Goal: Task Accomplishment & Management: Manage account settings

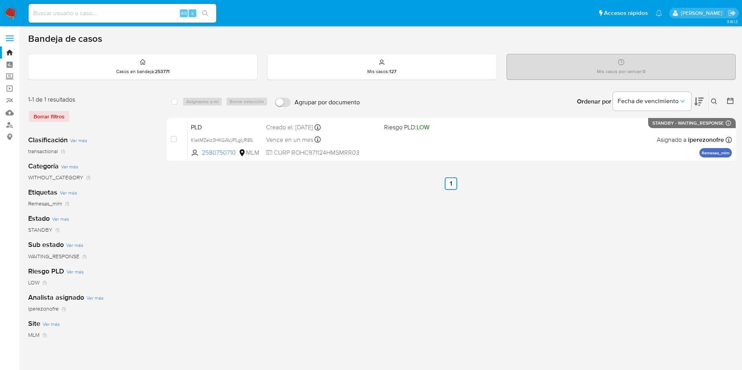
click at [114, 7] on div "Alt s" at bounding box center [123, 13] width 188 height 19
click at [711, 100] on icon at bounding box center [714, 102] width 6 height 6
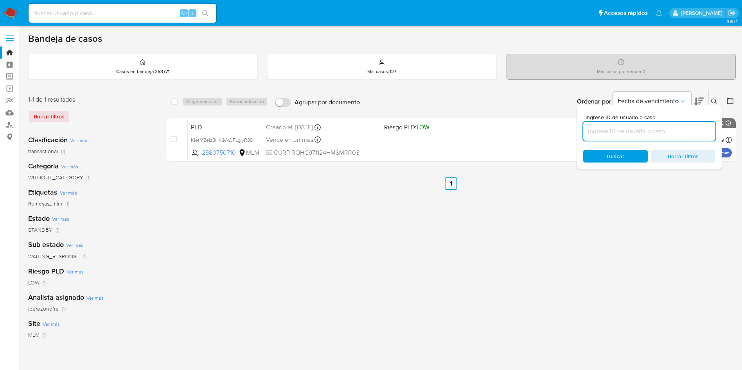
click at [686, 133] on input at bounding box center [649, 131] width 132 height 10
type input "802120592"
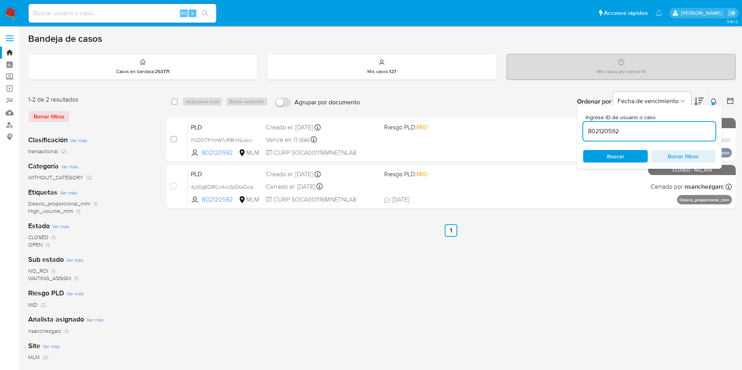
click at [619, 157] on span "Buscar" at bounding box center [615, 156] width 17 height 13
click at [716, 99] on icon at bounding box center [714, 102] width 6 height 6
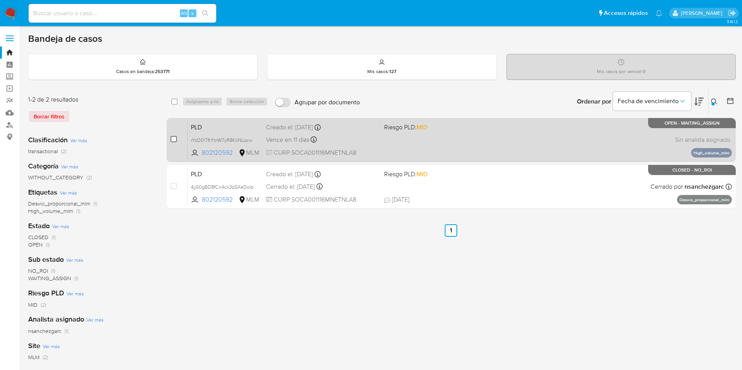
click at [174, 140] on input "checkbox" at bounding box center [174, 139] width 6 height 6
checkbox input "true"
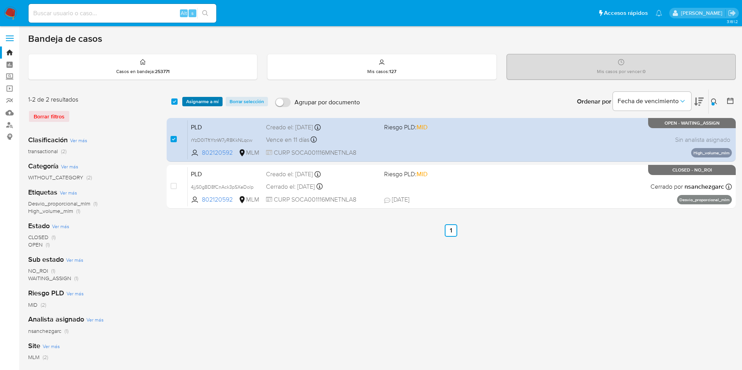
click at [199, 101] on span "Asignarme a mí" at bounding box center [202, 102] width 32 height 8
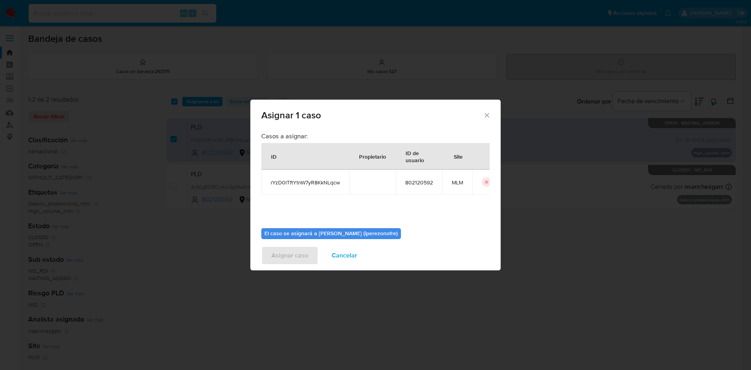
scroll to position [41, 0]
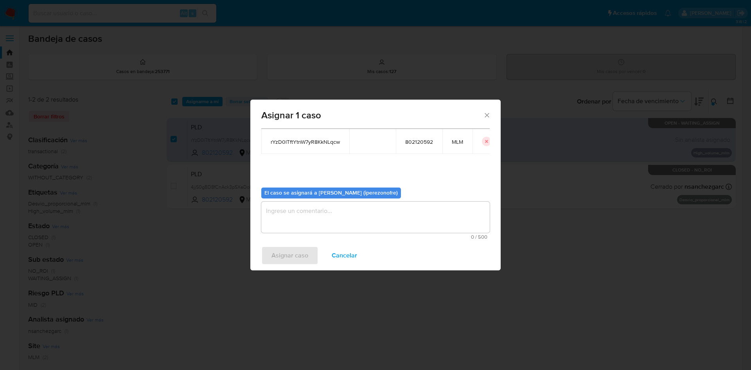
click at [389, 223] on textarea "assign-modal" at bounding box center [375, 217] width 228 height 31
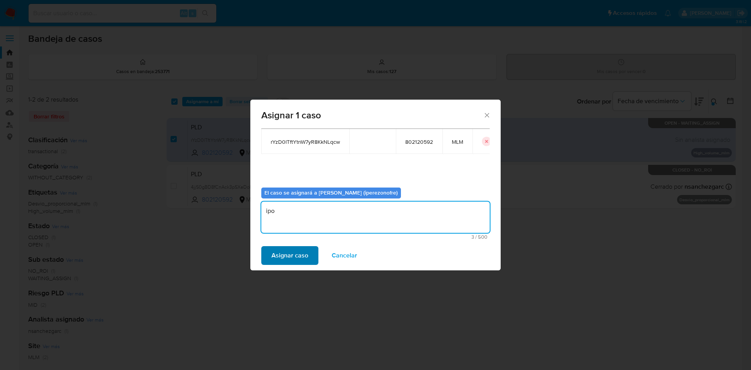
type textarea "ipo"
click at [299, 259] on span "Asignar caso" at bounding box center [289, 255] width 37 height 17
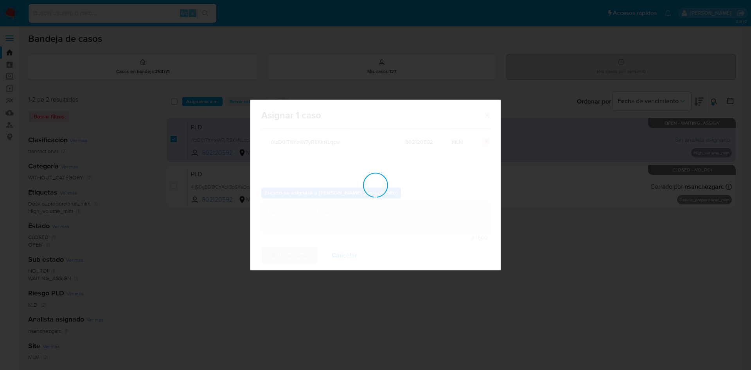
checkbox input "false"
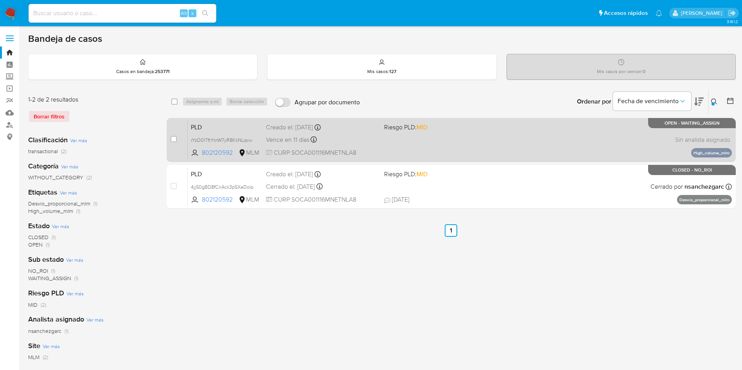
click at [417, 129] on span "Riesgo PLD: MID" at bounding box center [405, 127] width 43 height 9
click at [171, 140] on input "checkbox" at bounding box center [174, 139] width 6 height 6
checkbox input "true"
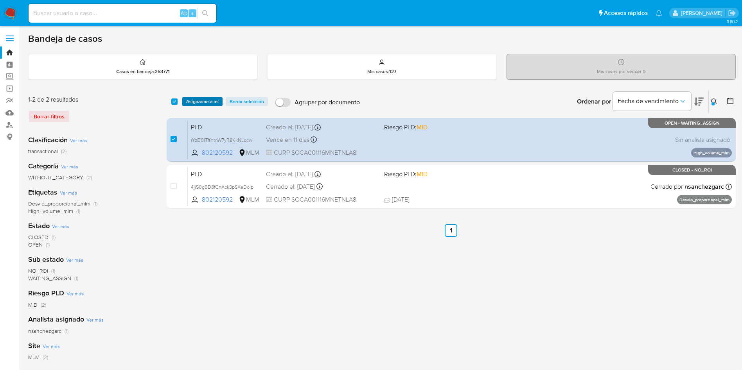
click at [202, 101] on span "Asignarme a mí" at bounding box center [202, 102] width 32 height 8
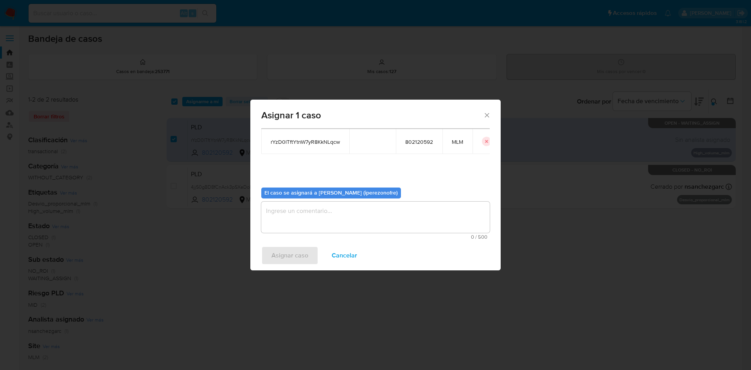
click at [376, 212] on textarea "assign-modal" at bounding box center [375, 217] width 228 height 31
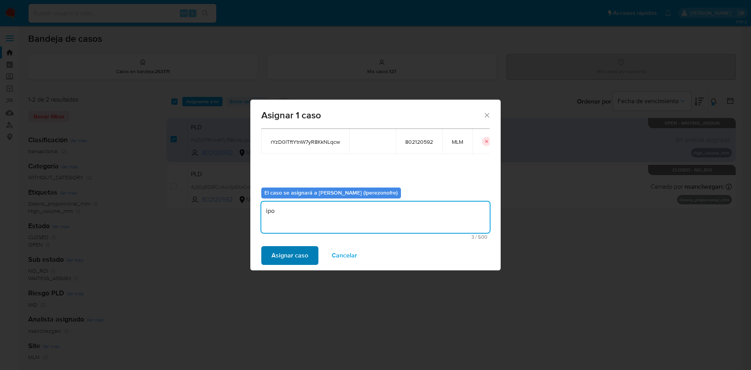
type textarea "ipo"
click at [293, 253] on span "Asignar caso" at bounding box center [289, 255] width 37 height 17
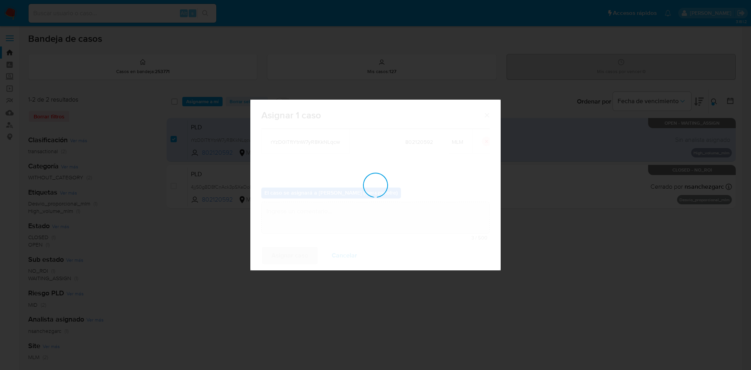
checkbox input "false"
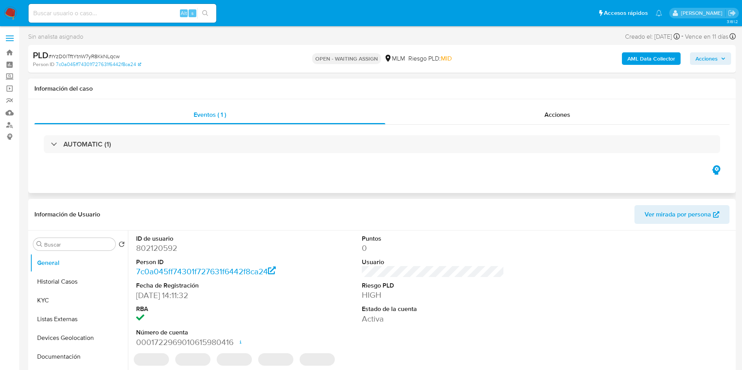
select select "10"
click at [71, 281] on button "Historial Casos" at bounding box center [76, 282] width 92 height 19
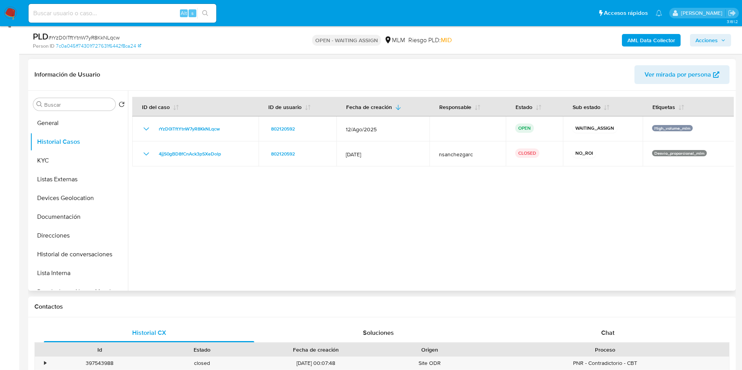
scroll to position [117, 0]
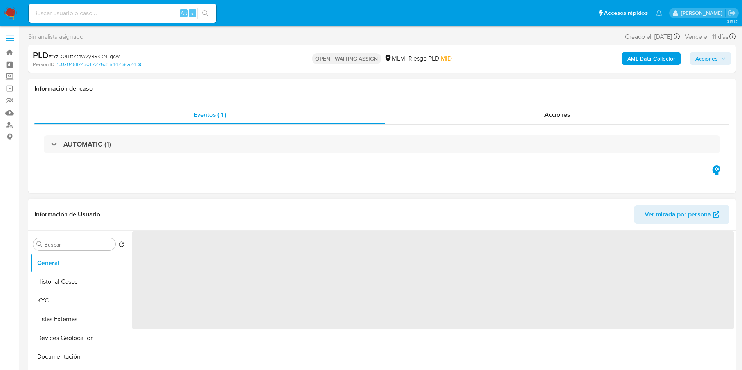
select select "10"
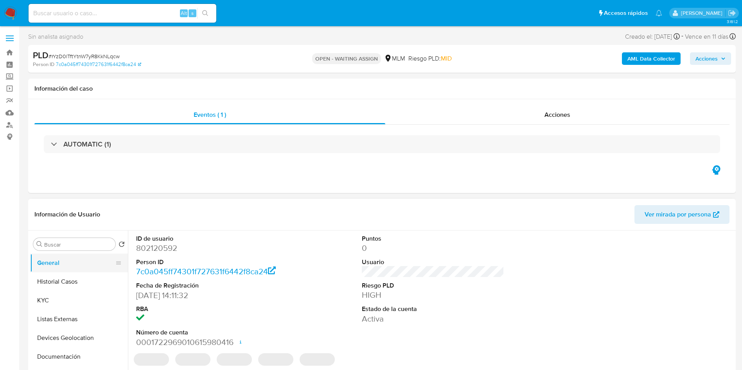
drag, startPoint x: 49, startPoint y: 260, endPoint x: 61, endPoint y: 272, distance: 16.6
click at [57, 271] on button "General" at bounding box center [76, 263] width 92 height 19
click at [80, 286] on button "Historial Casos" at bounding box center [76, 282] width 92 height 19
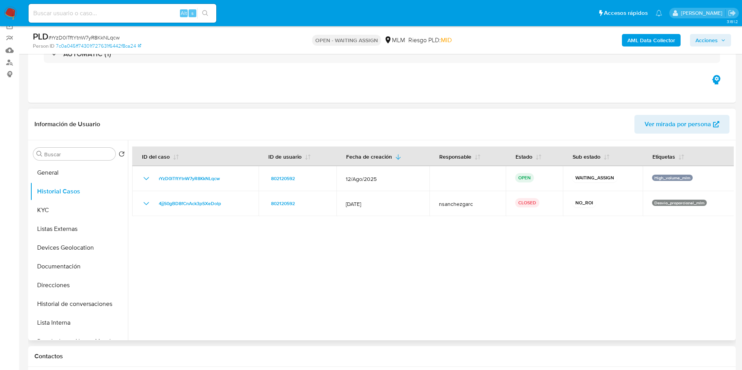
scroll to position [117, 0]
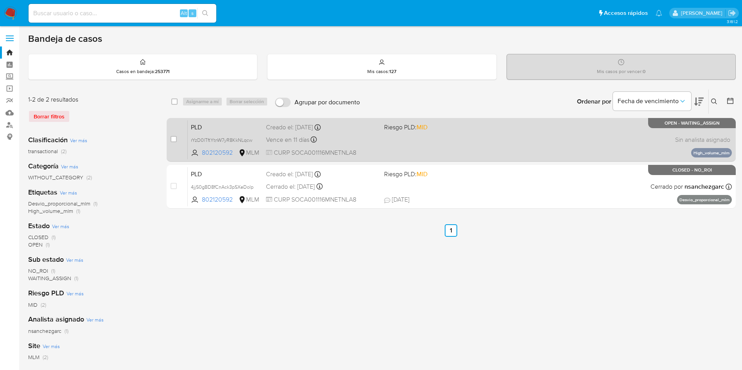
click at [445, 142] on div "PLD rYzD0lTftYtnW7yR8KkNLqcw 802120592 MLM Riesgo PLD: MID Creado el: 12/08/202…" at bounding box center [460, 140] width 544 height 40
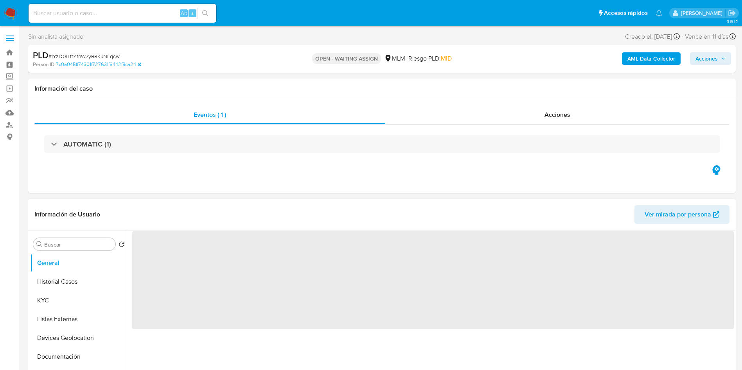
select select "10"
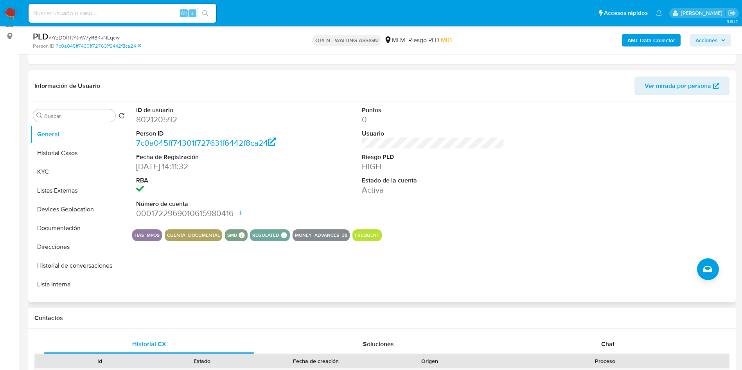
scroll to position [117, 0]
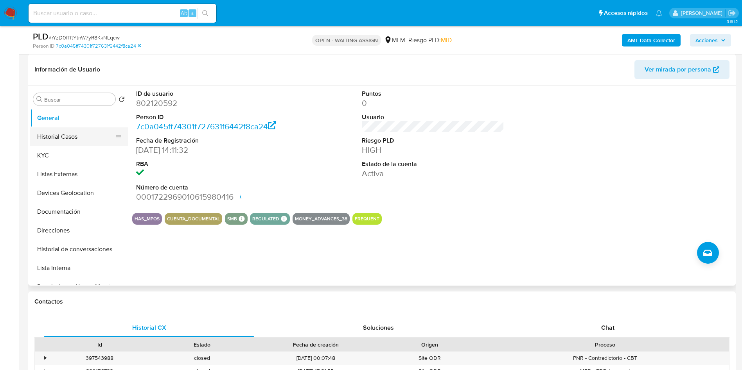
click at [74, 131] on button "Historial Casos" at bounding box center [76, 137] width 92 height 19
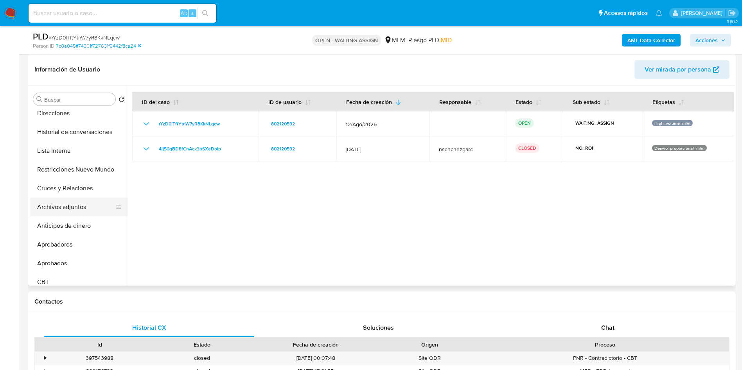
click at [77, 210] on button "Archivos adjuntos" at bounding box center [76, 207] width 92 height 19
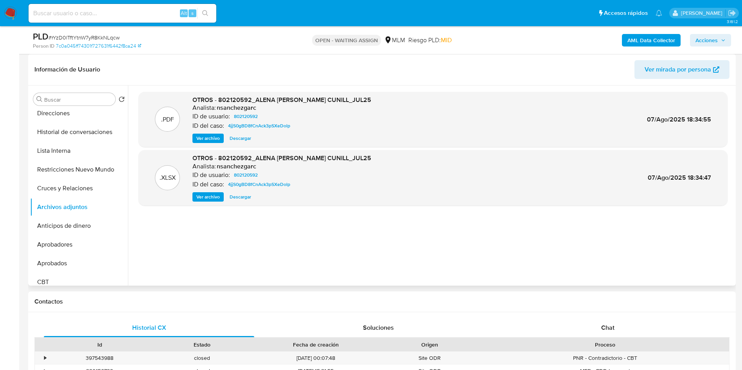
click at [666, 237] on div ".PDF OTROS - 802120592_ALENA SOTERO CUNILL_JUL25 Analista: nsanchezgarc ID de u…" at bounding box center [432, 186] width 589 height 188
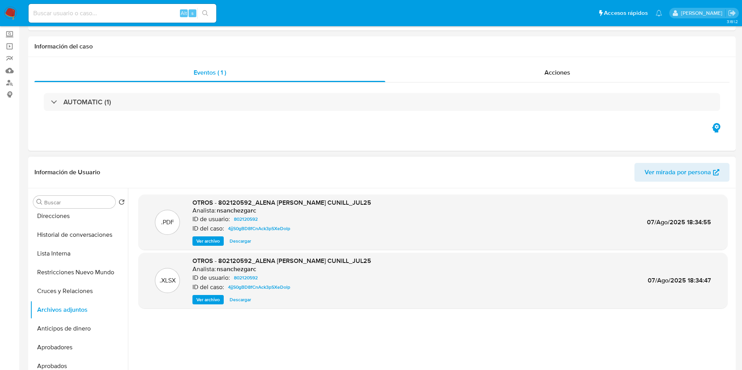
scroll to position [59, 0]
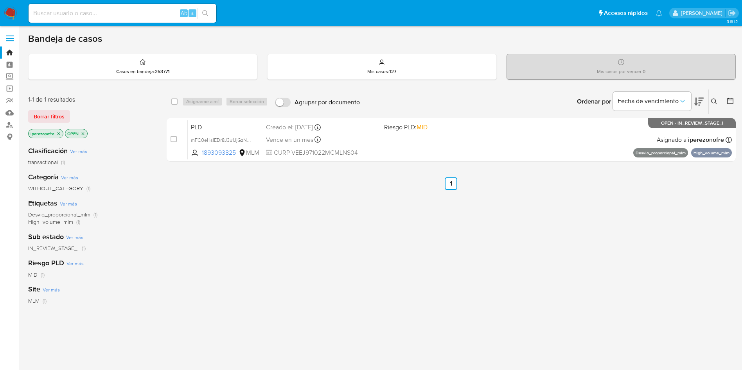
click at [413, 198] on div "select-all-cases-checkbox Asignarme a mí Borrar selección Agrupar por documento…" at bounding box center [451, 266] width 569 height 354
click at [60, 133] on icon "close-filter" at bounding box center [58, 133] width 5 height 5
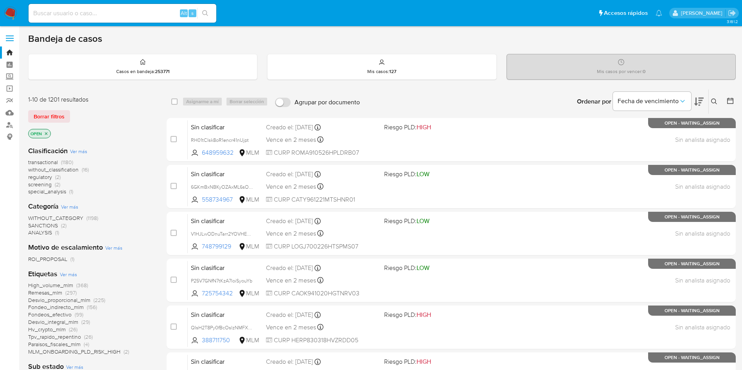
click at [46, 134] on icon "close-filter" at bounding box center [46, 133] width 5 height 5
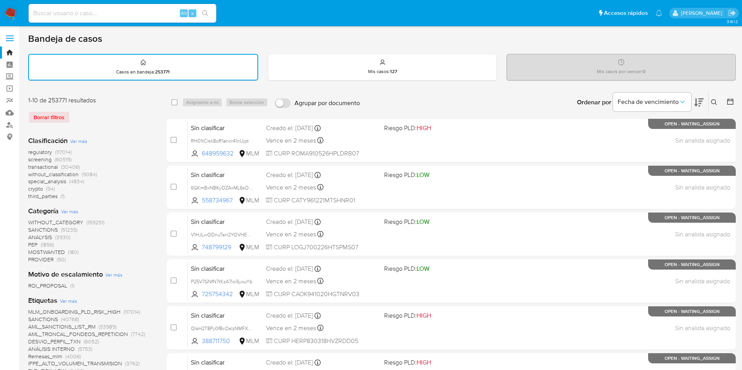
click at [715, 102] on icon at bounding box center [714, 102] width 6 height 6
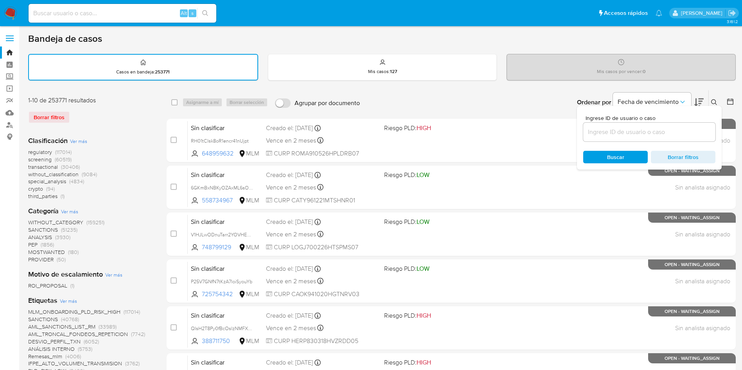
click at [677, 135] on input at bounding box center [649, 132] width 132 height 10
type input "802120592"
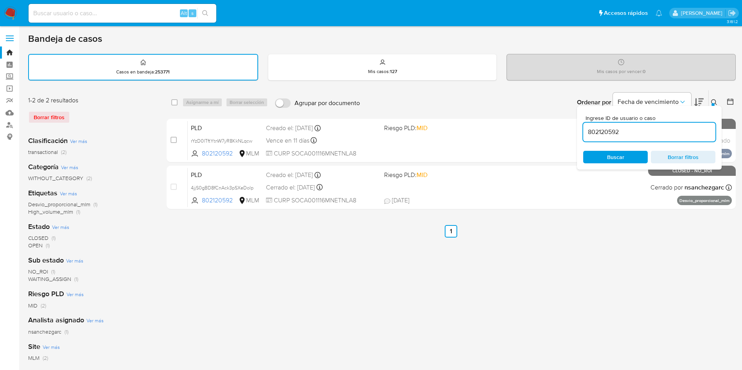
click at [627, 156] on span "Buscar" at bounding box center [616, 157] width 54 height 11
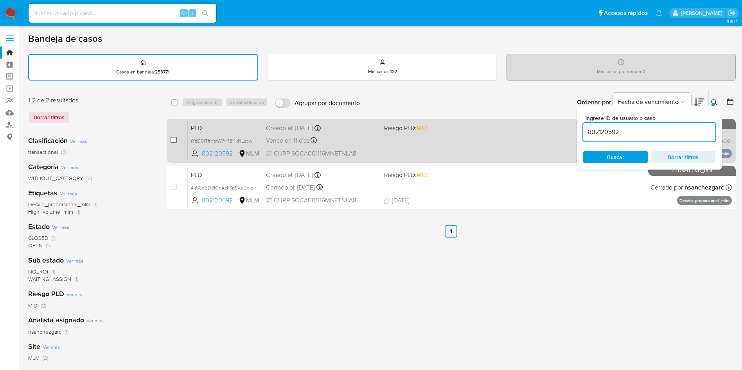
click at [174, 139] on input "checkbox" at bounding box center [174, 140] width 6 height 6
checkbox input "true"
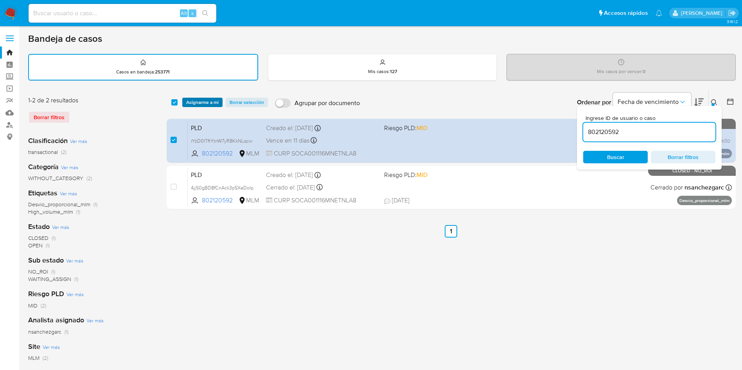
click at [207, 99] on span "Asignarme a mí" at bounding box center [202, 103] width 32 height 8
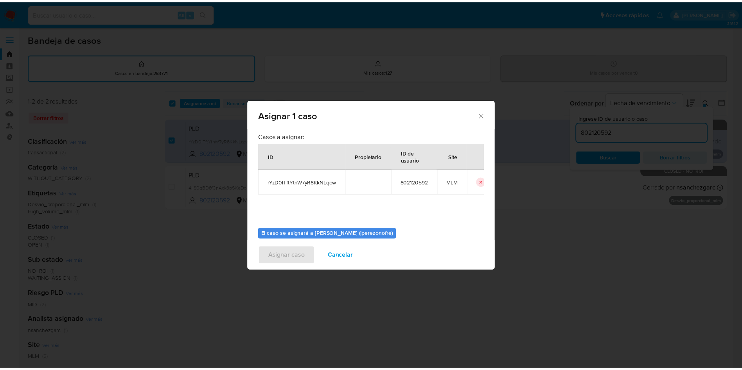
scroll to position [41, 0]
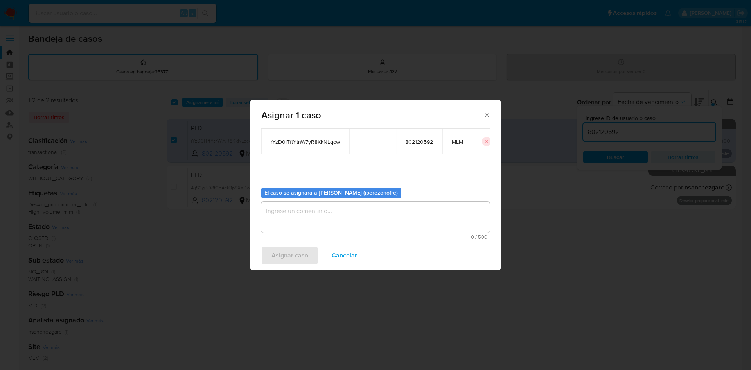
click at [352, 209] on textarea "assign-modal" at bounding box center [375, 217] width 228 height 31
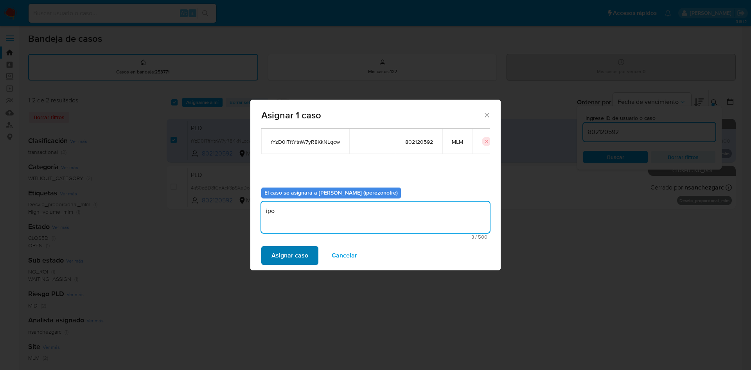
type textarea "ipo"
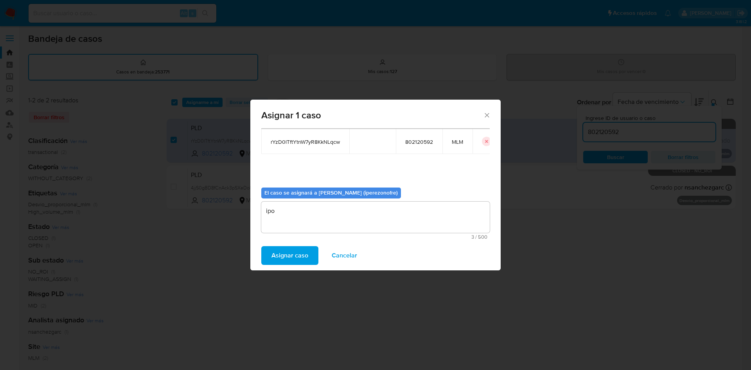
click at [296, 254] on span "Asignar caso" at bounding box center [289, 255] width 37 height 17
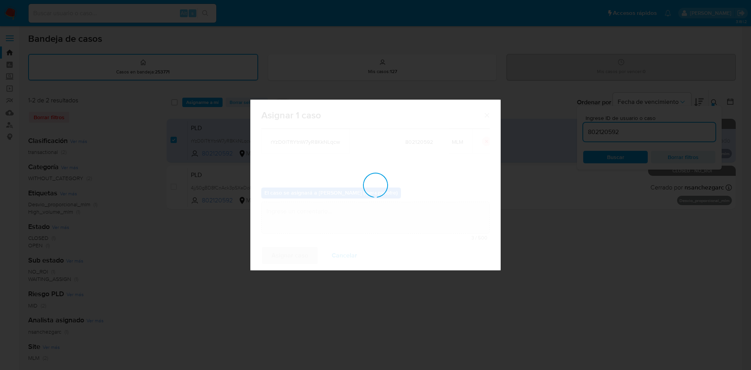
checkbox input "false"
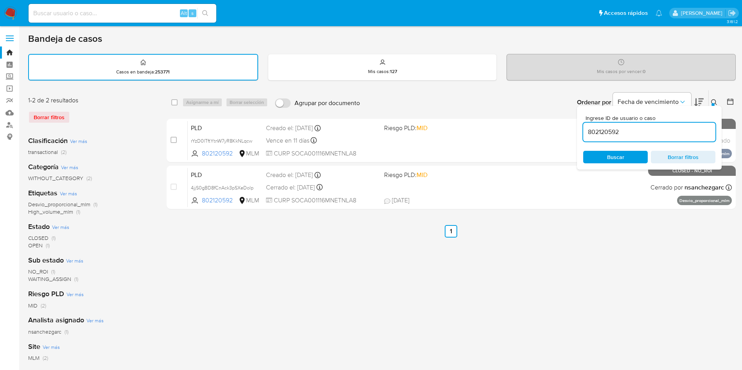
click at [737, 12] on div "[PERSON_NAME]" at bounding box center [703, 13] width 69 height 11
click at [730, 5] on nav "Pausado Ver notificaciones Alt s Accesos rápidos Presiona las siguientes teclas…" at bounding box center [371, 13] width 742 height 26
click at [731, 13] on icon "Salir" at bounding box center [731, 13] width 7 height 6
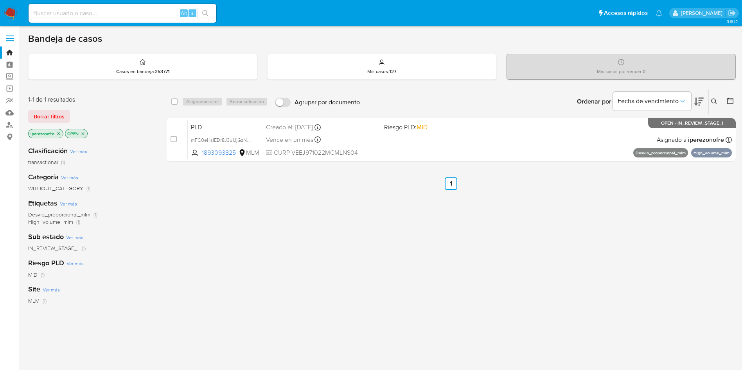
click at [59, 133] on icon "close-filter" at bounding box center [58, 133] width 5 height 5
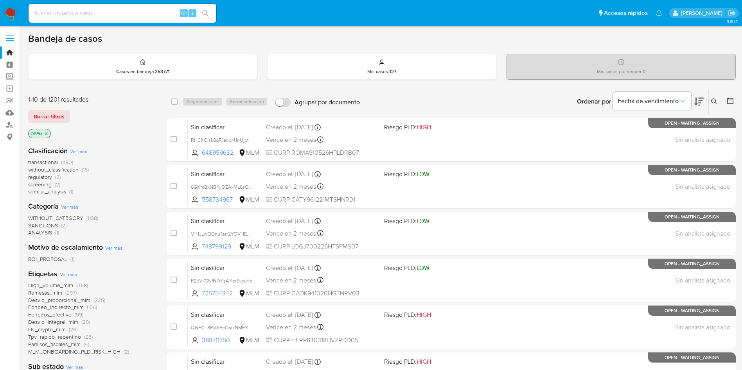
click at [43, 135] on p "OPEN" at bounding box center [40, 133] width 22 height 9
click at [713, 100] on icon at bounding box center [714, 102] width 6 height 6
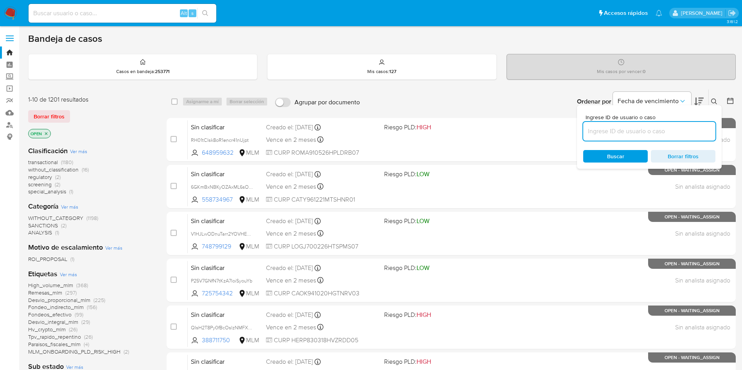
click at [646, 132] on input at bounding box center [649, 131] width 132 height 10
type input "802120592"
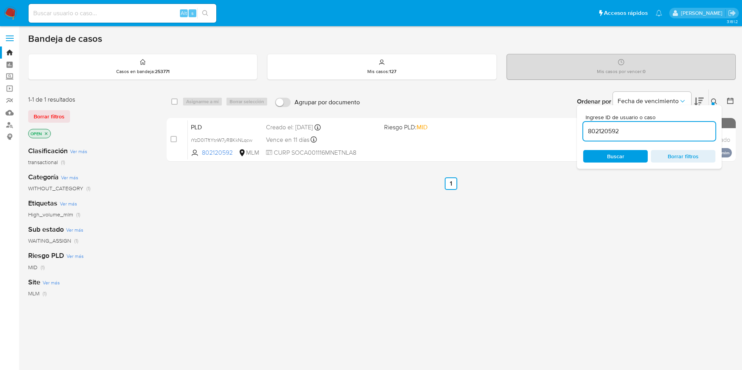
click at [619, 162] on span "Buscar" at bounding box center [615, 156] width 17 height 13
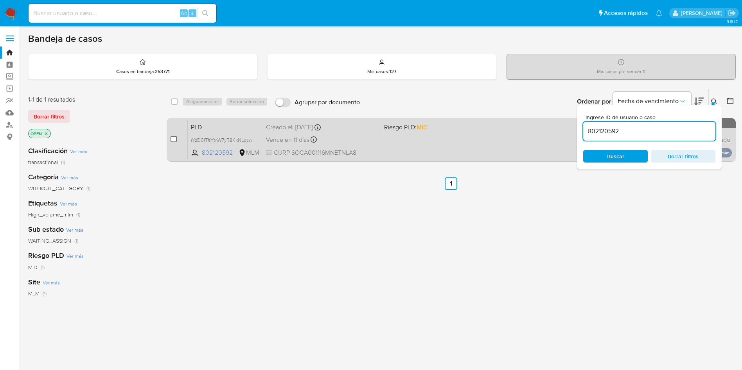
click at [174, 140] on input "checkbox" at bounding box center [174, 139] width 6 height 6
checkbox input "true"
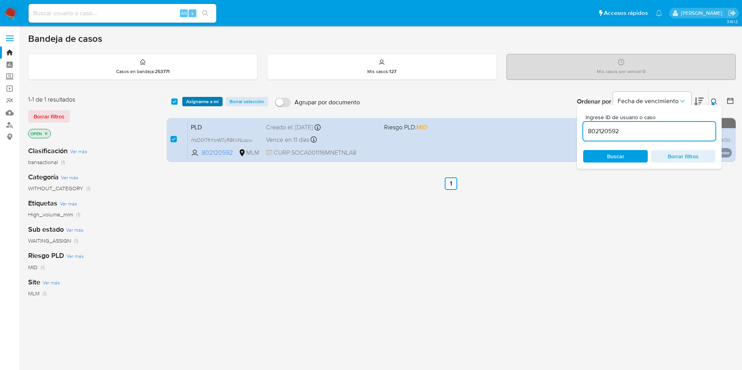
click at [198, 98] on span "Asignarme a mí" at bounding box center [202, 102] width 32 height 8
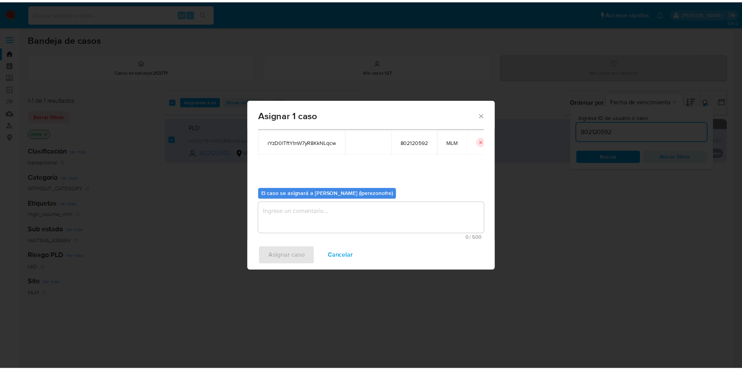
scroll to position [41, 0]
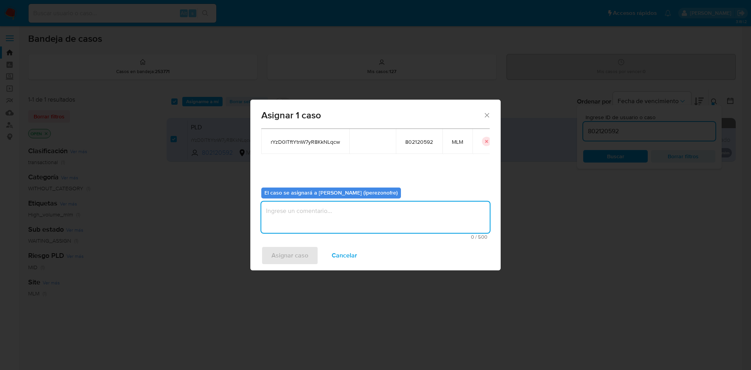
click at [386, 217] on textarea "assign-modal" at bounding box center [375, 217] width 228 height 31
type textarea "ipo"
click at [282, 261] on span "Asignar caso" at bounding box center [289, 255] width 37 height 17
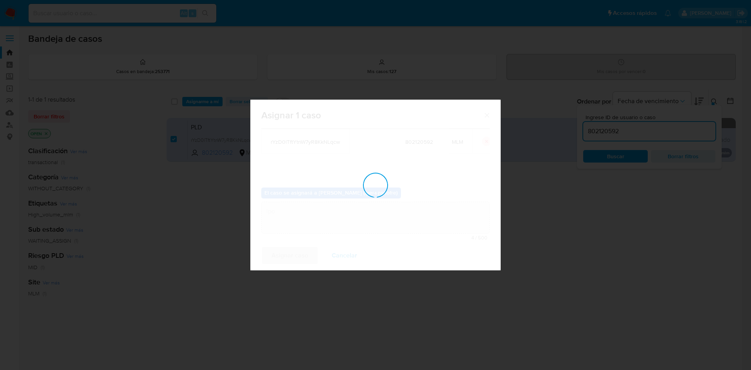
checkbox input "false"
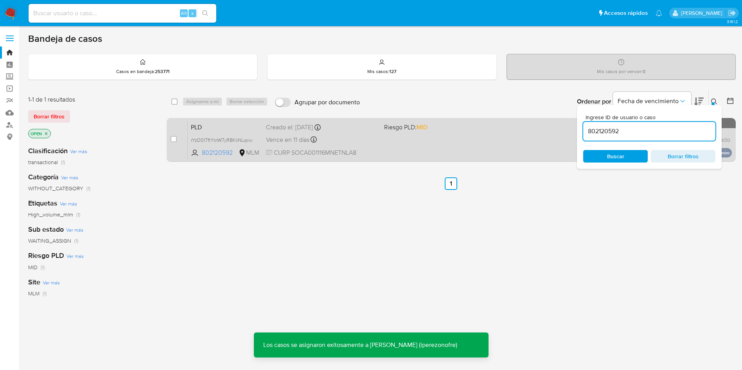
click at [325, 140] on div "Vence en 11 días Vence el 11/10/2025 02:06:04" at bounding box center [322, 140] width 112 height 11
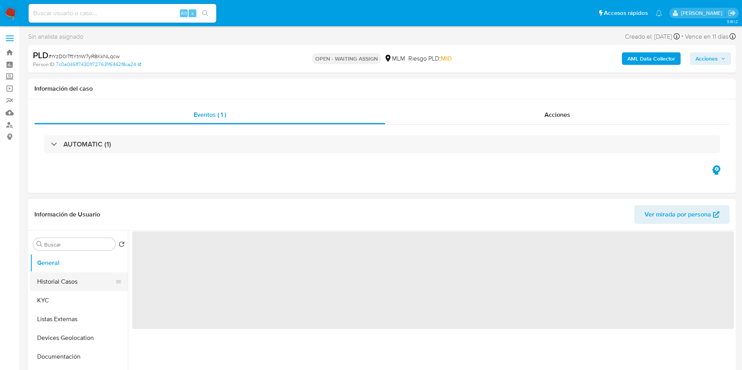
click at [73, 282] on button "Historial Casos" at bounding box center [76, 282] width 92 height 19
select select "10"
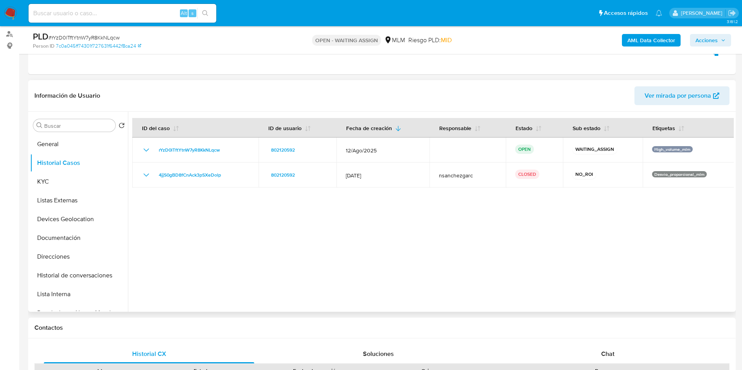
scroll to position [117, 0]
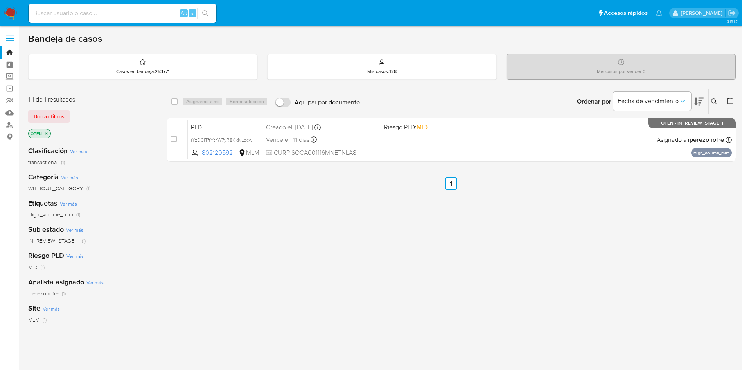
click at [110, 7] on div "Alt s" at bounding box center [123, 13] width 188 height 19
click at [114, 12] on input at bounding box center [123, 13] width 188 height 10
paste input "253839409"
type input "253839409"
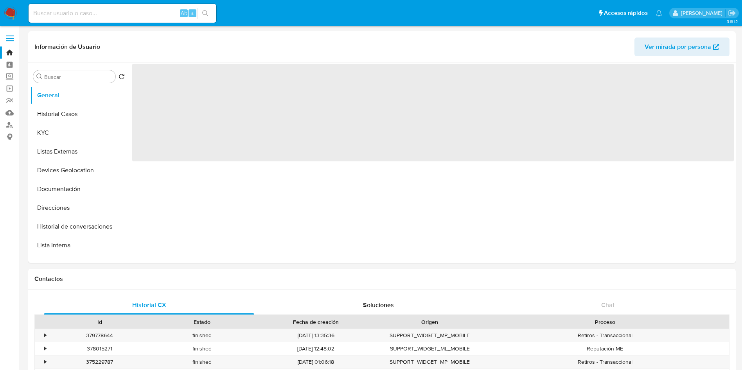
select select "10"
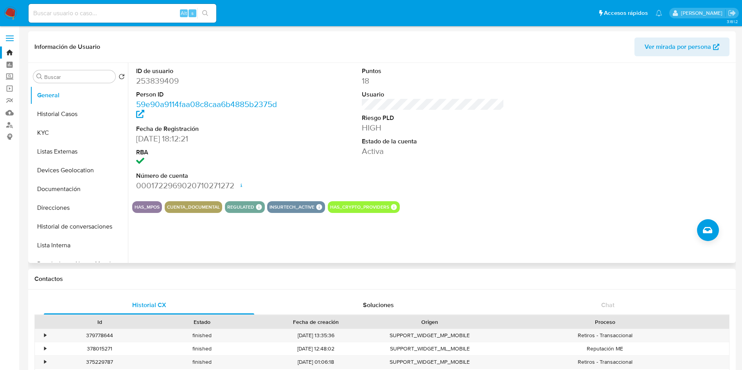
click at [257, 208] on icon at bounding box center [259, 208] width 6 height 6
click at [83, 105] on button "Historial Casos" at bounding box center [76, 114] width 92 height 19
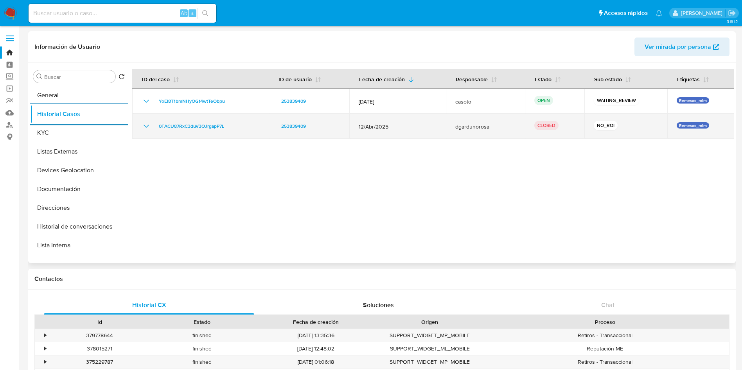
click at [147, 125] on icon "Mostrar/Ocultar" at bounding box center [146, 126] width 9 height 9
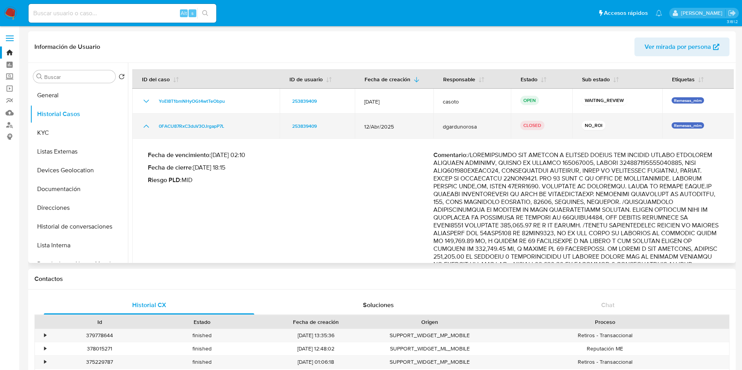
drag, startPoint x: 360, startPoint y: 124, endPoint x: 392, endPoint y: 124, distance: 31.7
click at [392, 124] on td "12/Abr/2025" at bounding box center [394, 126] width 79 height 25
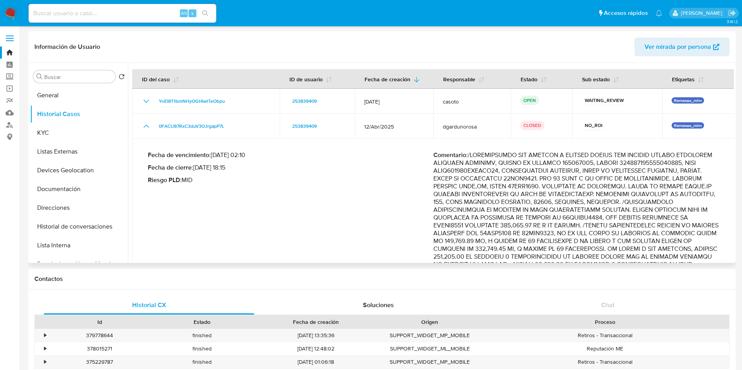
click at [622, 194] on p "Comentario :" at bounding box center [576, 335] width 286 height 368
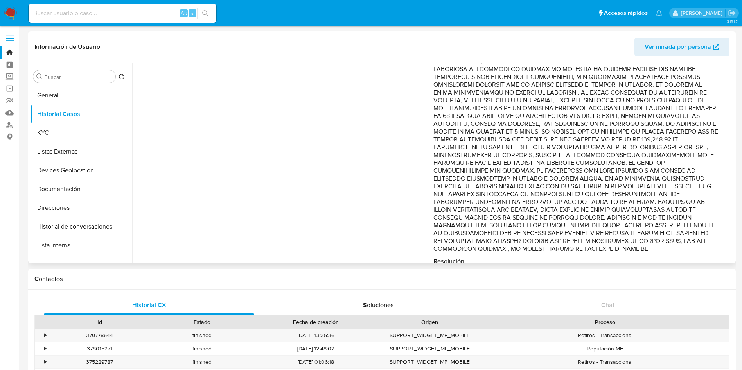
scroll to position [293, 0]
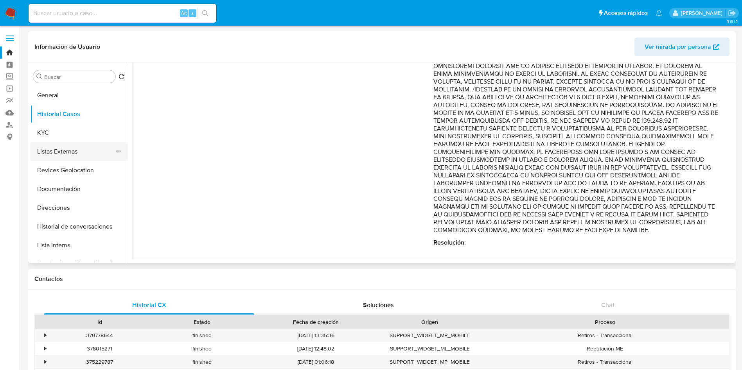
click at [78, 147] on button "Listas Externas" at bounding box center [76, 151] width 92 height 19
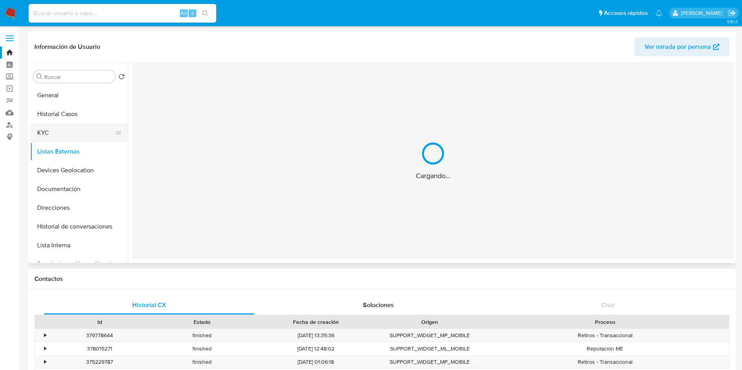
click at [80, 128] on button "KYC" at bounding box center [76, 133] width 92 height 19
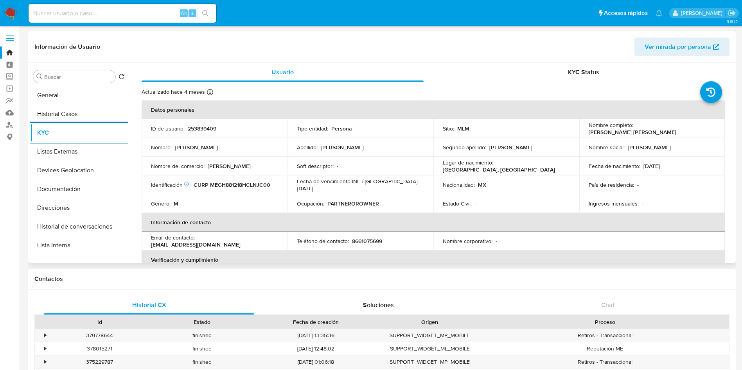
click at [363, 242] on p "8661075699" at bounding box center [367, 241] width 30 height 7
copy p "8661075699"
drag, startPoint x: 269, startPoint y: 240, endPoint x: 197, endPoint y: 243, distance: 71.7
click at [197, 243] on div "Email de contacto : menchak993@gmail.com" at bounding box center [214, 241] width 127 height 14
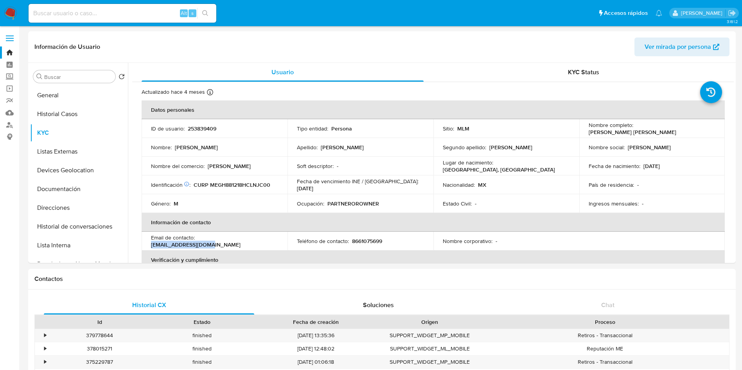
copy p "menchak993@gmail.com"
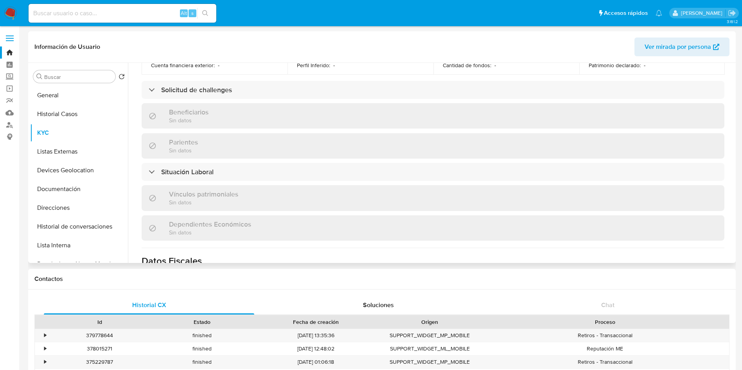
scroll to position [311, 0]
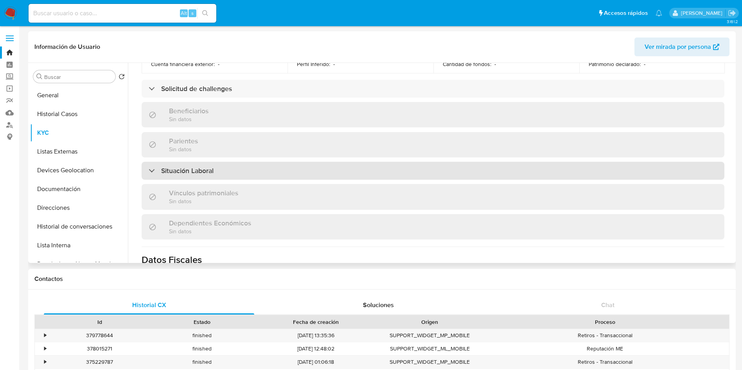
click at [657, 170] on div "Situación Laboral" at bounding box center [433, 171] width 583 height 18
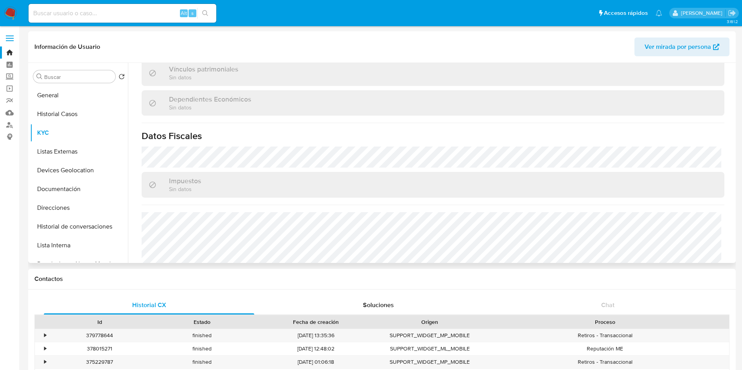
scroll to position [562, 0]
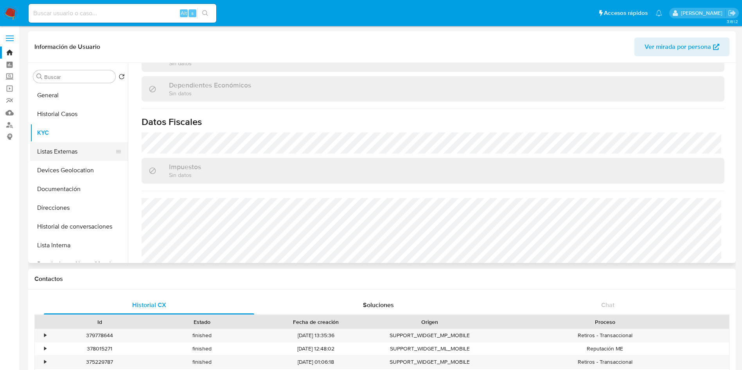
click at [62, 153] on button "Listas Externas" at bounding box center [76, 151] width 92 height 19
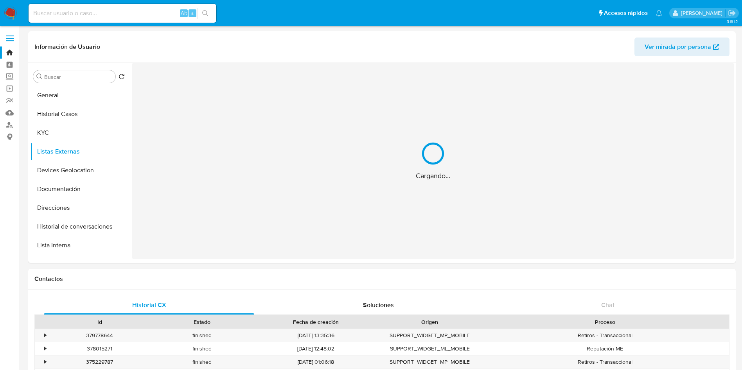
scroll to position [0, 0]
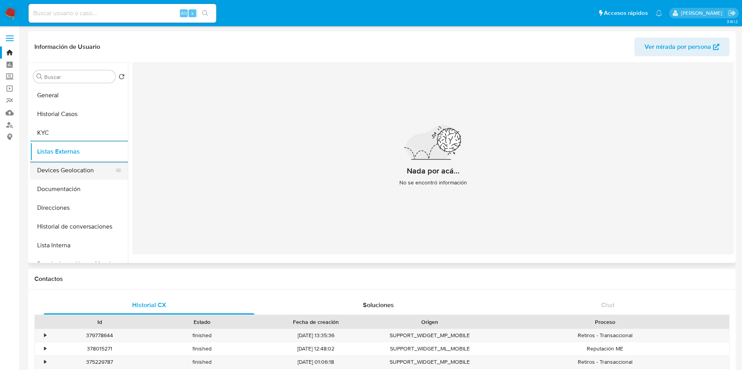
click at [80, 169] on button "Devices Geolocation" at bounding box center [76, 170] width 92 height 19
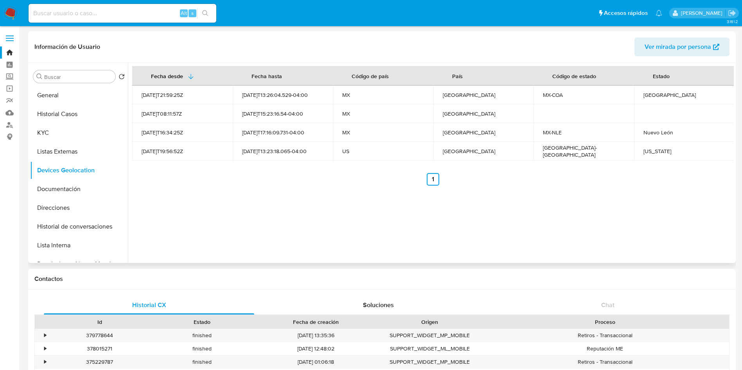
click at [654, 92] on div "Coahuila" at bounding box center [684, 95] width 82 height 7
click at [647, 104] on td at bounding box center [684, 113] width 101 height 19
click at [647, 97] on div "Coahuila" at bounding box center [684, 95] width 82 height 7
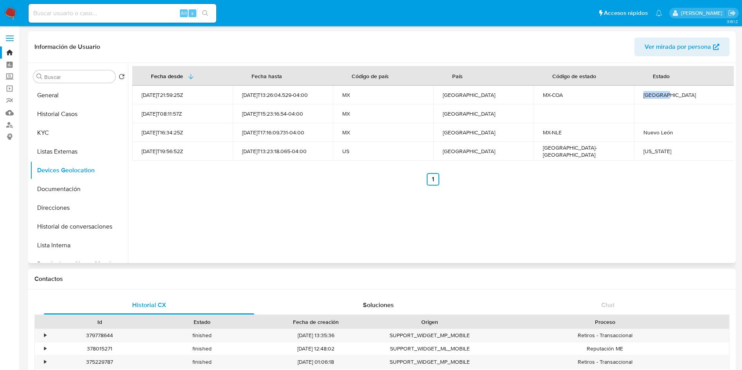
copy div "Coahuila"
click at [647, 153] on div "Texas" at bounding box center [684, 151] width 82 height 7
copy div "Texas"
click at [81, 187] on button "Documentación" at bounding box center [76, 189] width 92 height 19
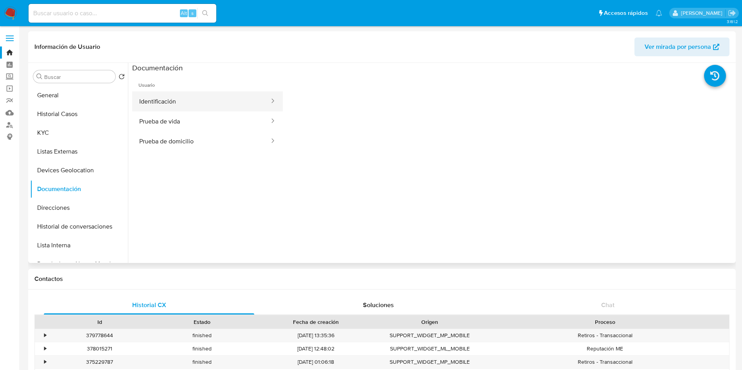
click at [185, 104] on button "Identificación" at bounding box center [201, 102] width 138 height 20
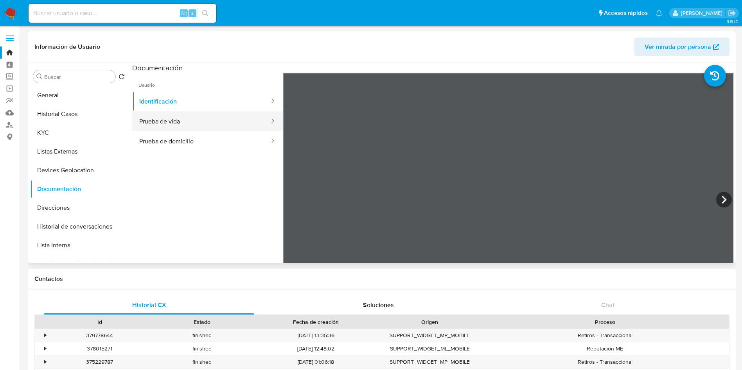
click at [231, 111] on button "Identificación" at bounding box center [201, 102] width 138 height 20
click at [725, 196] on icon at bounding box center [724, 200] width 16 height 16
click at [194, 116] on button "Prueba de vida" at bounding box center [201, 121] width 138 height 20
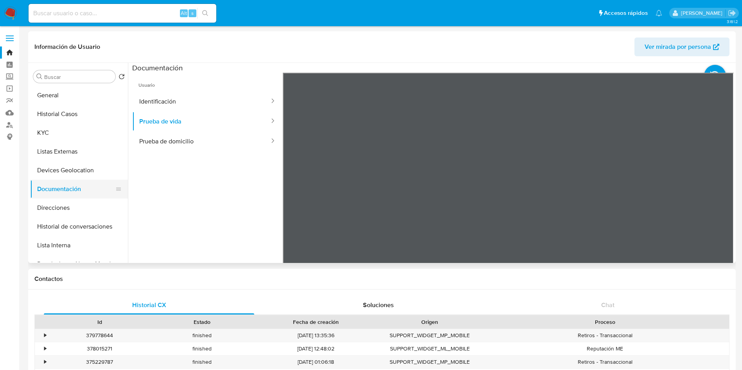
click at [68, 197] on button "Documentación" at bounding box center [76, 189] width 92 height 19
click at [68, 203] on button "Direcciones" at bounding box center [76, 208] width 92 height 19
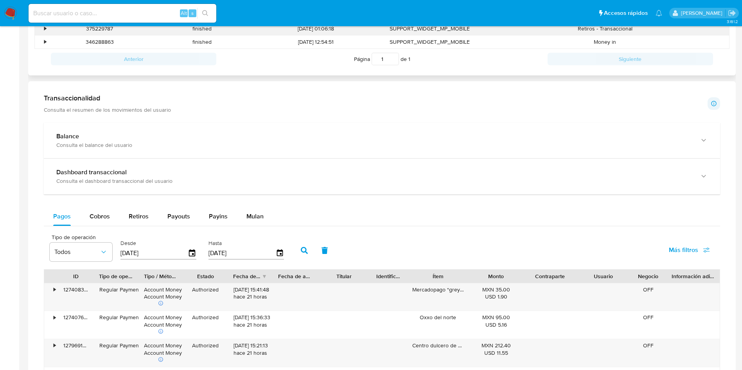
scroll to position [352, 0]
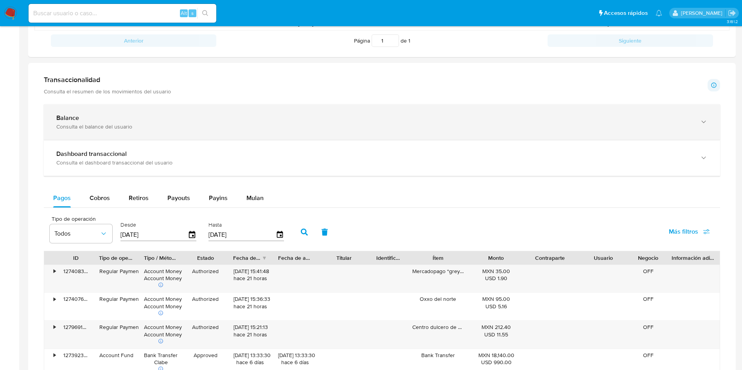
click at [169, 123] on div "Consulta el balance del usuario" at bounding box center [374, 126] width 636 height 7
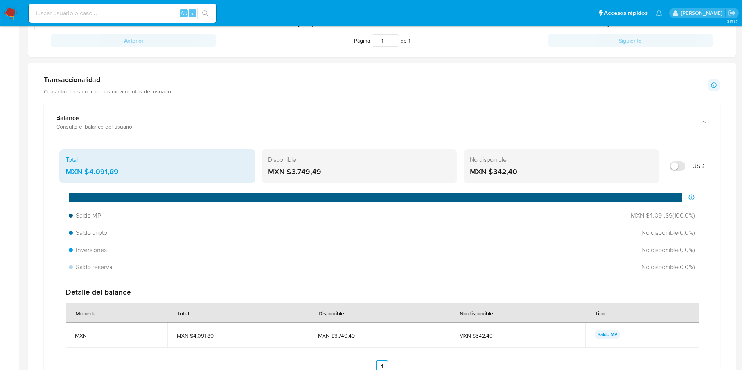
drag, startPoint x: 132, startPoint y: 173, endPoint x: 89, endPoint y: 168, distance: 43.3
click at [89, 168] on div "MXN $4.091,89" at bounding box center [157, 172] width 183 height 10
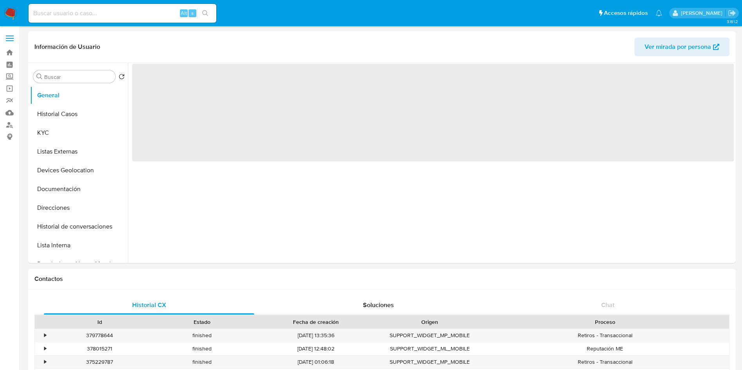
select select "10"
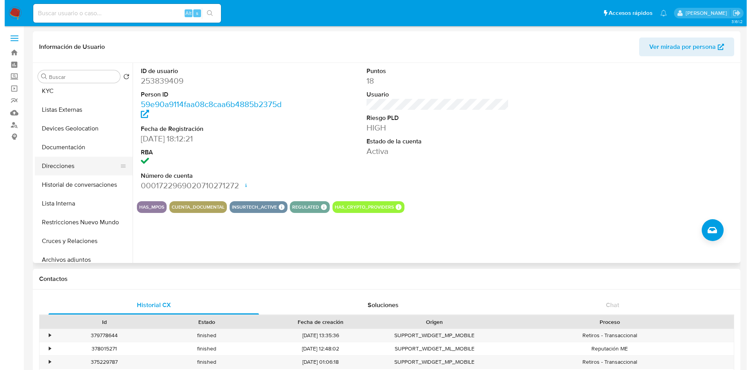
scroll to position [59, 0]
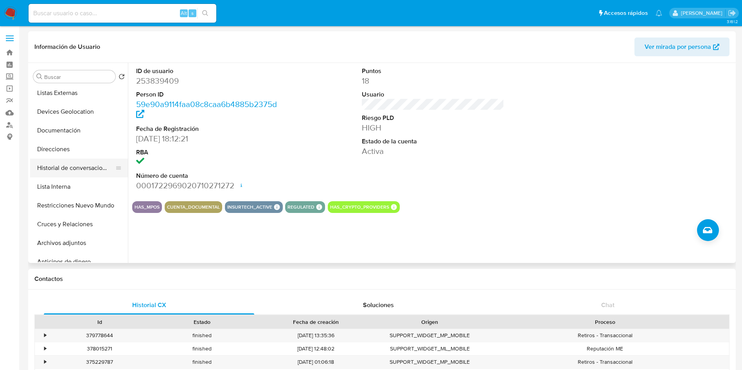
click at [74, 163] on button "Historial de conversaciones" at bounding box center [76, 168] width 92 height 19
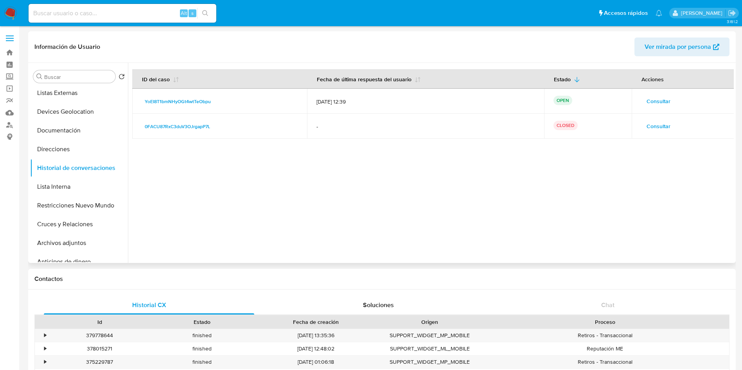
click at [661, 129] on span "Consultar" at bounding box center [659, 126] width 24 height 11
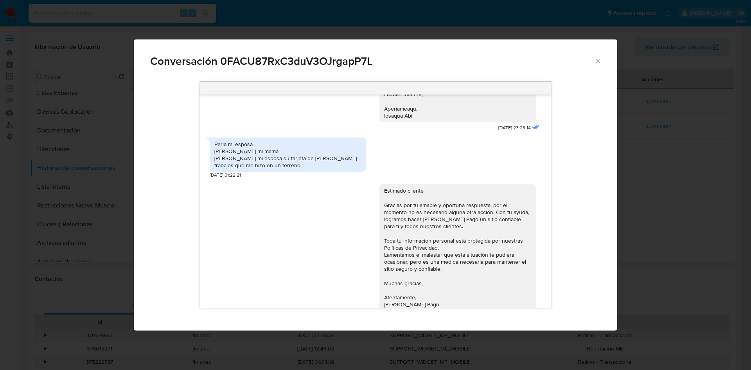
scroll to position [298, 0]
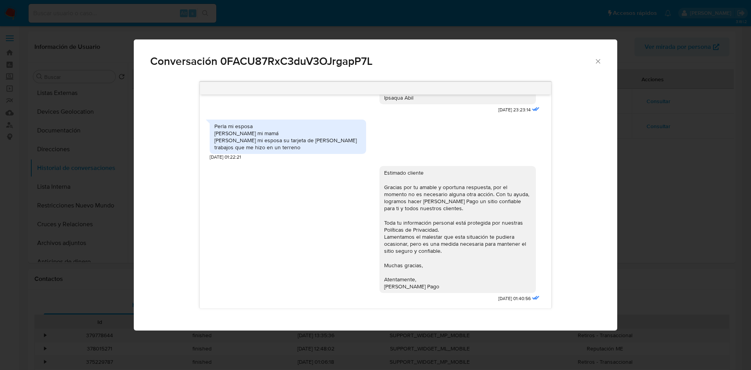
click at [597, 57] on icon "Cerrar" at bounding box center [598, 61] width 8 height 8
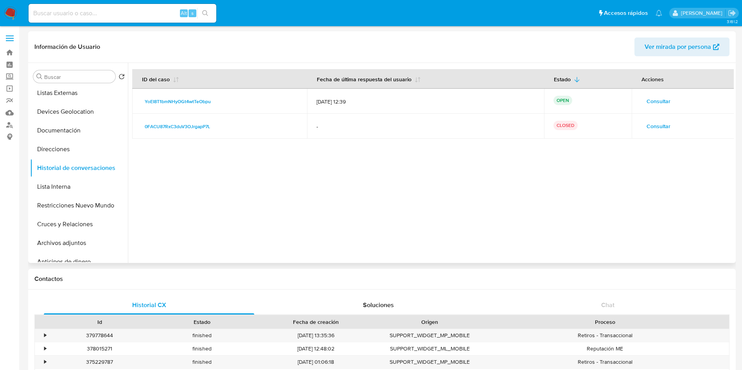
click at [654, 104] on span "Consultar" at bounding box center [659, 101] width 24 height 11
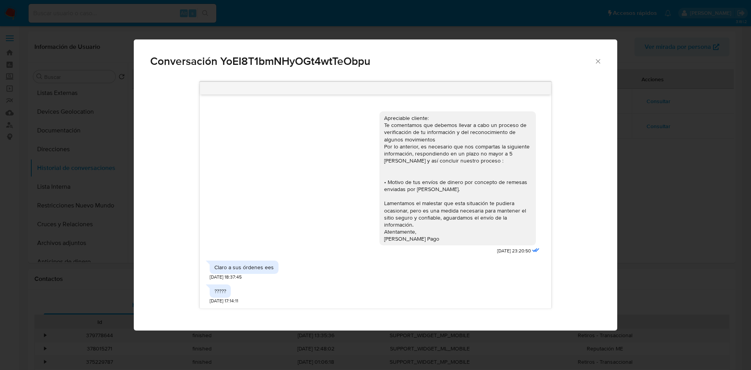
click at [602, 59] on div "Conversación YoEI8T1bmNHyOGt4wtTeObpu" at bounding box center [375, 58] width 483 height 37
click at [598, 61] on icon "Cerrar" at bounding box center [598, 61] width 8 height 8
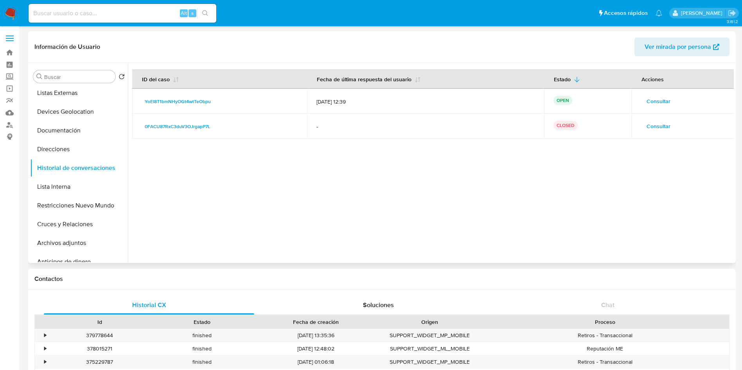
click at [515, 174] on div at bounding box center [431, 163] width 606 height 200
click at [656, 128] on span "Consultar" at bounding box center [659, 126] width 24 height 11
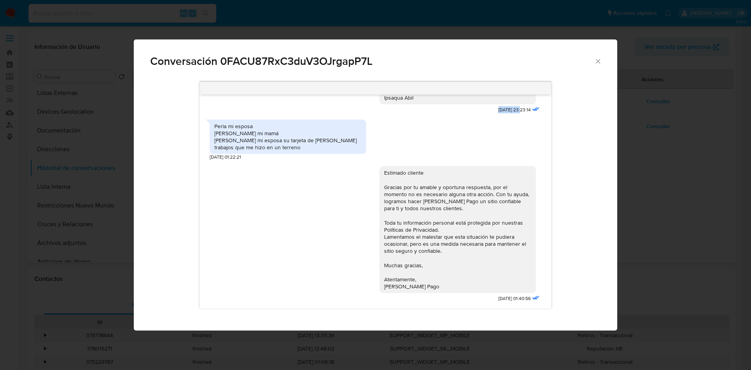
drag, startPoint x: 478, startPoint y: 111, endPoint x: 504, endPoint y: 109, distance: 25.5
click at [504, 109] on span "24/04/2025 23:23:14" at bounding box center [514, 110] width 32 height 7
copy span "24/04/2025"
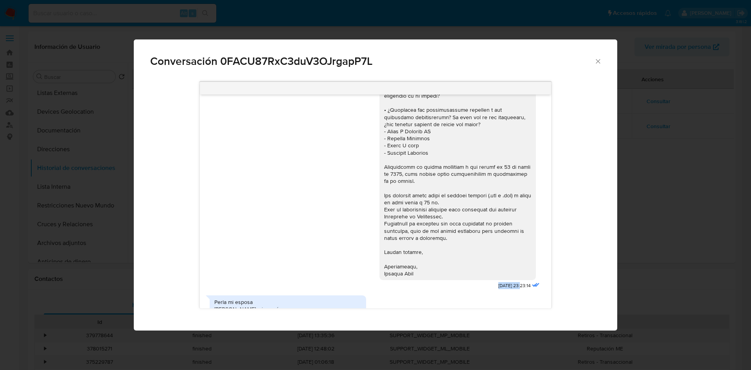
scroll to position [180, 0]
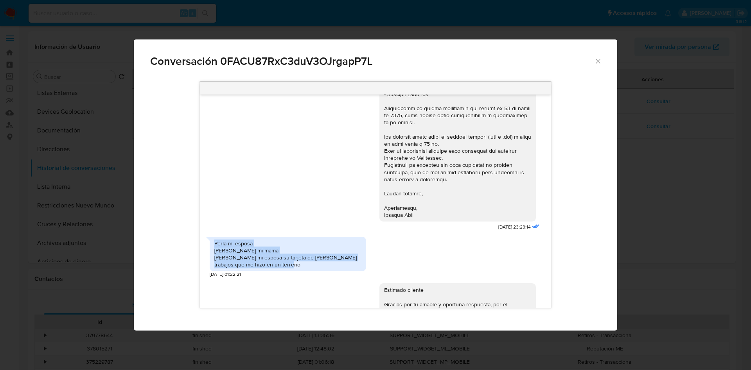
drag, startPoint x: 215, startPoint y: 244, endPoint x: 325, endPoint y: 266, distance: 111.8
click at [325, 266] on div "Perla mi esposa Leticia Guajardo mi mamá Perla mi esposa su tarjeta de crédito …" at bounding box center [288, 254] width 156 height 35
copy div "Perla mi esposa Leticia Guajardo mi mamá Perla mi esposa su tarjeta de crédito …"
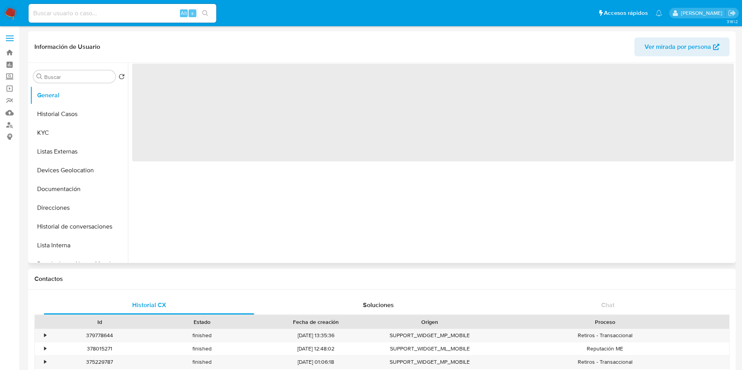
select select "10"
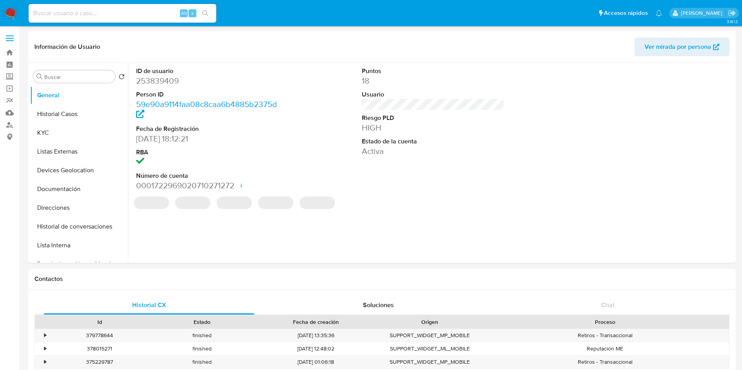
click at [142, 14] on input at bounding box center [123, 13] width 188 height 10
paste input "253839409"
type input "253839409"
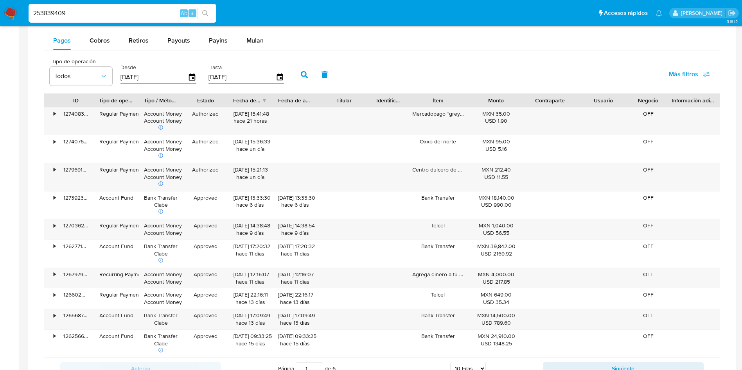
scroll to position [528, 0]
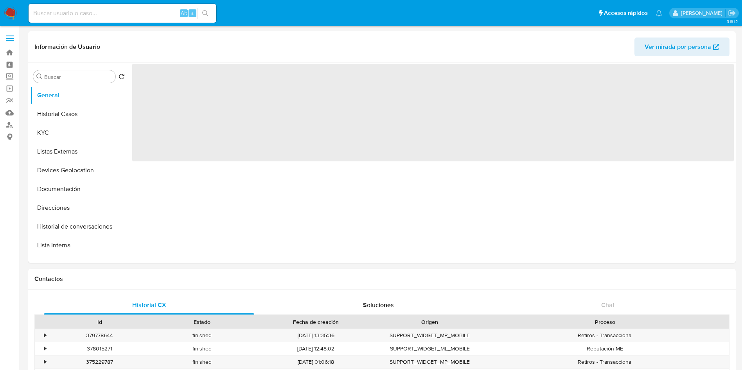
select select "10"
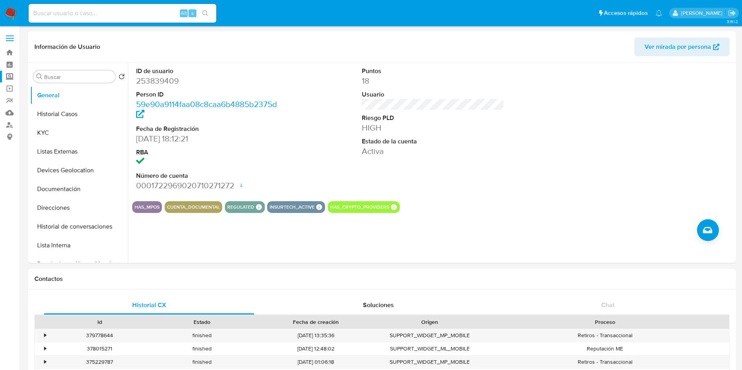
click at [12, 72] on label "Screening" at bounding box center [46, 77] width 93 height 12
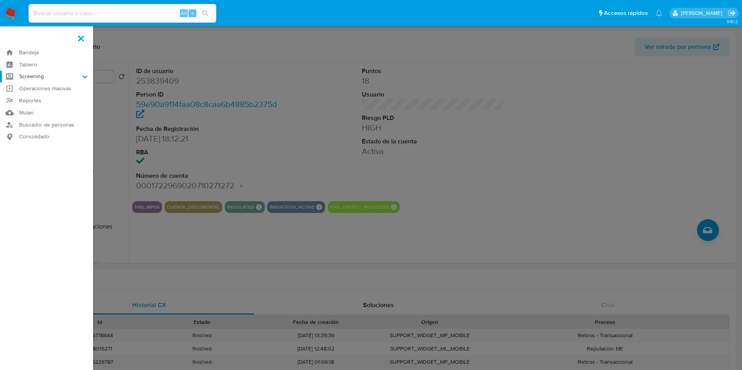
click at [0, 0] on input "Screening" at bounding box center [0, 0] width 0 height 0
click at [52, 106] on link "Herramientas" at bounding box center [46, 107] width 93 height 10
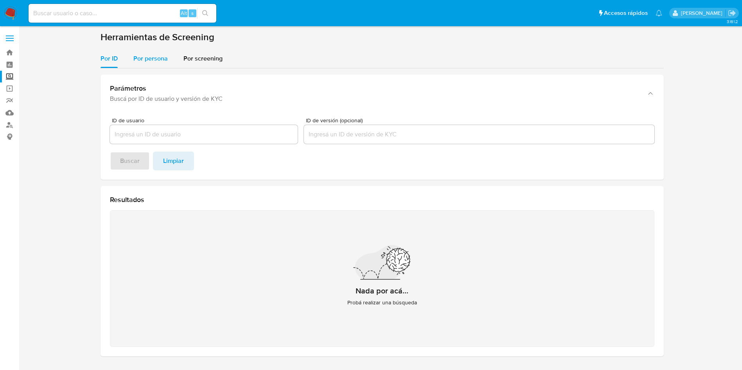
click at [163, 50] on div "Por persona" at bounding box center [150, 58] width 34 height 19
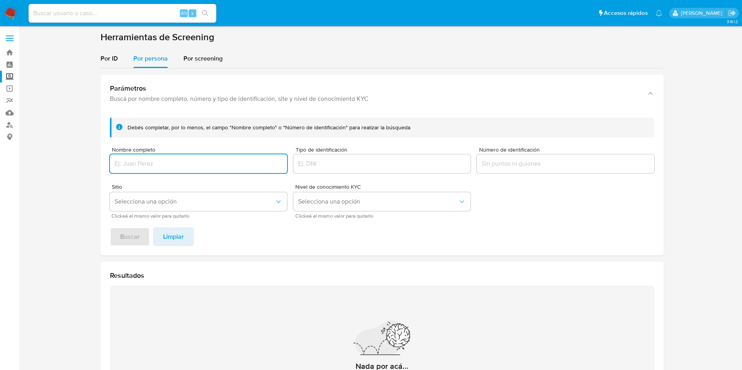
click at [203, 166] on input "Nombre completo" at bounding box center [198, 164] width 177 height 10
type input "[PERSON_NAME]"
click at [110, 228] on button "Buscar" at bounding box center [130, 237] width 40 height 19
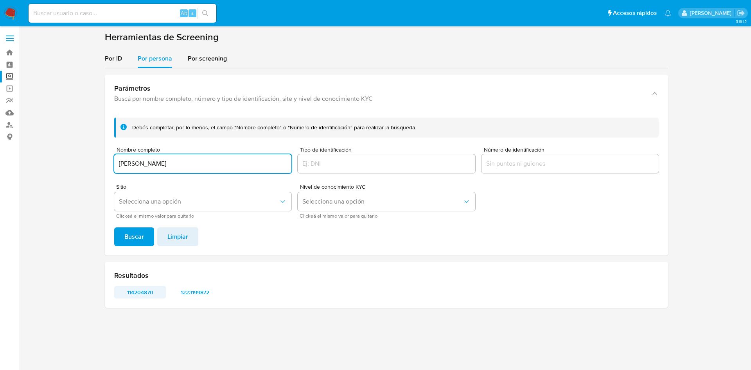
click at [139, 287] on span "114204870" at bounding box center [140, 292] width 41 height 11
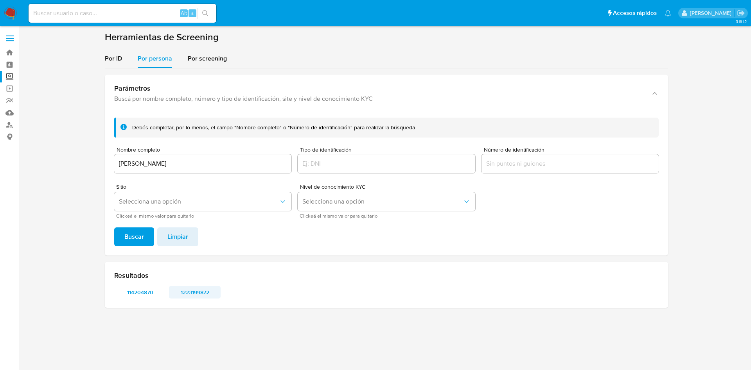
click at [202, 293] on span "1223199872" at bounding box center [194, 292] width 41 height 11
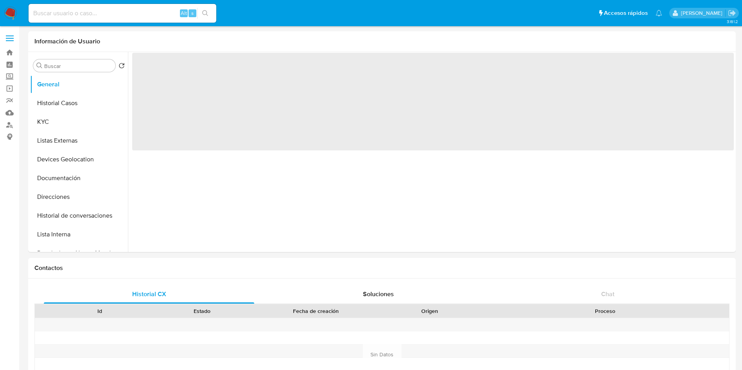
select select "10"
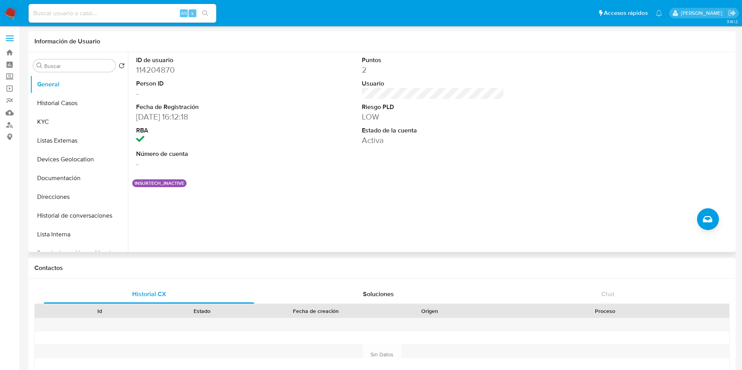
click at [520, 199] on div "ID de usuario 114204870 Person ID - Fecha de Registración [DATE] 16:12:18 RBA N…" at bounding box center [431, 152] width 606 height 200
select select "10"
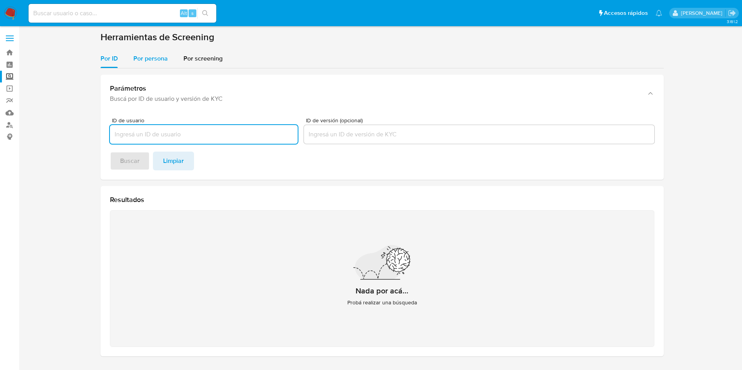
click at [163, 56] on span "Por persona" at bounding box center [150, 58] width 34 height 9
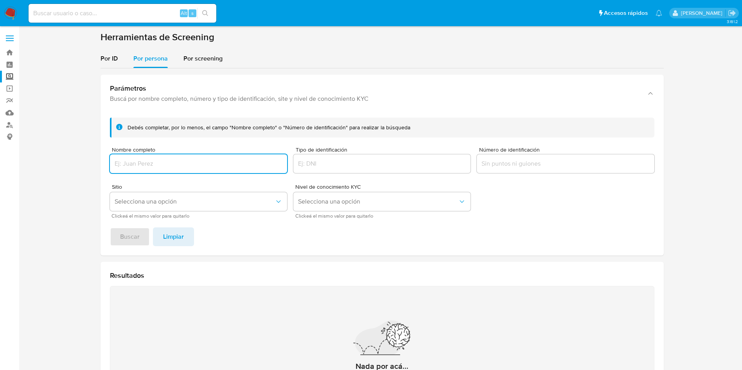
click at [197, 160] on input "Nombre completo" at bounding box center [198, 164] width 177 height 10
type input "[PERSON_NAME]"
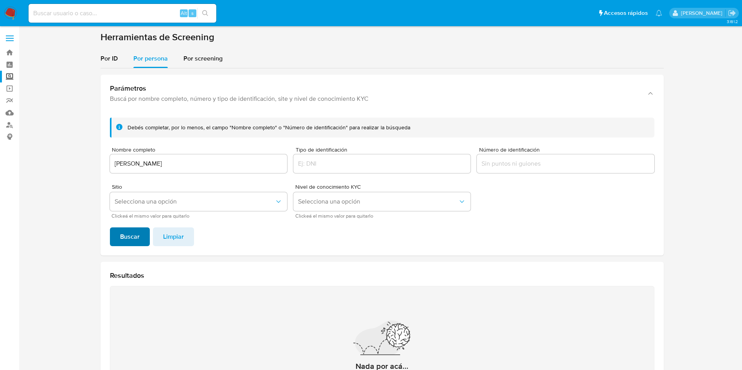
click at [131, 238] on span "Buscar" at bounding box center [130, 236] width 20 height 17
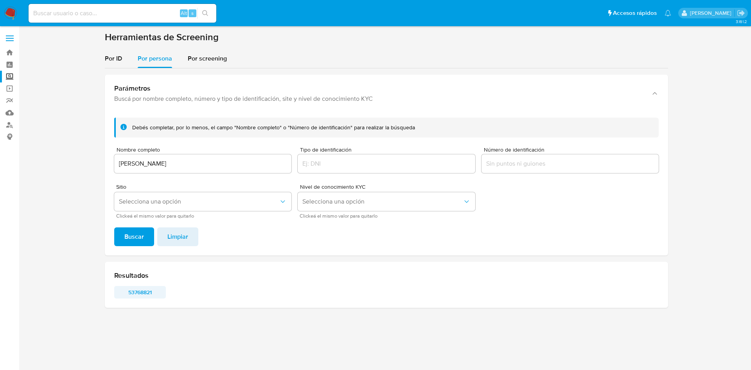
click at [144, 290] on span "53768821" at bounding box center [140, 292] width 41 height 11
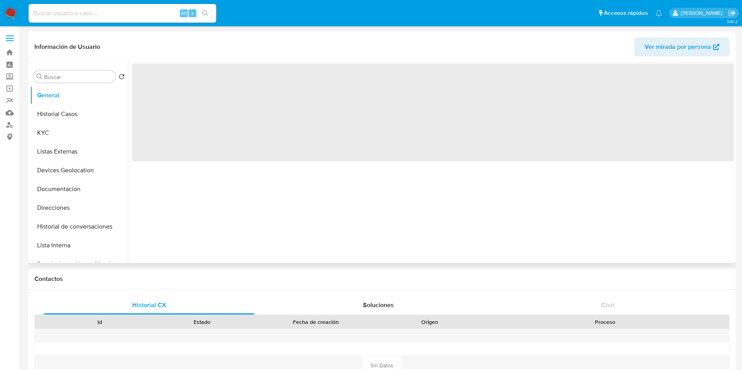
select select "10"
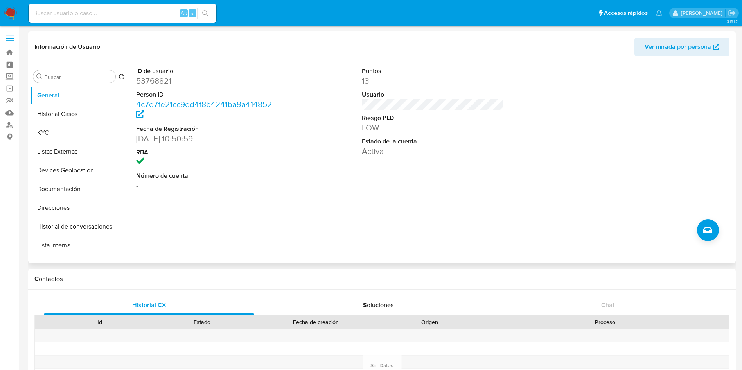
click at [532, 154] on div "ID de usuario 53768821 Person ID 4c7e7fe21cc9ed4f8b4241ba9a414852 Fecha de Regi…" at bounding box center [433, 129] width 602 height 132
click at [159, 18] on input at bounding box center [123, 13] width 188 height 10
paste input "253839409"
type input "253839409"
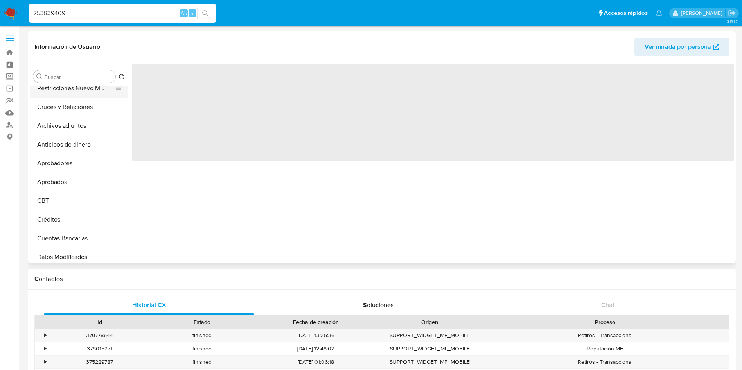
select select "10"
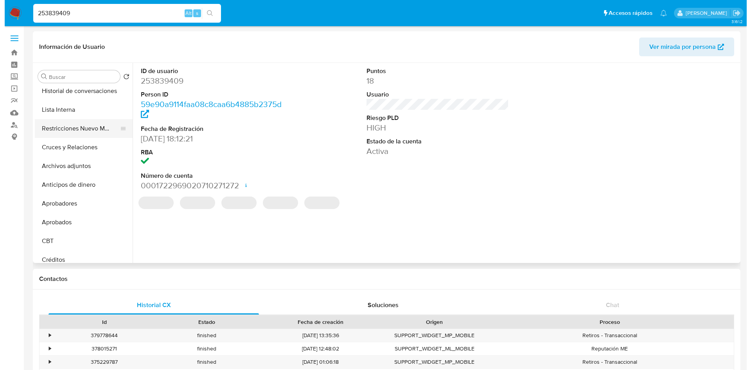
scroll to position [117, 0]
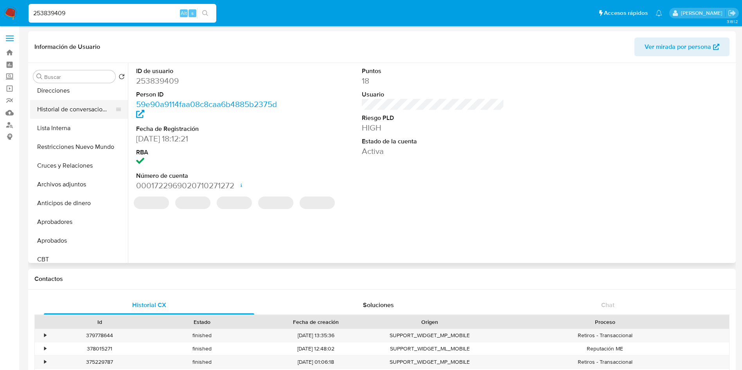
click at [84, 109] on button "Historial de conversaciones" at bounding box center [76, 109] width 92 height 19
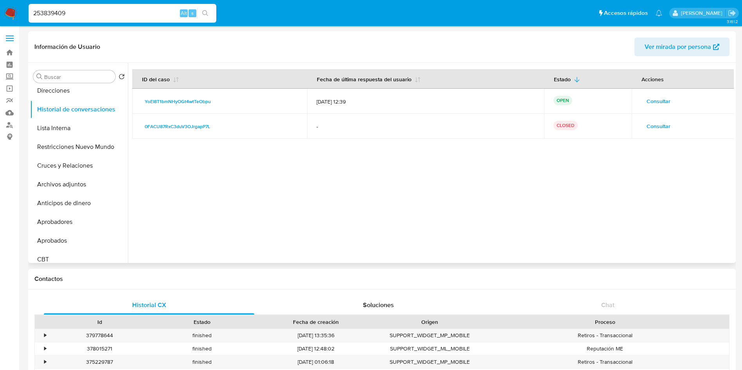
click at [651, 122] on span "Consultar" at bounding box center [659, 126] width 24 height 11
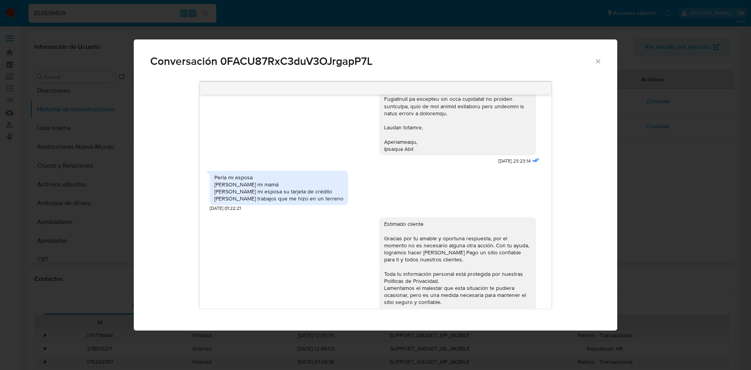
scroll to position [122, 0]
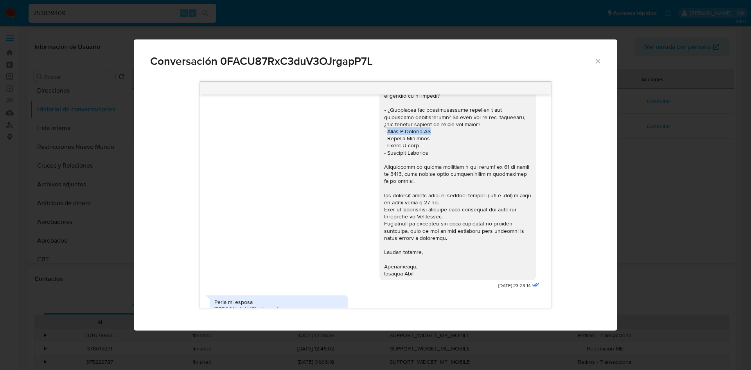
drag, startPoint x: 427, startPoint y: 130, endPoint x: 377, endPoint y: 132, distance: 49.7
click at [384, 132] on div "Comunicación" at bounding box center [457, 132] width 147 height 292
copy div "[PERSON_NAME] HM"
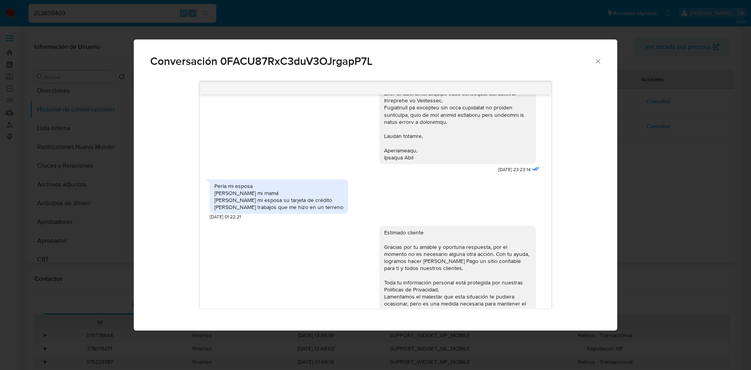
scroll to position [239, 0]
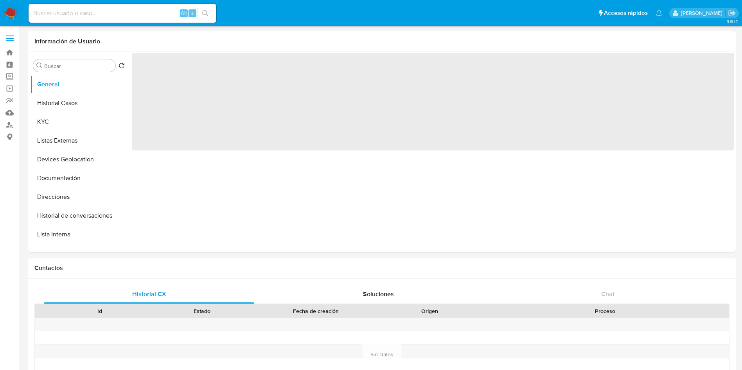
select select "10"
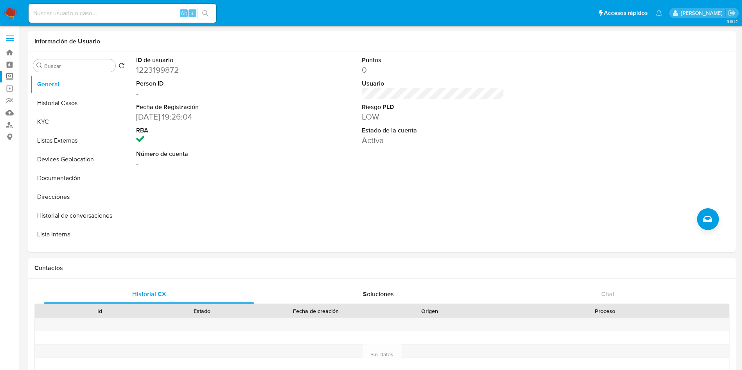
click at [13, 72] on label "Screening" at bounding box center [46, 77] width 93 height 12
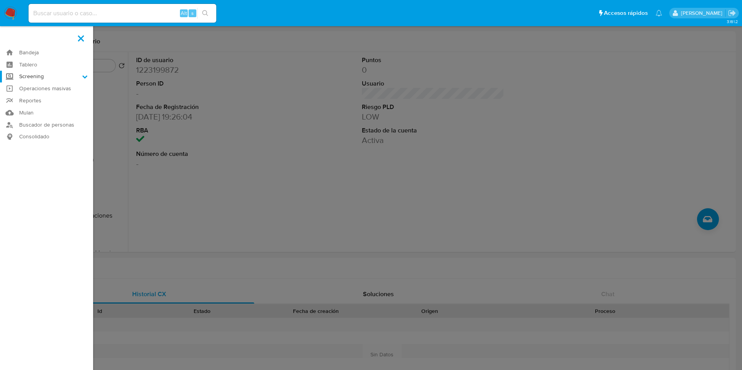
click at [0, 0] on input "Screening" at bounding box center [0, 0] width 0 height 0
click at [49, 106] on link "Herramientas" at bounding box center [46, 107] width 93 height 10
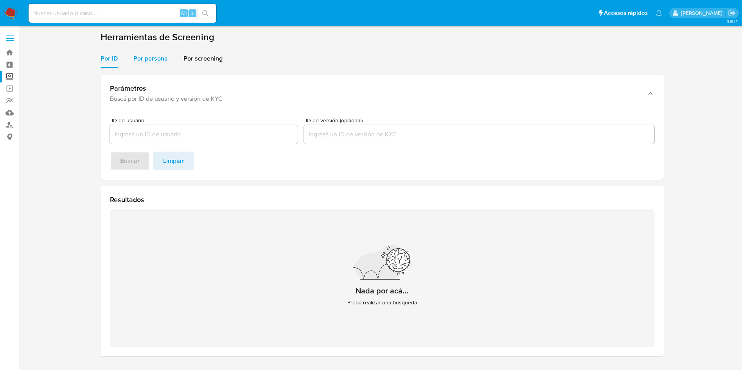
click at [143, 54] on span "Por persona" at bounding box center [150, 58] width 34 height 9
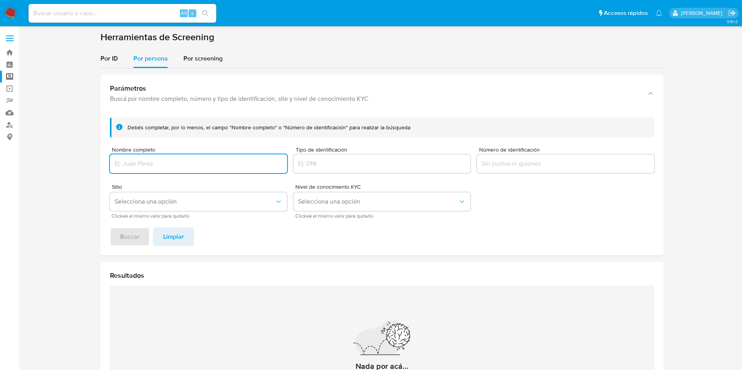
click at [219, 169] on input "Nombre completo" at bounding box center [198, 164] width 177 height 10
type input "[PERSON_NAME] HM"
click at [132, 235] on span "Buscar" at bounding box center [130, 236] width 20 height 17
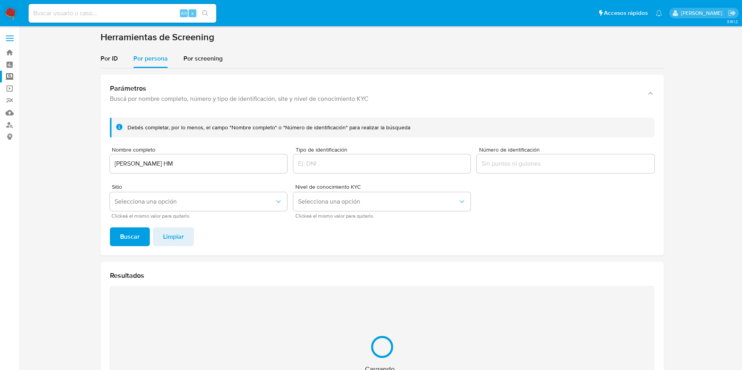
scroll to position [102, 0]
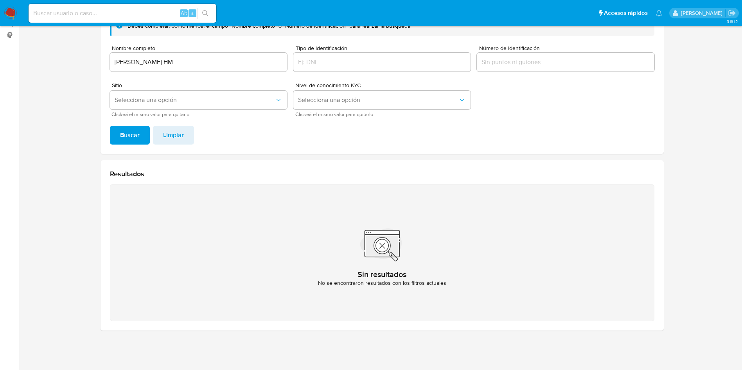
click at [198, 75] on form "Debés completar, por lo menos, el campo "Nombre completo" o "Número de identifi…" at bounding box center [382, 66] width 544 height 101
click at [197, 63] on input "[PERSON_NAME] HM" at bounding box center [198, 62] width 177 height 10
type input "P"
type input "[PERSON_NAME]"
click at [110, 126] on button "Buscar" at bounding box center [130, 135] width 40 height 19
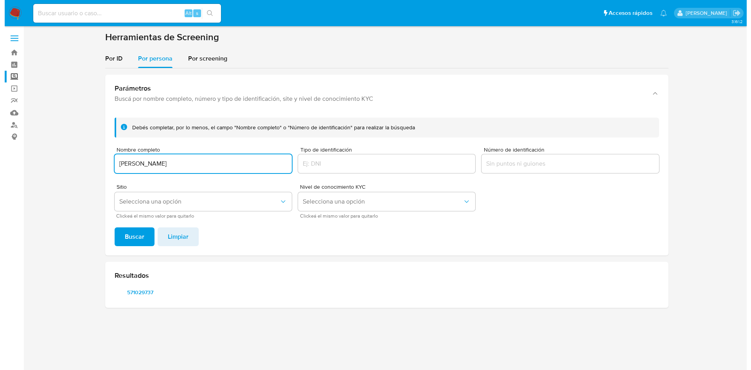
scroll to position [0, 0]
click at [291, 240] on footer "Buscar Limpiar" at bounding box center [386, 237] width 544 height 19
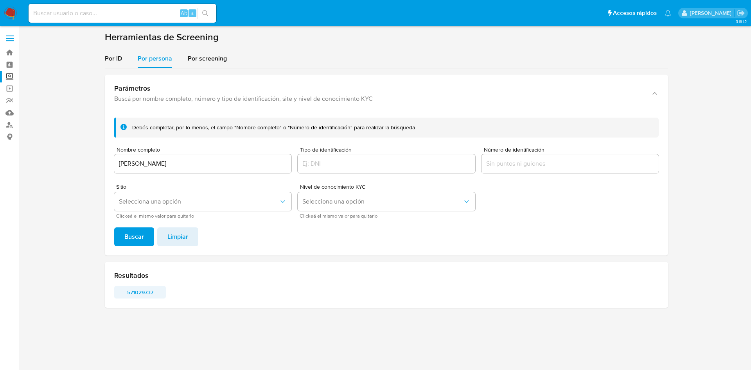
click at [134, 288] on span "571029737" at bounding box center [140, 292] width 41 height 11
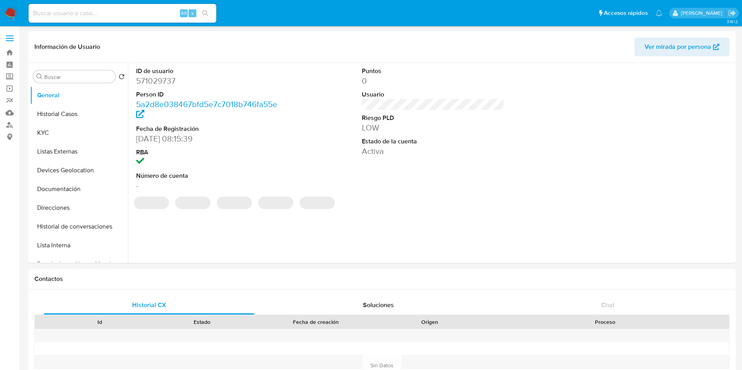
select select "10"
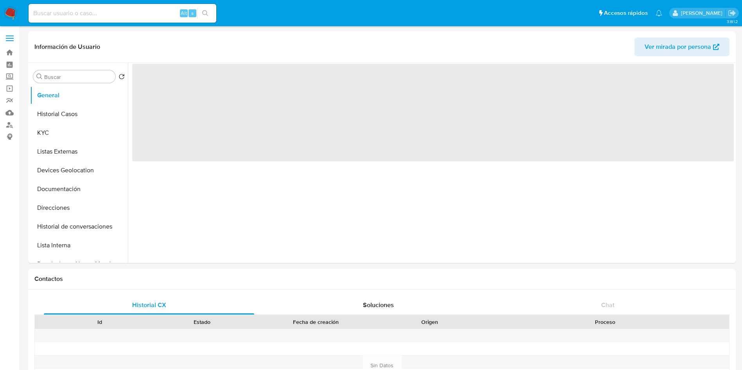
select select "10"
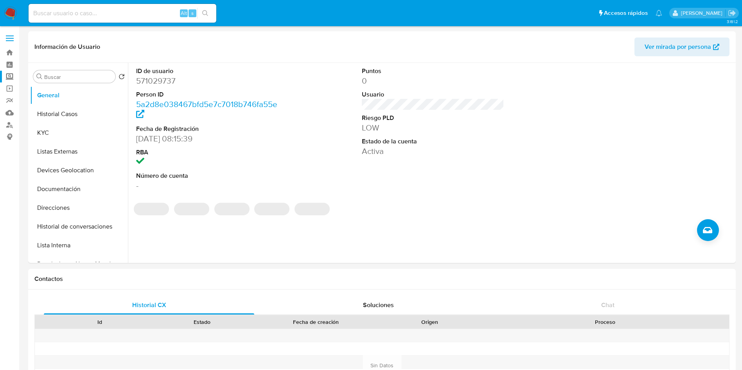
click at [8, 79] on label "Screening" at bounding box center [46, 77] width 93 height 12
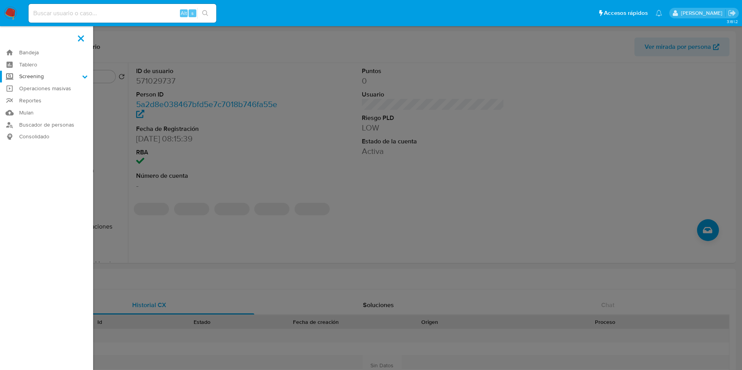
click at [0, 0] on input "Screening" at bounding box center [0, 0] width 0 height 0
click at [25, 107] on link "Herramientas" at bounding box center [46, 107] width 93 height 10
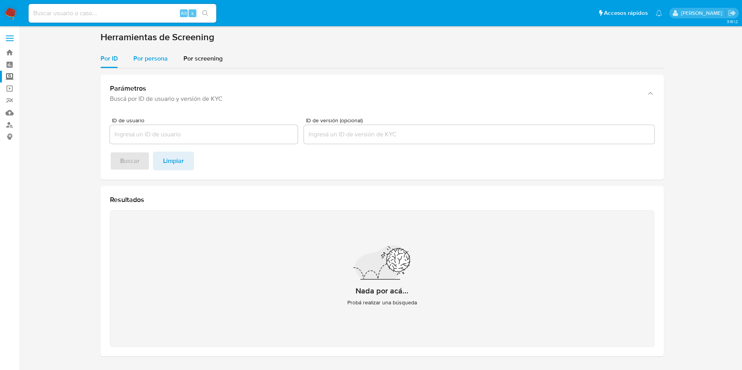
click at [156, 59] on span "Por persona" at bounding box center [150, 58] width 34 height 9
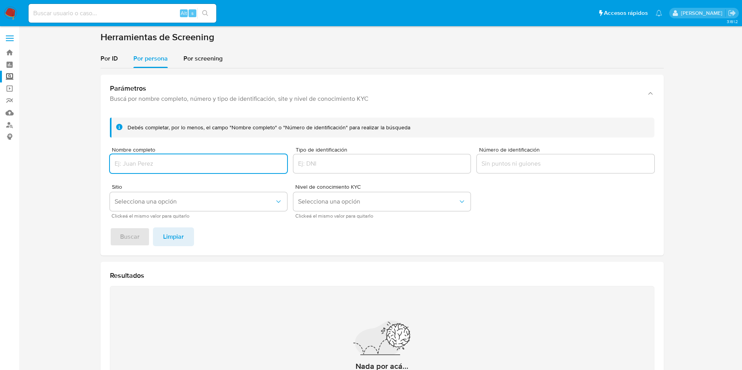
click at [201, 161] on input "Nombre completo" at bounding box center [198, 164] width 177 height 10
type input "[PERSON_NAME]"
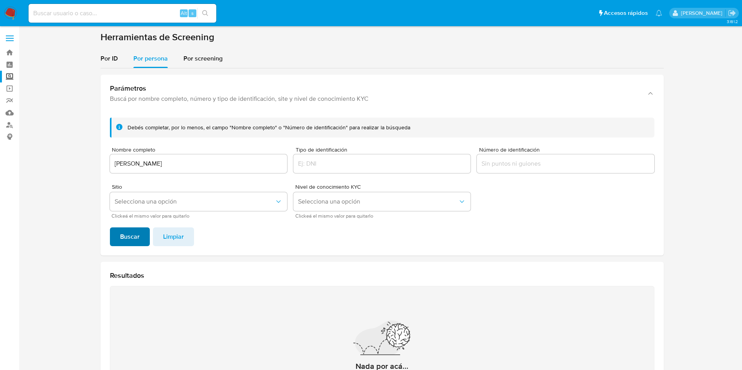
click at [116, 235] on button "Buscar" at bounding box center [130, 237] width 40 height 19
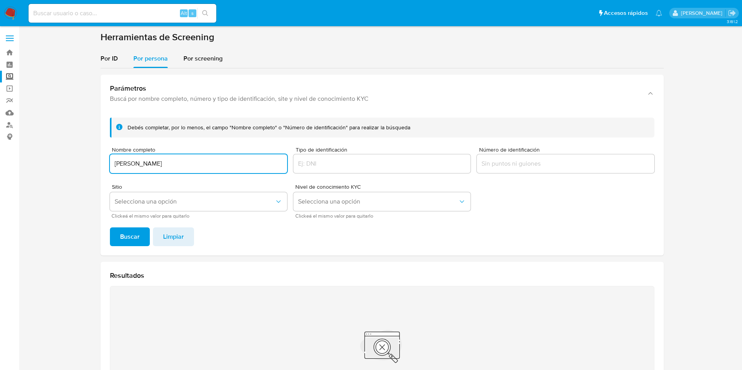
drag, startPoint x: 195, startPoint y: 164, endPoint x: 88, endPoint y: 158, distance: 107.7
click at [88, 158] on section at bounding box center [382, 235] width 708 height 408
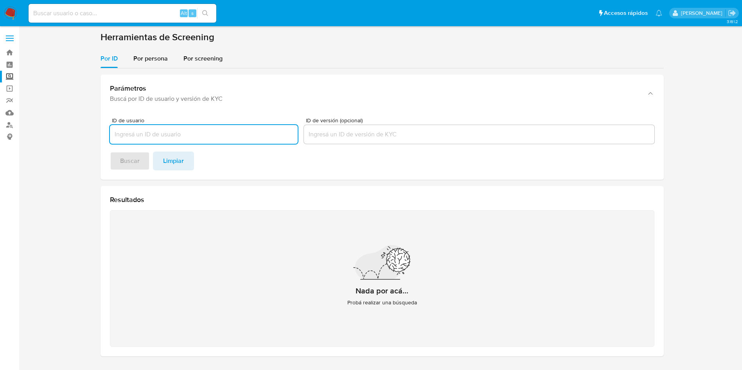
click at [7, 16] on img at bounding box center [10, 13] width 13 height 13
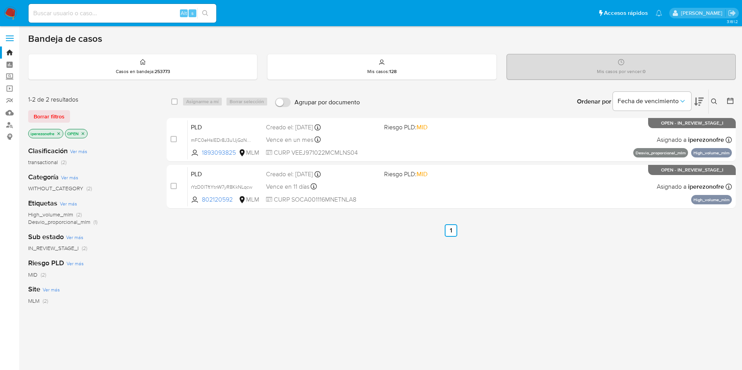
click at [714, 98] on button at bounding box center [715, 101] width 13 height 9
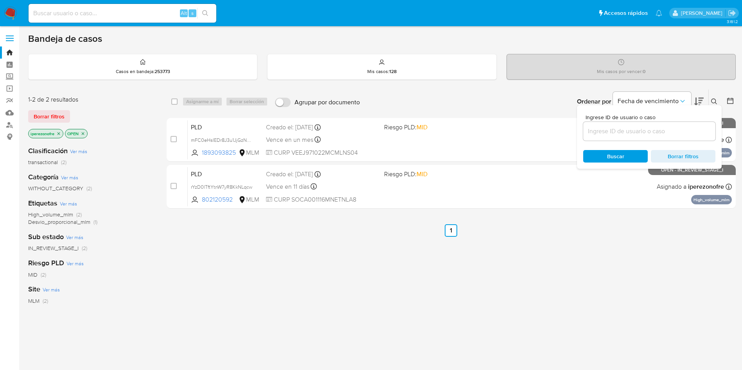
click at [629, 131] on input at bounding box center [649, 131] width 132 height 10
type input "253839409"
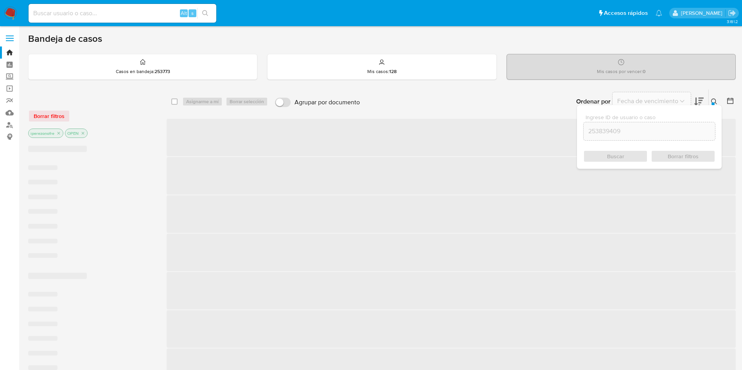
click at [613, 155] on div "Buscar Borrar filtros" at bounding box center [649, 156] width 132 height 13
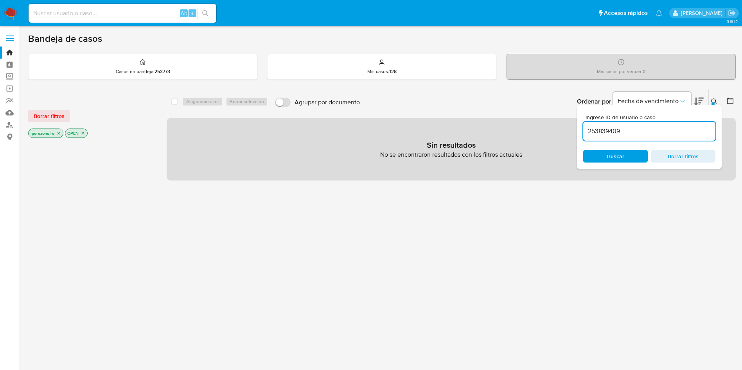
click at [59, 131] on icon "close-filter" at bounding box center [58, 133] width 5 height 5
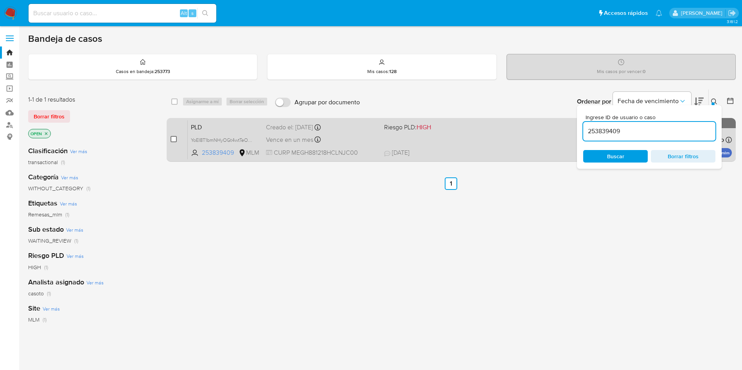
click at [171, 140] on input "checkbox" at bounding box center [174, 139] width 6 height 6
checkbox input "true"
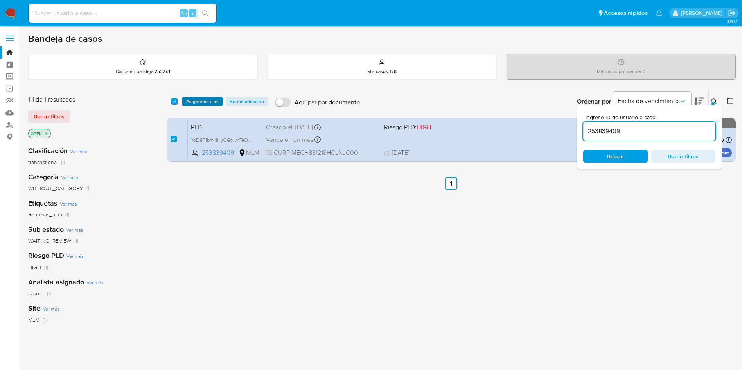
click at [195, 101] on span "Asignarme a mí" at bounding box center [202, 102] width 32 height 8
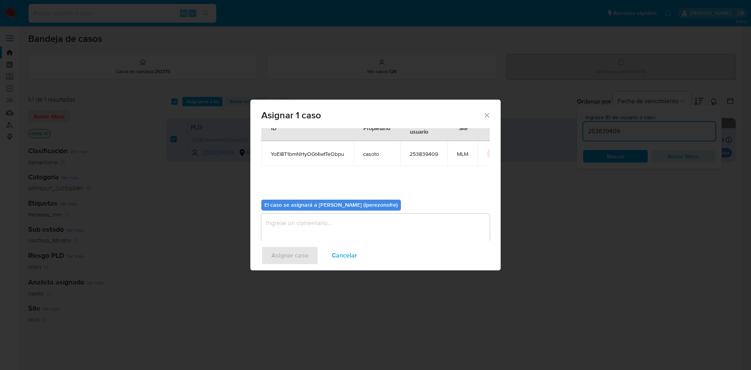
scroll to position [41, 0]
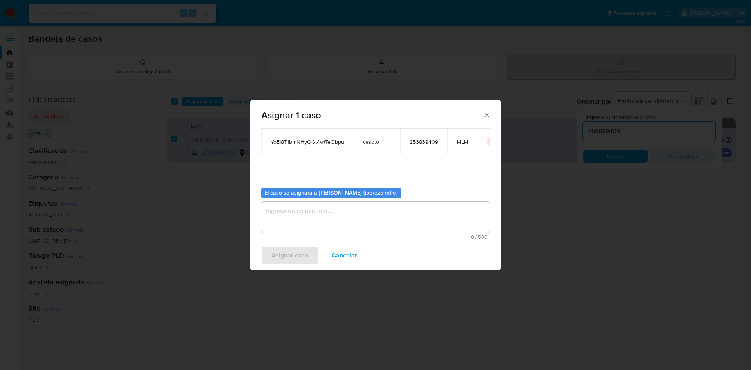
click at [341, 214] on textarea "assign-modal" at bounding box center [375, 217] width 228 height 31
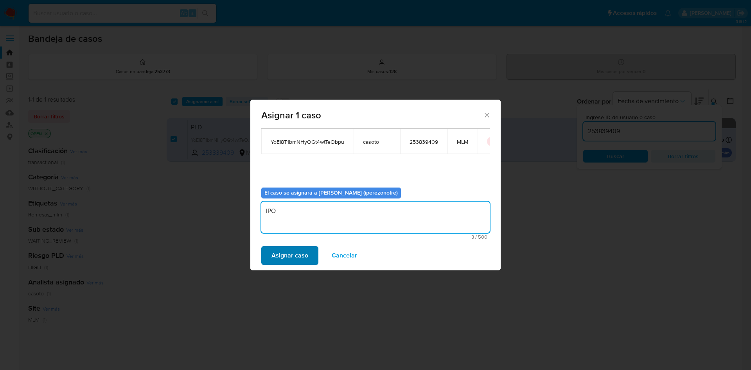
type textarea "IPO"
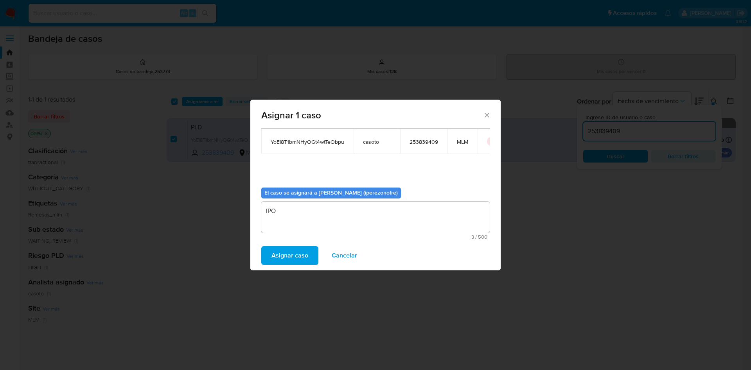
click at [301, 252] on span "Asignar caso" at bounding box center [289, 255] width 37 height 17
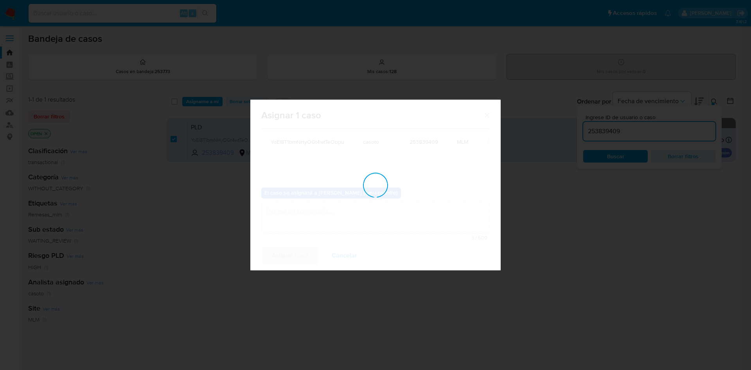
checkbox input "false"
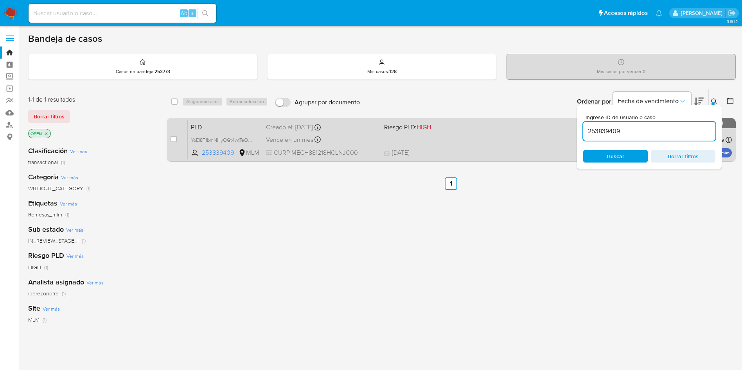
click at [342, 147] on div "PLD YoEI8T1bmNHyOGt4wtTeObpu 253839409 MLM Riesgo PLD: HIGH Creado el: 12/09/20…" at bounding box center [460, 140] width 544 height 40
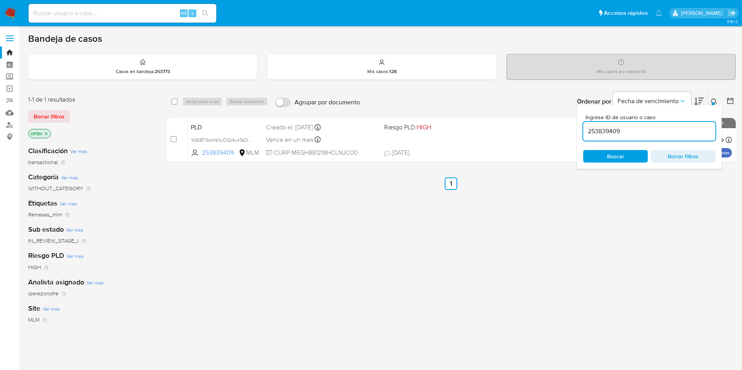
click at [631, 131] on input "253839409" at bounding box center [649, 131] width 132 height 10
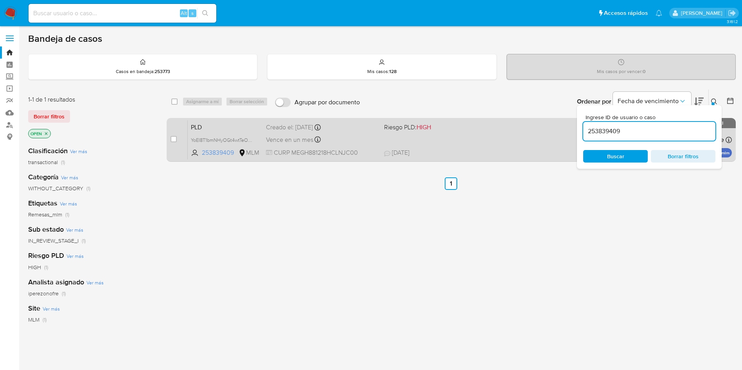
drag, startPoint x: 636, startPoint y: 129, endPoint x: 559, endPoint y: 132, distance: 76.7
click at [562, 132] on div "select-all-cases-checkbox Asignarme a mí Borrar selección Agrupar por documento…" at bounding box center [451, 127] width 569 height 76
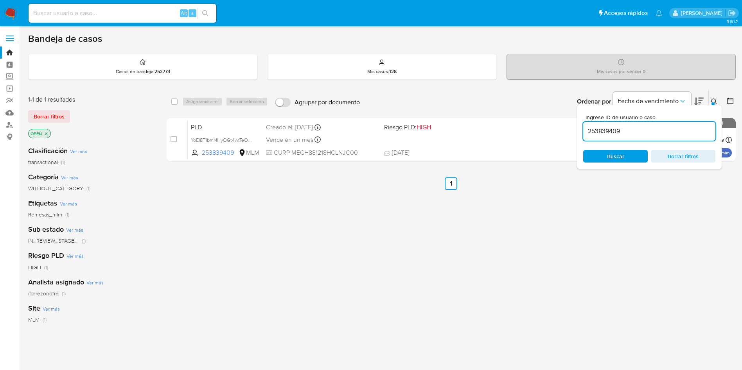
paste input "802120592"
type input "802120592"
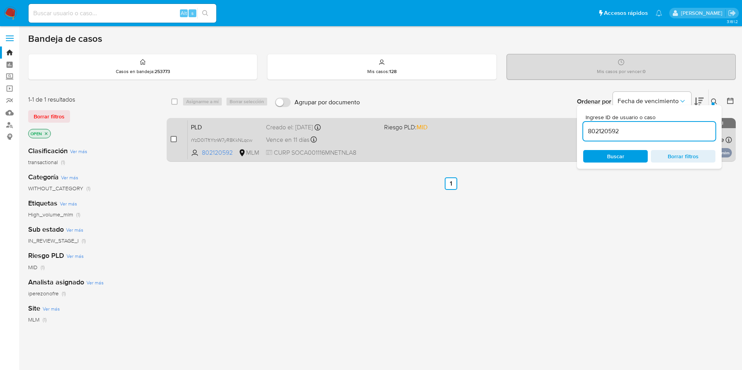
click at [172, 139] on input "checkbox" at bounding box center [174, 139] width 6 height 6
checkbox input "true"
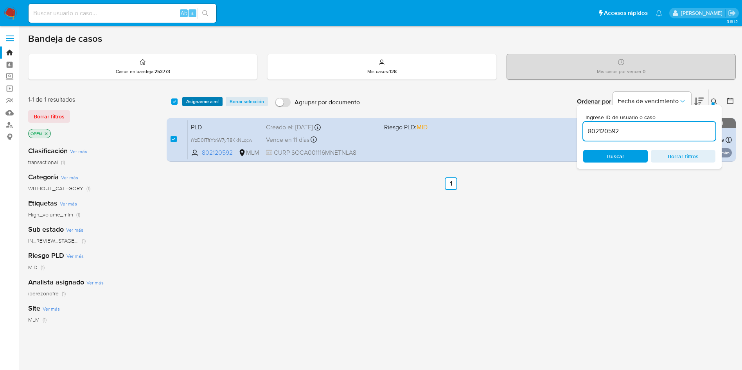
click at [201, 98] on span "Asignarme a mí" at bounding box center [202, 102] width 32 height 8
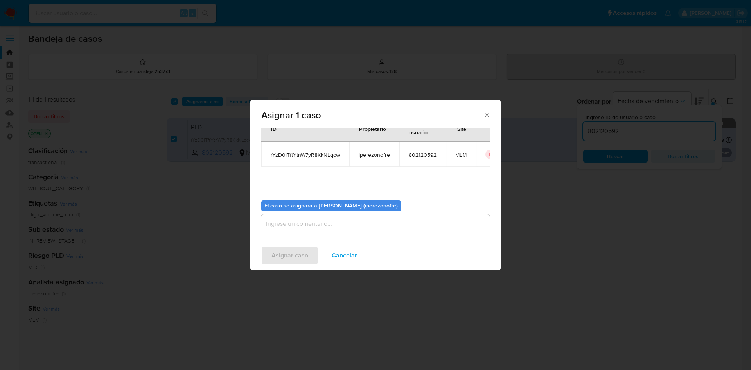
scroll to position [41, 0]
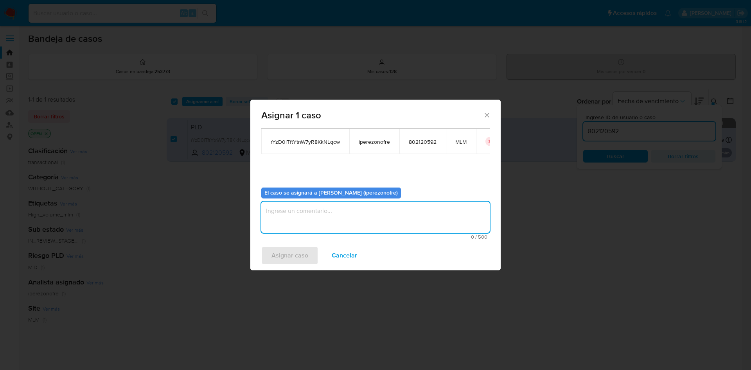
click at [382, 210] on textarea "assign-modal" at bounding box center [375, 217] width 228 height 31
type textarea "IPO"
click at [297, 248] on span "Asignar caso" at bounding box center [289, 255] width 37 height 17
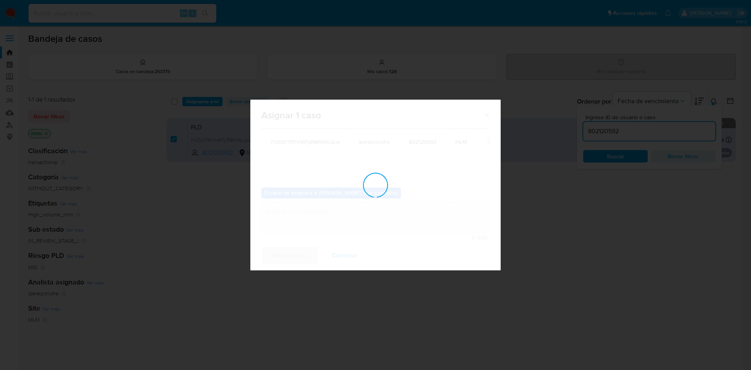
checkbox input "false"
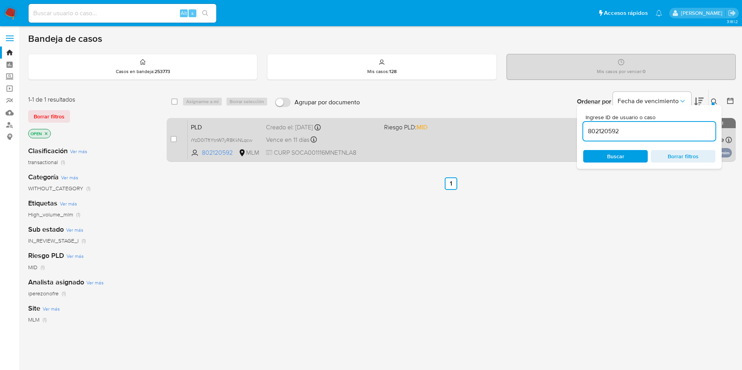
click at [383, 141] on div "PLD rYzD0lTftYtnW7yR8KkNLqcw 802120592 MLM Riesgo PLD: MID Creado el: 12/08/202…" at bounding box center [460, 140] width 544 height 40
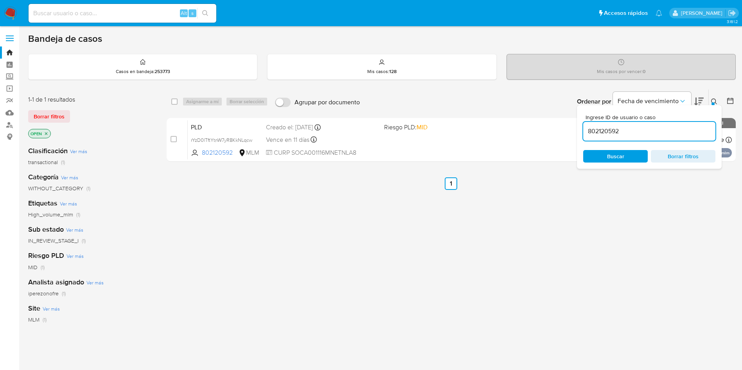
click at [609, 129] on input "802120592" at bounding box center [649, 131] width 132 height 10
paste input "0nTVkhalusuvO4CCL6id12K9"
type input "0nTVkhalusuvO4CCL6id12K9"
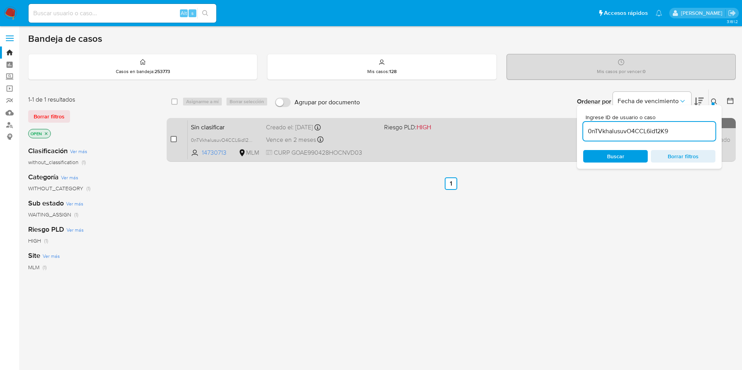
click at [172, 139] on input "checkbox" at bounding box center [174, 139] width 6 height 6
checkbox input "true"
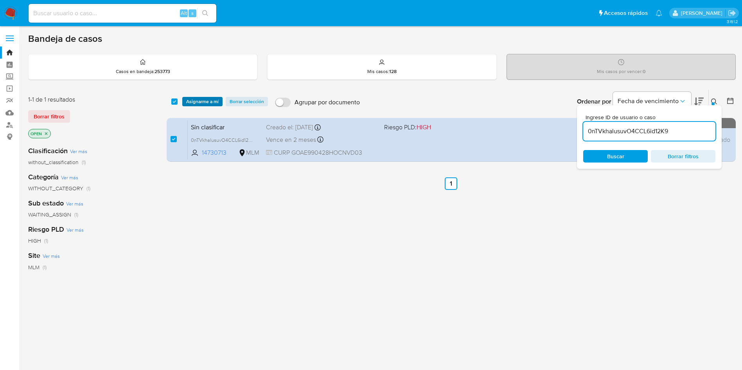
click at [196, 98] on span "Asignarme a mí" at bounding box center [202, 102] width 32 height 8
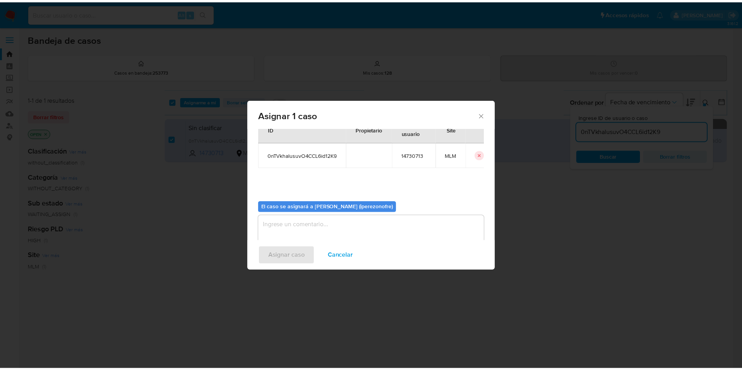
scroll to position [41, 0]
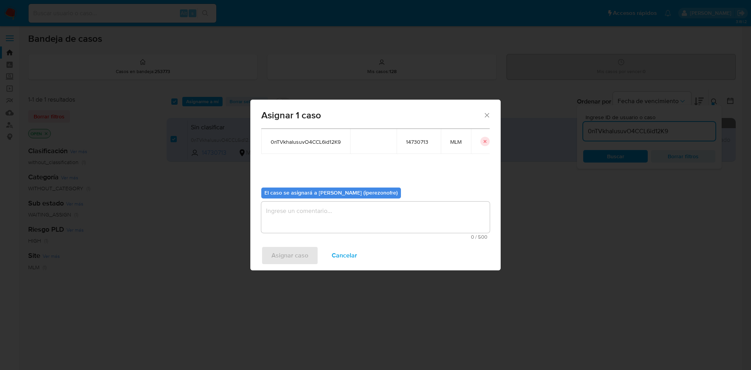
click at [320, 224] on textarea "assign-modal" at bounding box center [375, 217] width 228 height 31
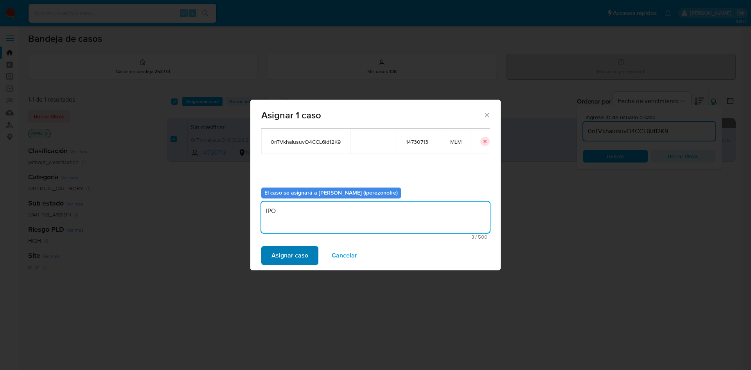
type textarea "IPO"
click at [292, 253] on span "Asignar caso" at bounding box center [289, 255] width 37 height 17
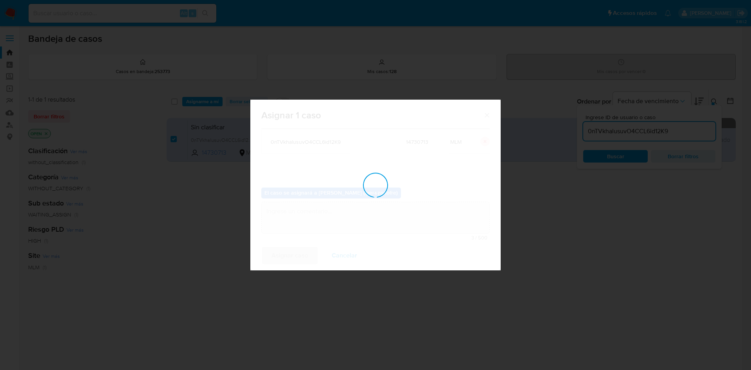
checkbox input "false"
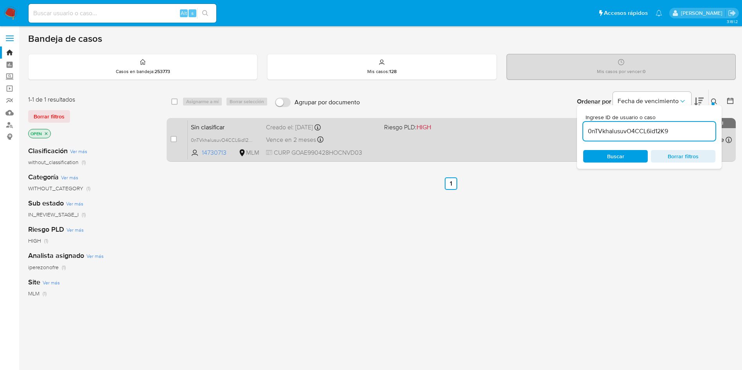
click at [357, 154] on span "CURP GOAE990428HOCNVD03" at bounding box center [322, 153] width 112 height 9
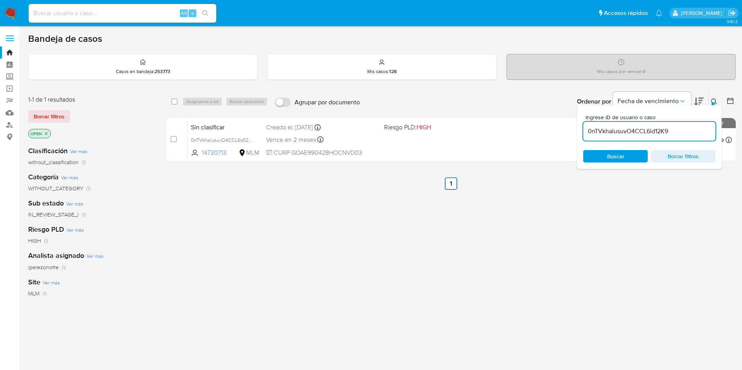
click at [645, 133] on input "0nTVkhalusuvO4CCL6id12K9" at bounding box center [649, 131] width 132 height 10
paste input "2580750710"
type input "2580750710"
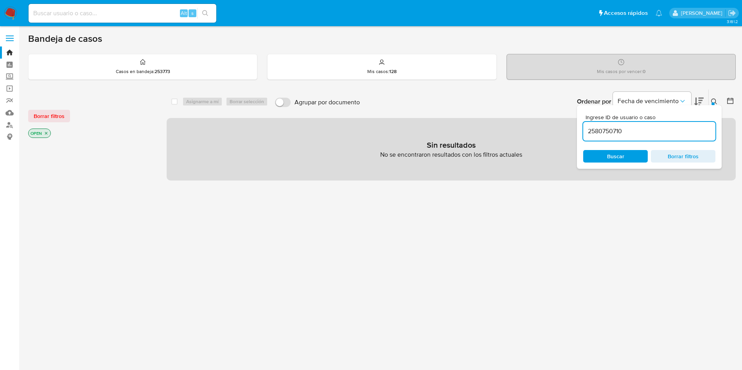
click at [611, 153] on span "Buscar" at bounding box center [615, 156] width 17 height 13
click at [47, 132] on icon "close-filter" at bounding box center [46, 133] width 5 height 5
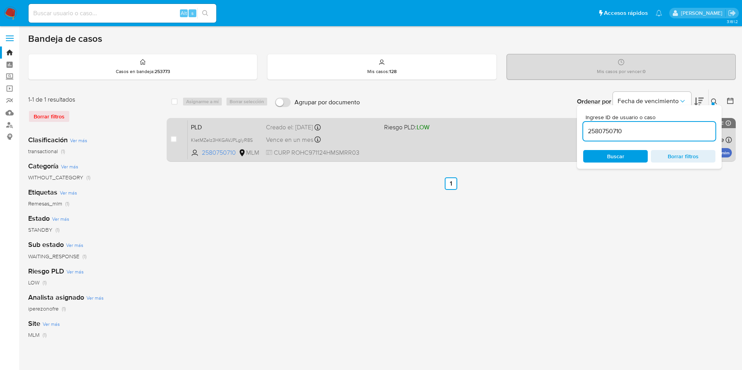
click at [452, 137] on div "PLD KIetMZelz3HKGAVJPLglyR8S 2580750710 MLM Riesgo PLD: LOW Creado el: 12/09/20…" at bounding box center [460, 140] width 544 height 40
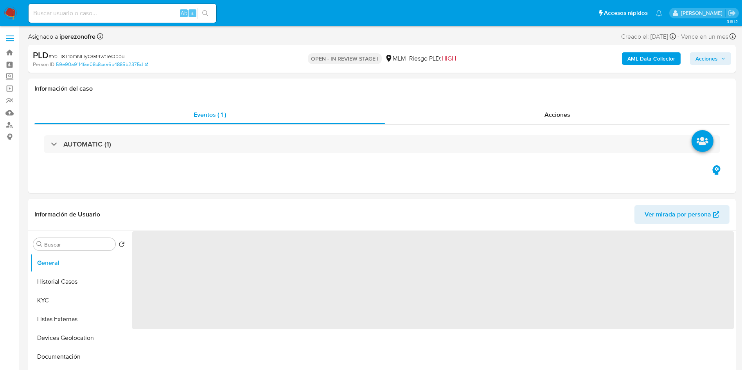
select select "10"
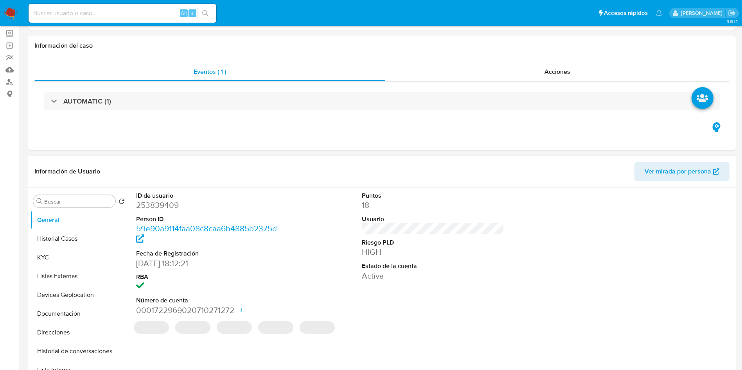
scroll to position [117, 0]
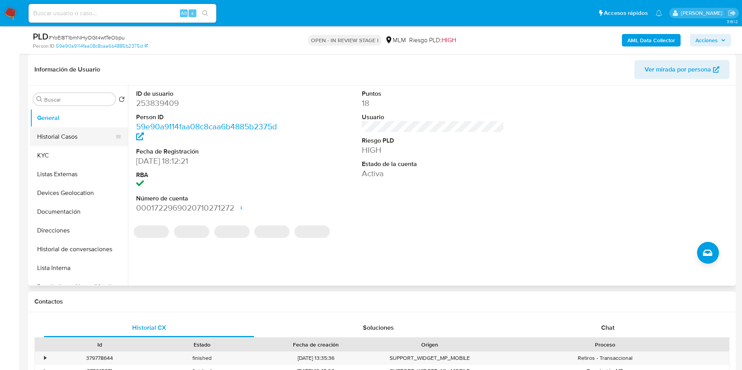
click at [67, 138] on button "Historial Casos" at bounding box center [76, 137] width 92 height 19
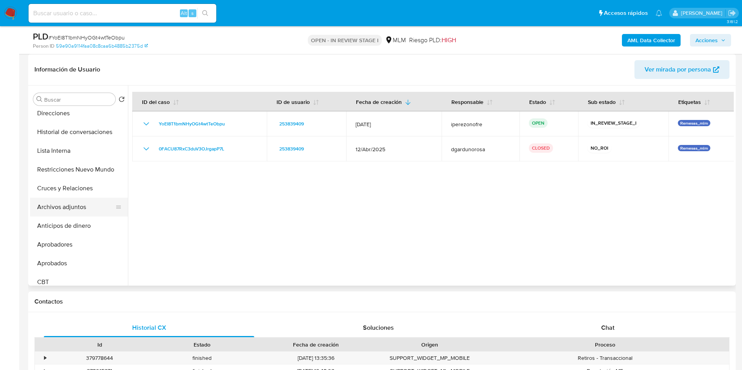
click at [70, 201] on button "Archivos adjuntos" at bounding box center [76, 207] width 92 height 19
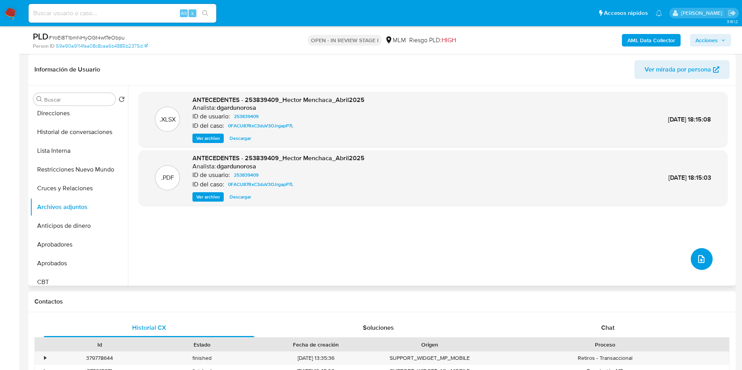
click at [699, 259] on icon "upload-file" at bounding box center [701, 259] width 9 height 9
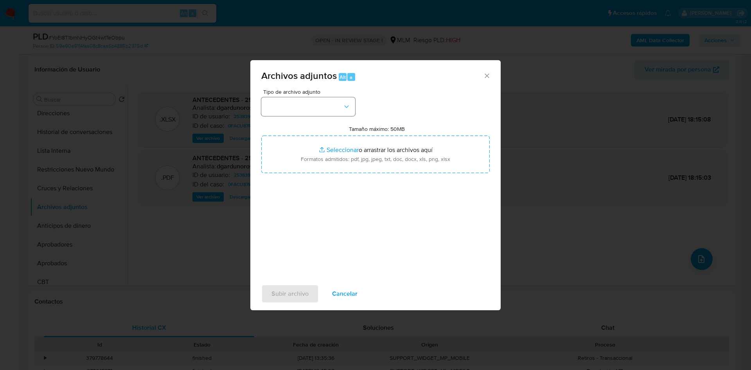
drag, startPoint x: 329, startPoint y: 95, endPoint x: 330, endPoint y: 106, distance: 11.5
click at [330, 94] on span "Tipo de archivo adjunto" at bounding box center [310, 91] width 94 height 5
click at [340, 109] on button "button" at bounding box center [308, 106] width 94 height 19
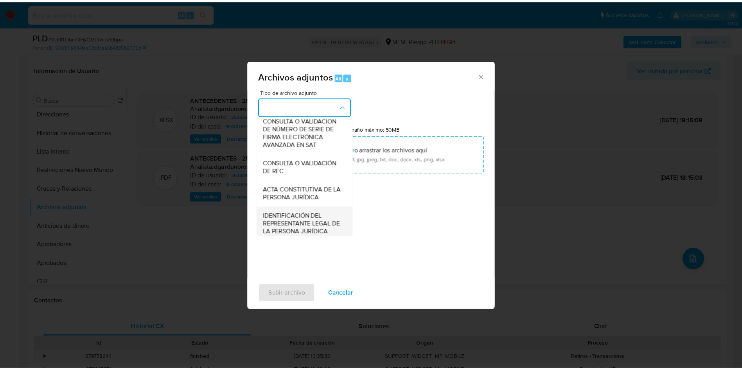
scroll to position [146, 0]
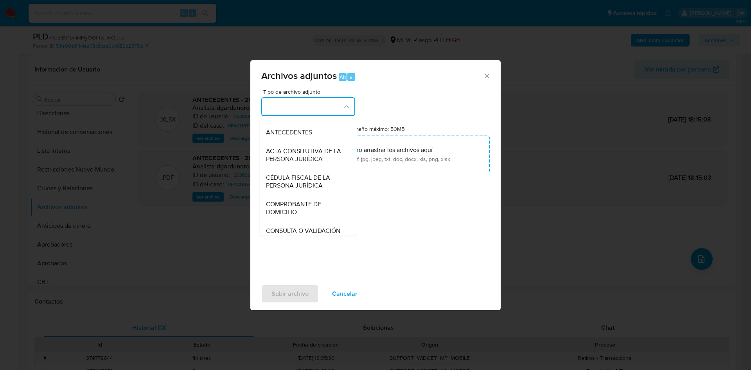
click at [287, 117] on div "CAPTURA BUREAU CAPTURA DOWJONES CAPTURA GOOGLE CAPTURA WEB INFORMACIÓN SCREENIN…" at bounding box center [308, 176] width 97 height 120
click at [287, 121] on div "OTROS" at bounding box center [306, 113] width 80 height 19
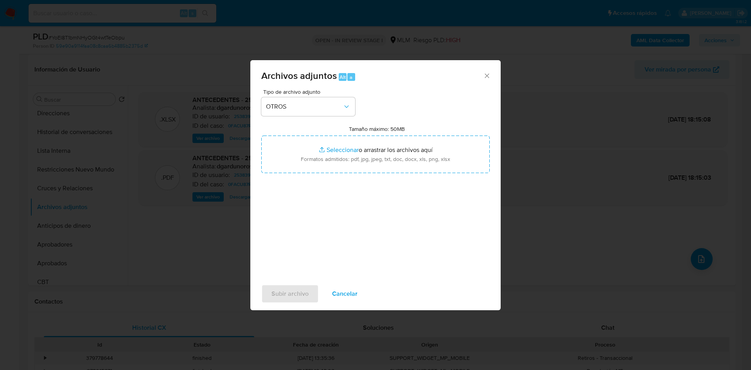
click at [341, 224] on div "Tipo de archivo adjunto OTROS Tamaño máximo: 50MB Seleccionar archivos Seleccio…" at bounding box center [375, 181] width 228 height 185
click at [289, 295] on span "Subir archivo" at bounding box center [289, 294] width 37 height 17
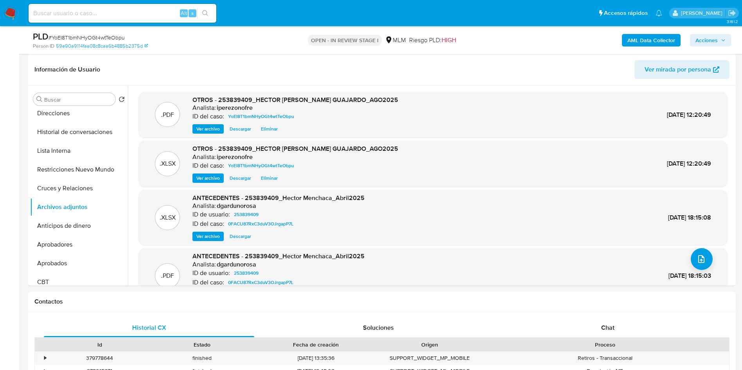
click at [288, 293] on div "Contactos" at bounding box center [382, 302] width 708 height 21
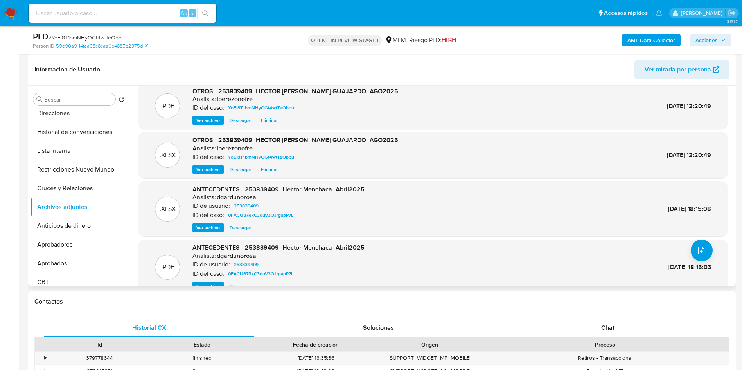
scroll to position [0, 0]
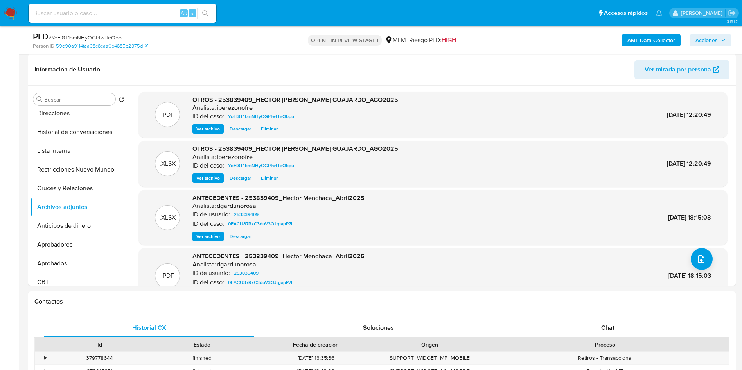
click at [722, 39] on icon "button" at bounding box center [723, 40] width 5 height 5
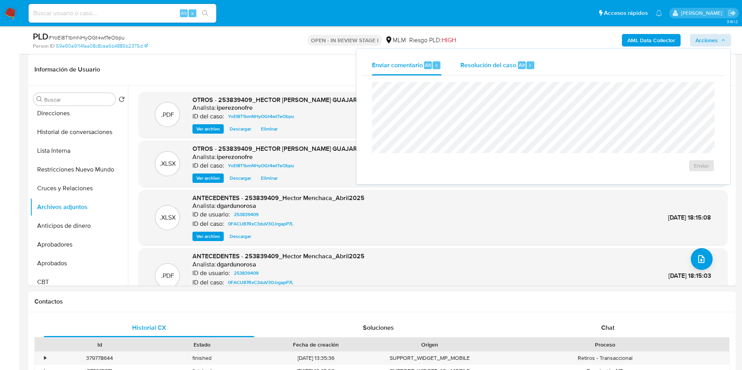
click at [495, 56] on div "Resolución del caso Alt r" at bounding box center [497, 65] width 75 height 20
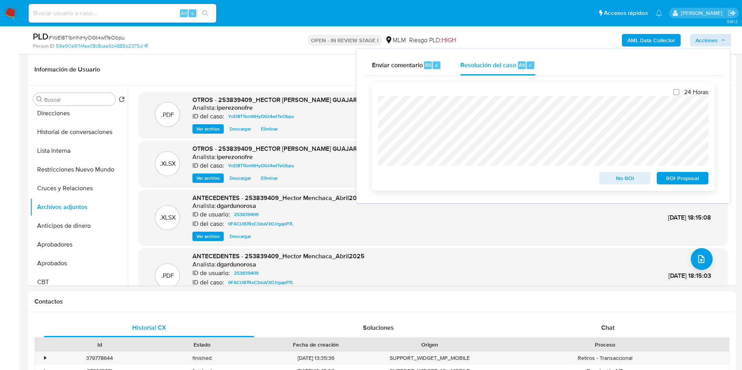
click at [610, 180] on span "No ROI" at bounding box center [625, 178] width 41 height 11
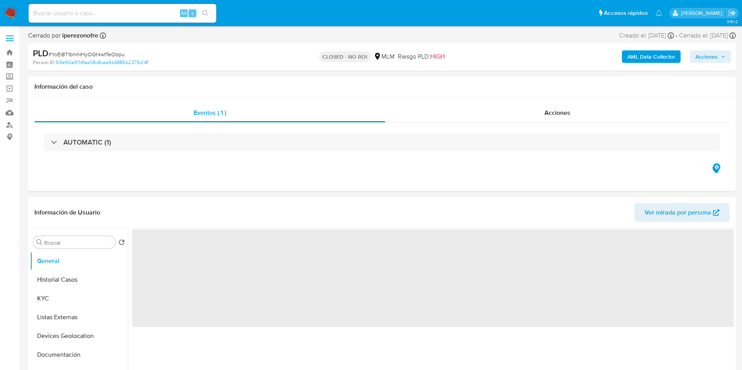
select select "10"
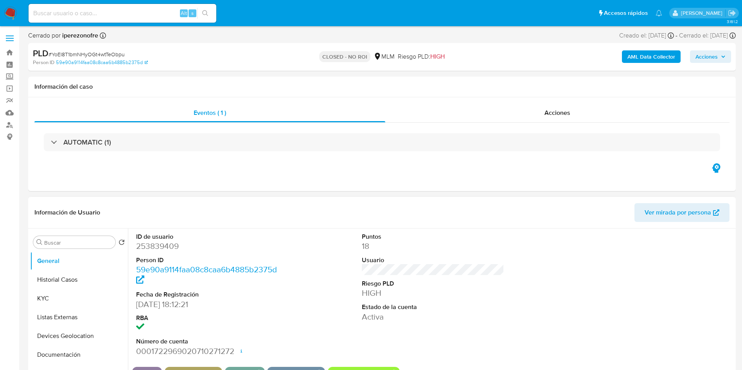
scroll to position [59, 0]
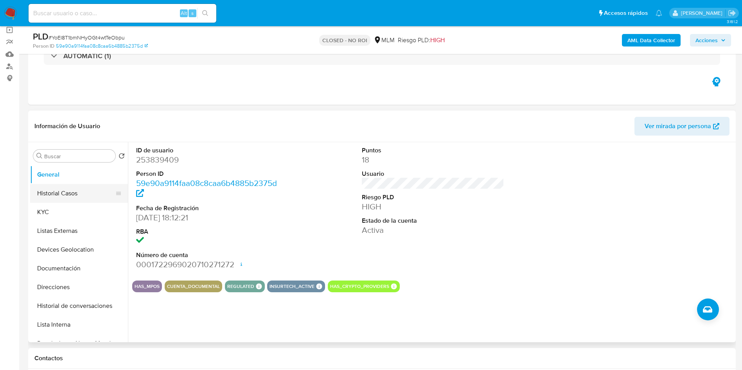
click at [80, 187] on button "Historial Casos" at bounding box center [76, 193] width 92 height 19
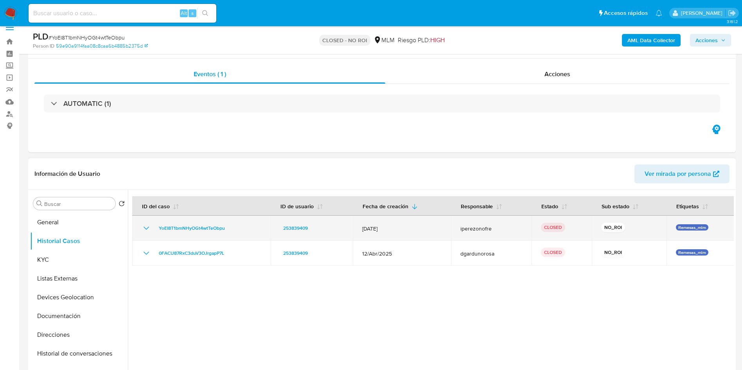
scroll to position [0, 0]
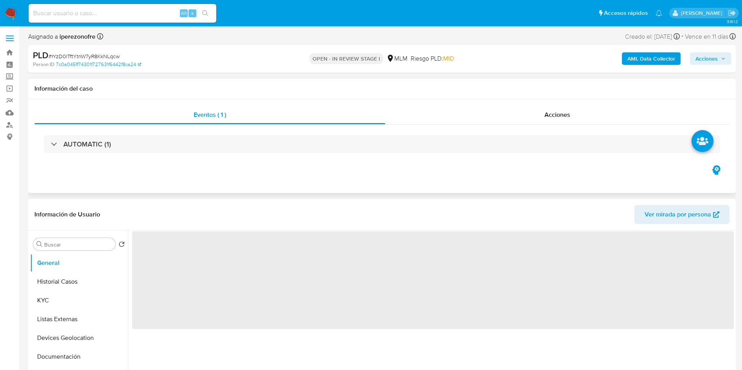
select select "10"
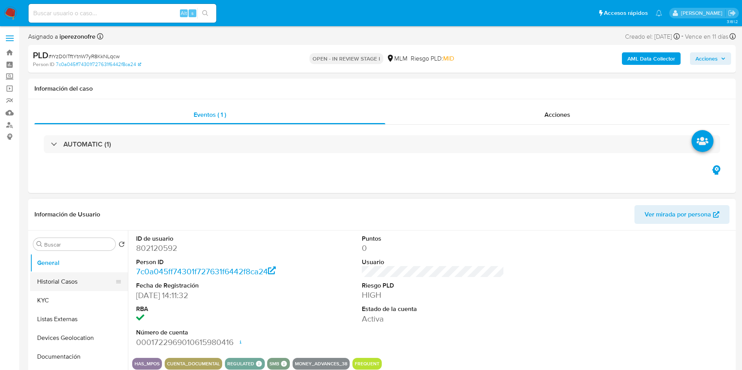
click at [50, 285] on button "Historial Casos" at bounding box center [76, 282] width 92 height 19
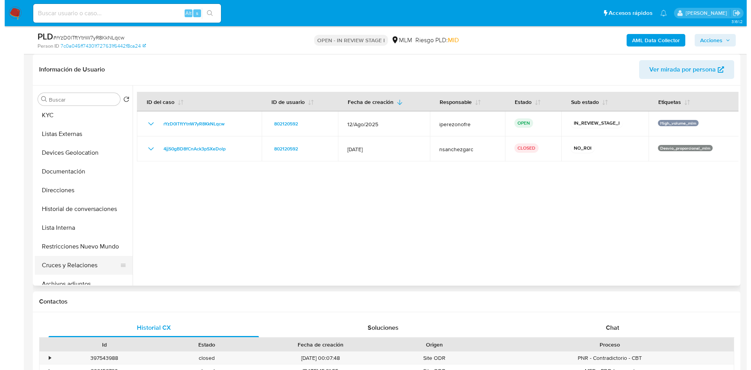
scroll to position [59, 0]
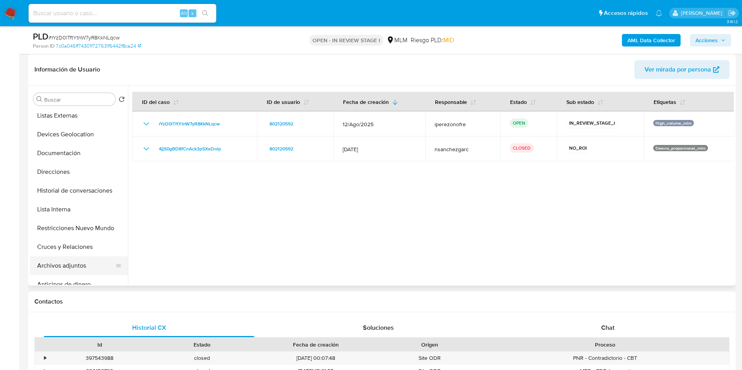
click at [80, 259] on button "Archivos adjuntos" at bounding box center [76, 266] width 92 height 19
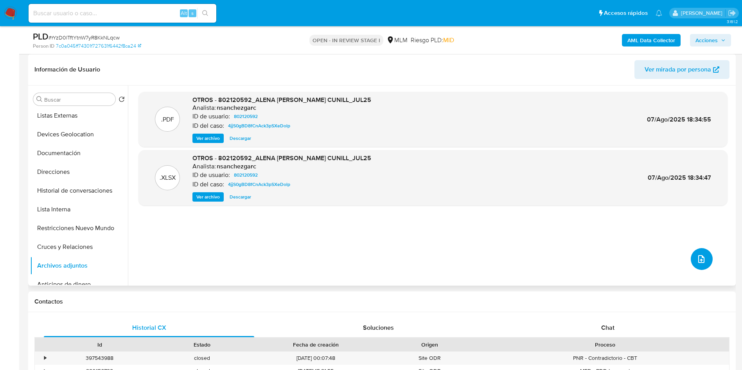
click at [701, 256] on icon "upload-file" at bounding box center [701, 259] width 9 height 9
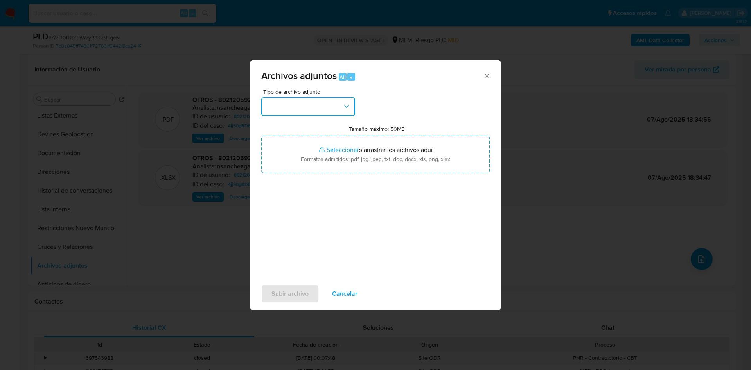
click at [342, 101] on button "button" at bounding box center [308, 106] width 94 height 19
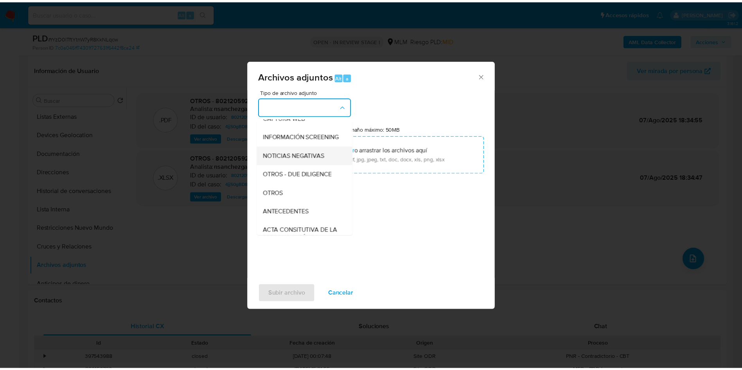
scroll to position [117, 0]
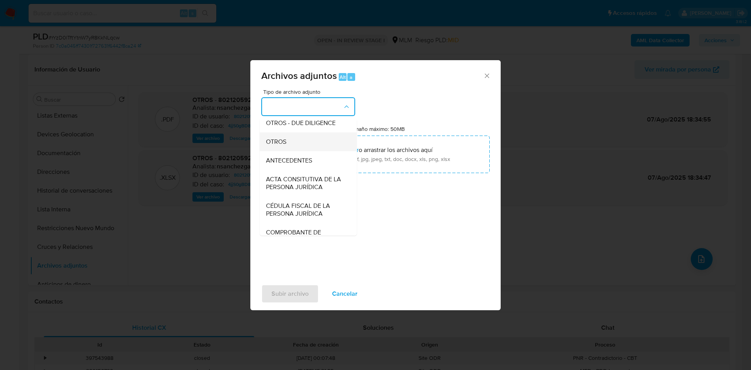
click at [287, 148] on div "OTROS" at bounding box center [306, 142] width 80 height 19
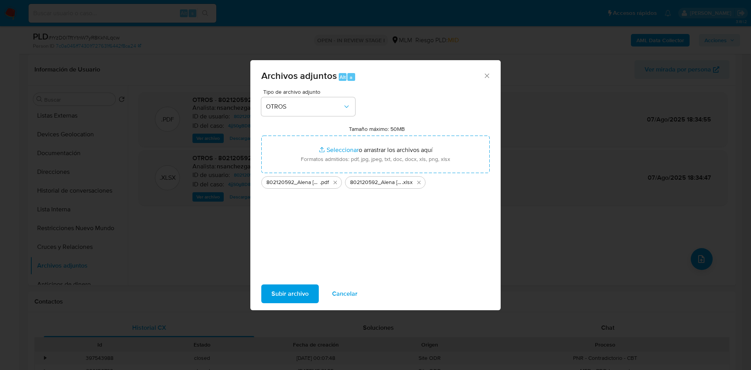
click at [294, 293] on span "Subir archivo" at bounding box center [289, 294] width 37 height 17
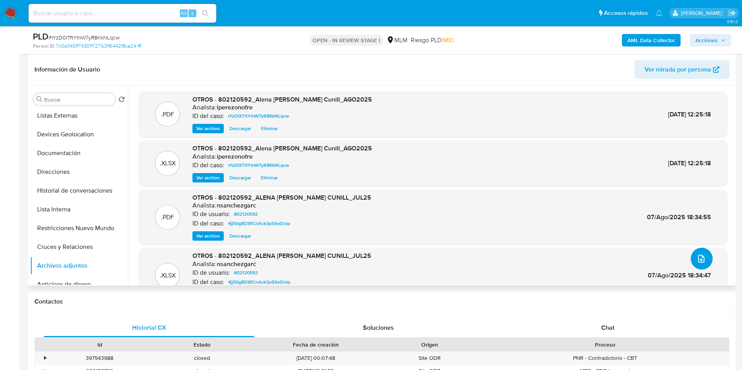
scroll to position [0, 0]
click at [721, 33] on div "AML Data Collector Acciones" at bounding box center [615, 40] width 231 height 18
click at [718, 43] on span "Acciones" at bounding box center [710, 40] width 30 height 11
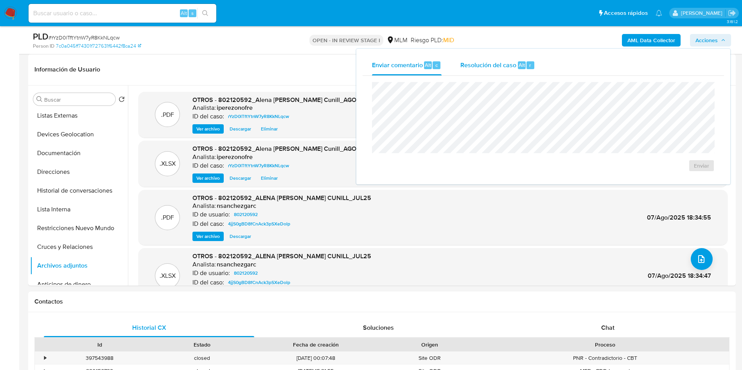
click at [503, 63] on span "Resolución del caso" at bounding box center [488, 64] width 56 height 9
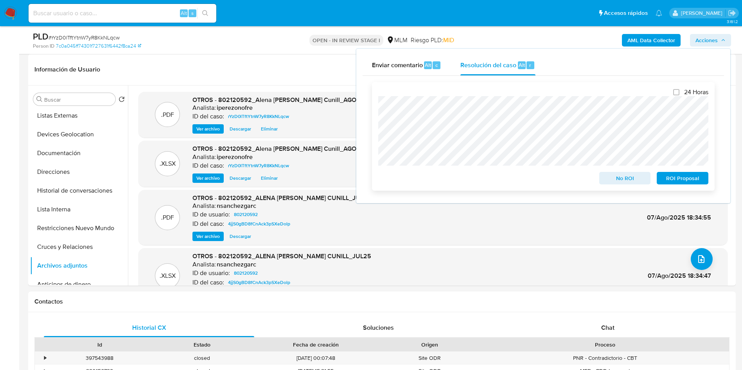
click at [623, 183] on span "No ROI" at bounding box center [625, 178] width 41 height 11
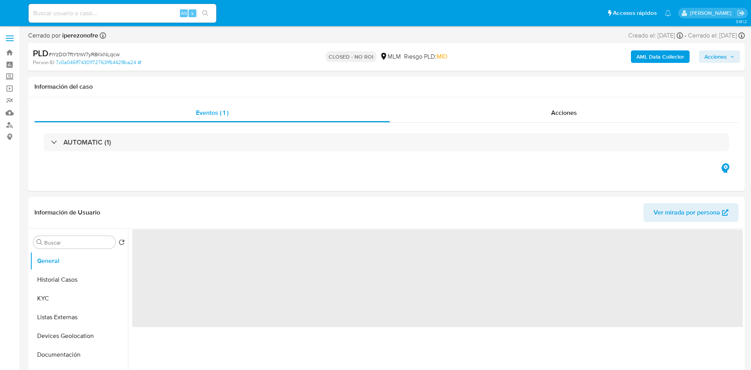
select select "10"
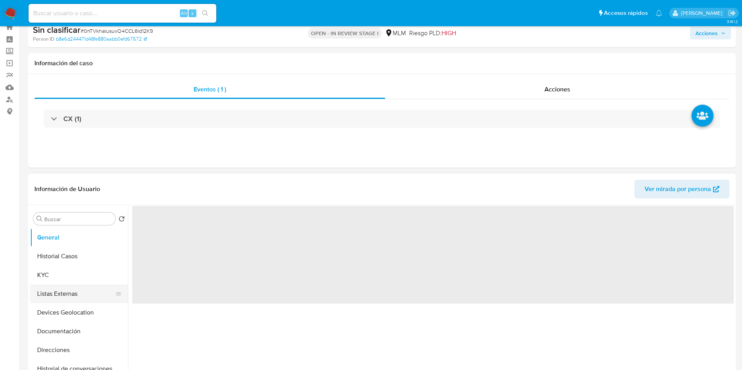
select select "10"
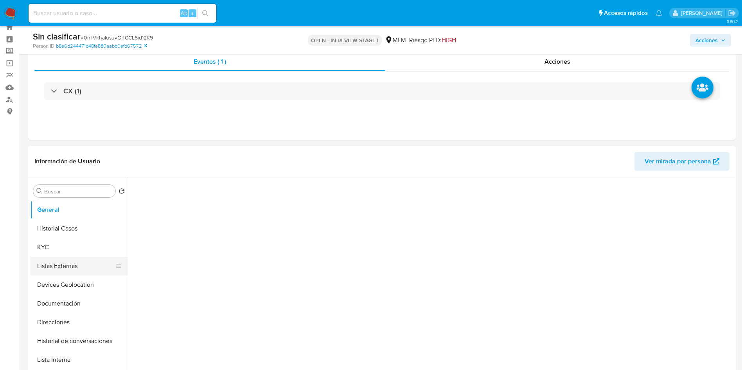
scroll to position [59, 0]
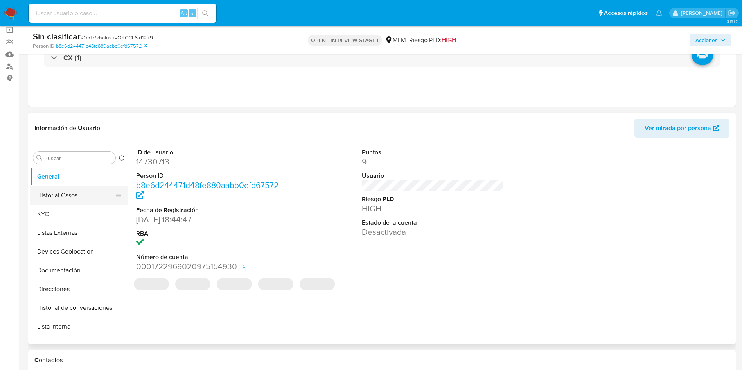
click at [63, 198] on button "Historial Casos" at bounding box center [76, 195] width 92 height 19
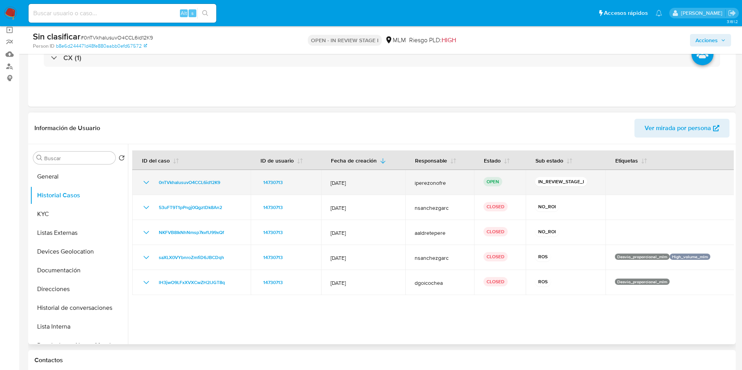
click at [147, 182] on icon "Mostrar/Ocultar" at bounding box center [146, 182] width 9 height 9
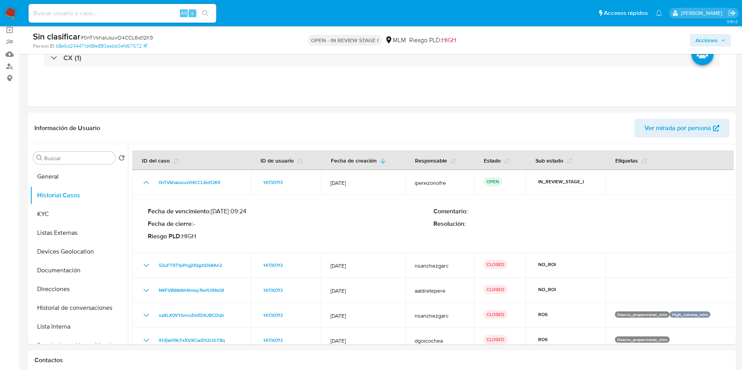
click at [719, 38] on span "Acciones" at bounding box center [710, 40] width 30 height 11
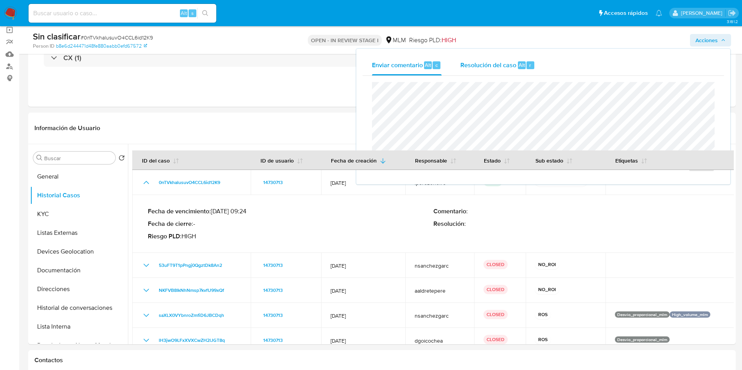
click at [491, 71] on div "Resolución del caso Alt r" at bounding box center [497, 65] width 75 height 20
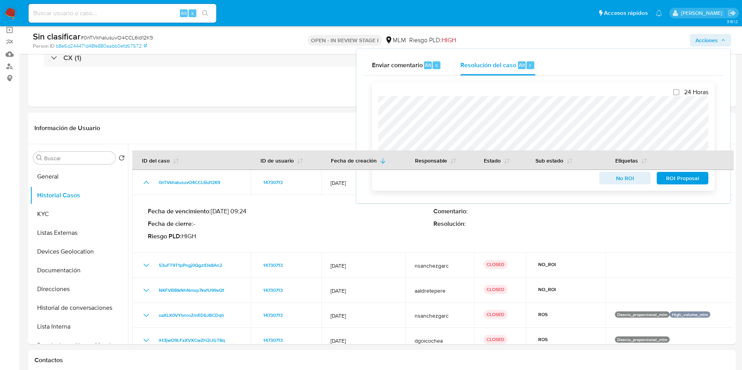
click at [626, 183] on span "No ROI" at bounding box center [625, 178] width 41 height 11
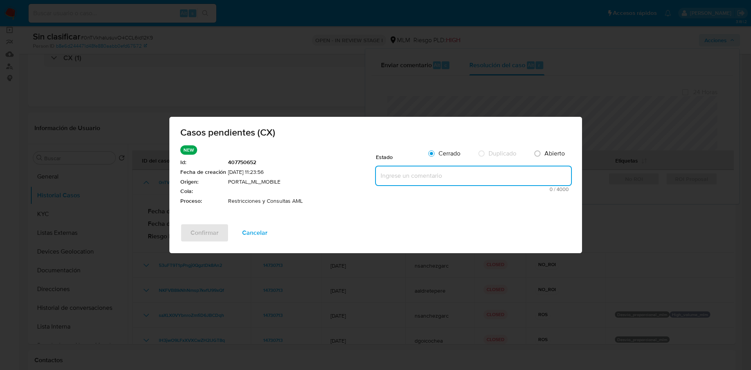
click at [445, 172] on textarea at bounding box center [473, 176] width 195 height 19
paste textarea "Se realiza validación de caso generado por CX en el que se identifica restricci…"
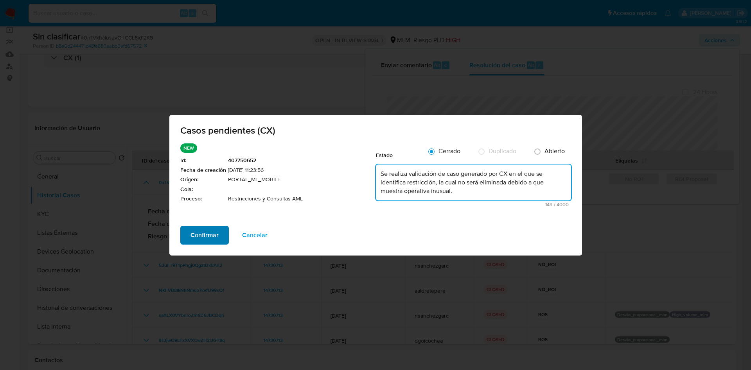
type textarea "Se realiza validación de caso generado por CX en el que se identifica restricci…"
click at [197, 232] on span "Confirmar" at bounding box center [204, 235] width 28 height 17
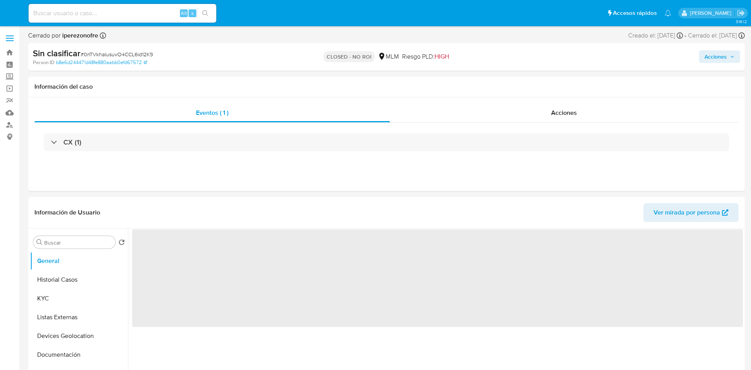
select select "10"
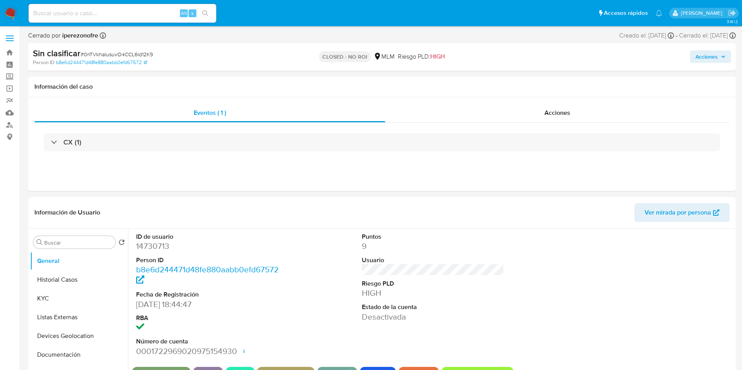
click at [467, 250] on dd "9" at bounding box center [433, 246] width 143 height 11
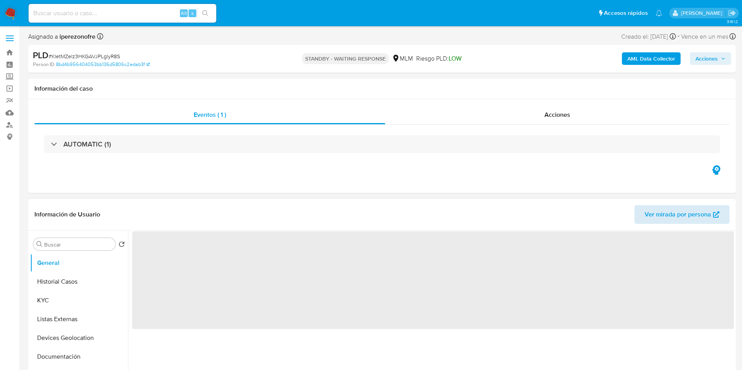
select select "10"
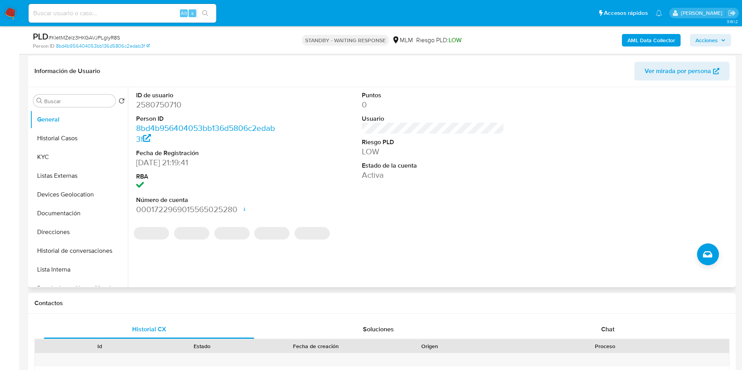
scroll to position [117, 0]
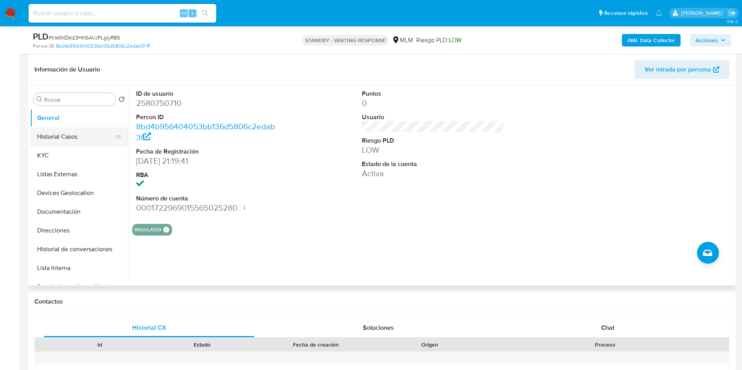
click at [58, 133] on button "Historial Casos" at bounding box center [76, 137] width 92 height 19
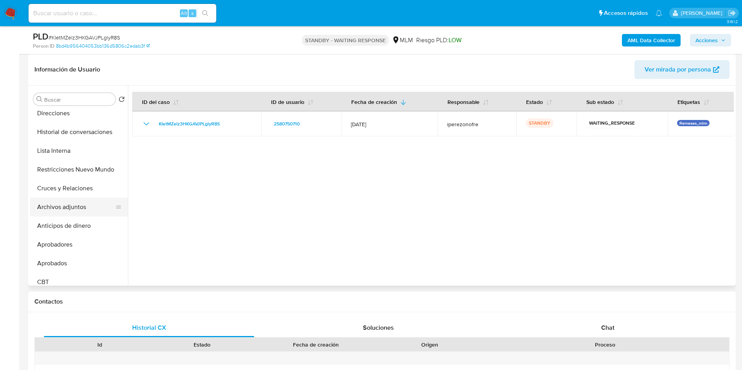
click at [72, 203] on button "Archivos adjuntos" at bounding box center [76, 207] width 92 height 19
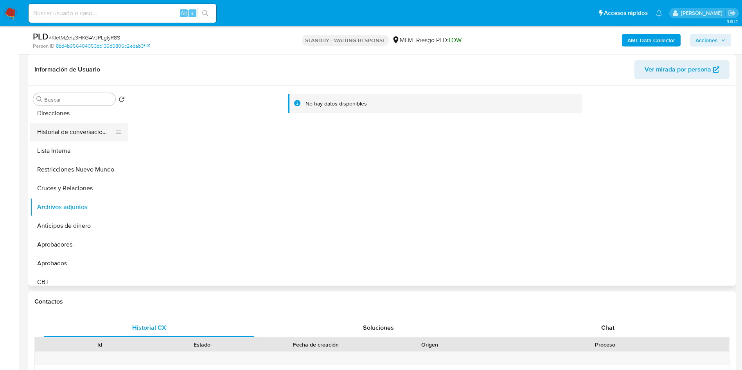
click at [83, 137] on button "Historial de conversaciones" at bounding box center [76, 132] width 92 height 19
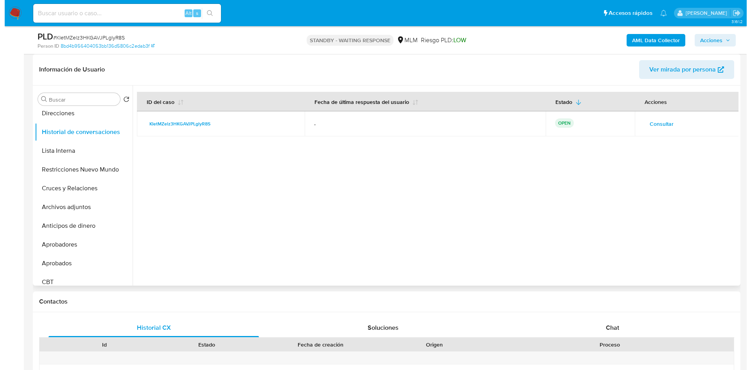
scroll to position [59, 0]
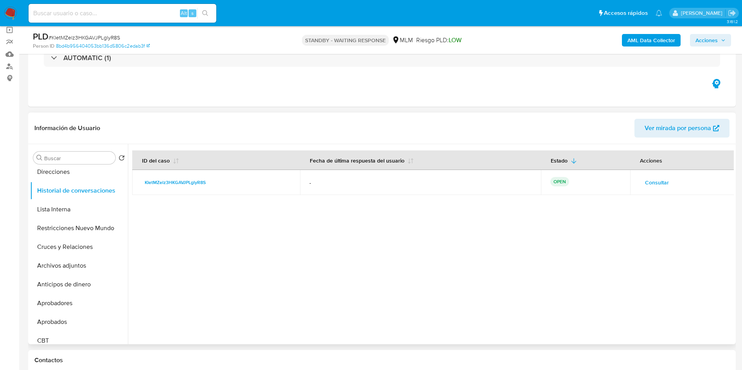
click at [650, 181] on span "Consultar" at bounding box center [657, 182] width 24 height 11
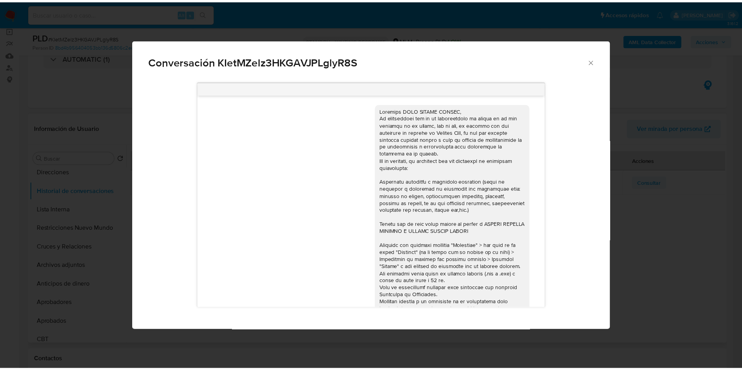
scroll to position [66, 0]
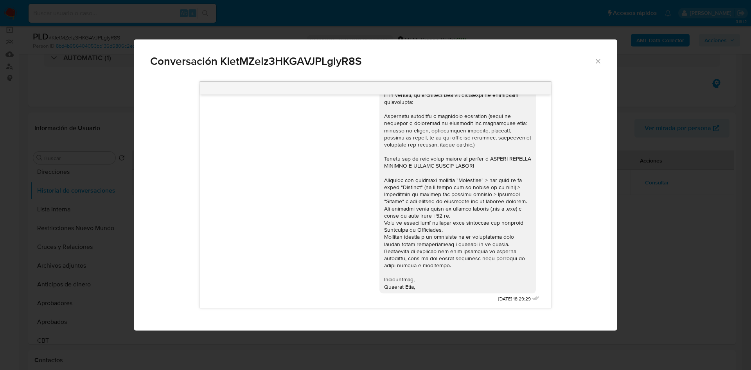
click at [598, 59] on icon "Cerrar" at bounding box center [598, 61] width 8 height 8
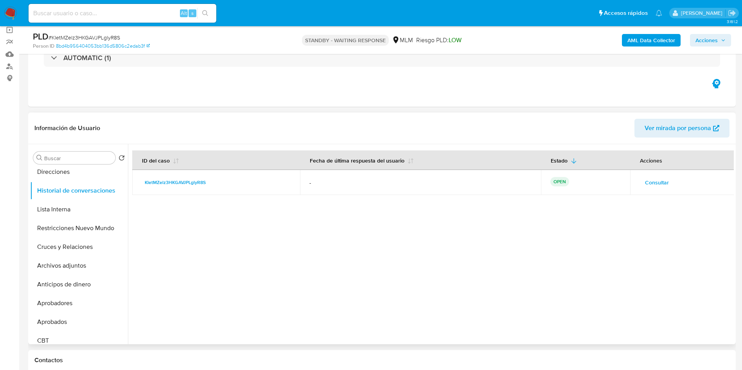
click at [421, 189] on td "-" at bounding box center [420, 182] width 241 height 25
click at [357, 289] on div at bounding box center [431, 244] width 606 height 200
click at [11, 50] on link "Mulan" at bounding box center [46, 54] width 93 height 12
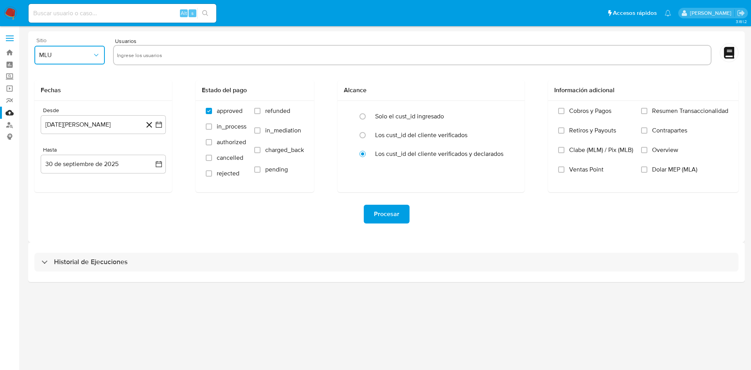
click at [97, 54] on icon "button" at bounding box center [96, 55] width 8 height 8
click at [47, 168] on span "MLM" at bounding box center [45, 170] width 13 height 8
click at [169, 53] on input "text" at bounding box center [412, 55] width 591 height 13
type input "420270207"
click at [159, 126] on icon "button" at bounding box center [159, 125] width 8 height 8
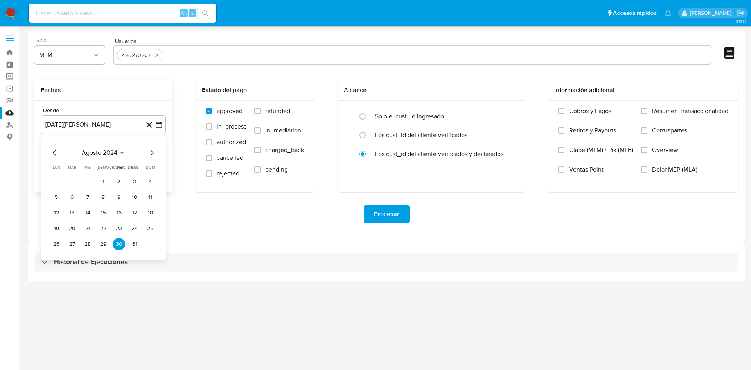
click at [150, 153] on icon "Mes siguiente" at bounding box center [151, 152] width 9 height 9
click at [151, 153] on icon "Mes siguiente" at bounding box center [151, 152] width 9 height 9
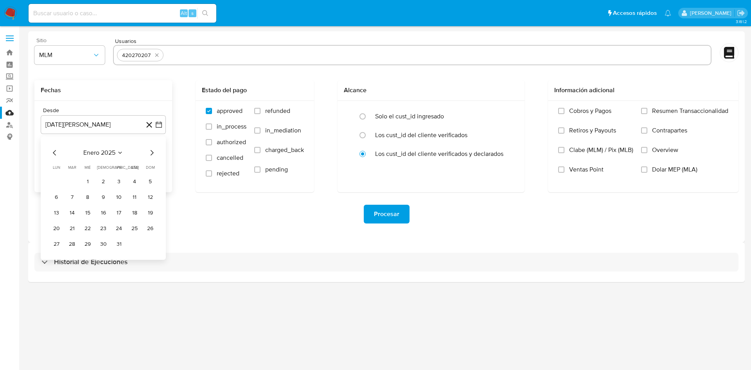
click at [151, 153] on icon "Mes siguiente" at bounding box center [151, 152] width 9 height 9
click at [133, 177] on button "1" at bounding box center [134, 182] width 13 height 13
click at [649, 149] on label "Overview" at bounding box center [684, 156] width 87 height 20
click at [647, 149] on input "Overview" at bounding box center [644, 150] width 6 height 6
click at [388, 214] on span "Procesar" at bounding box center [386, 214] width 25 height 17
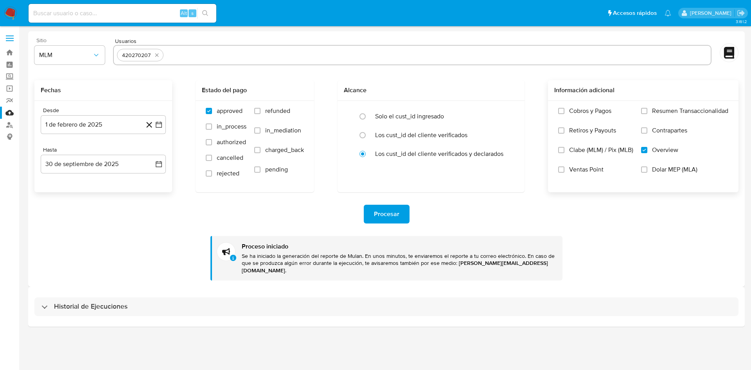
click at [116, 17] on input at bounding box center [123, 13] width 188 height 10
paste input "1046339171"
type input "1046339171"
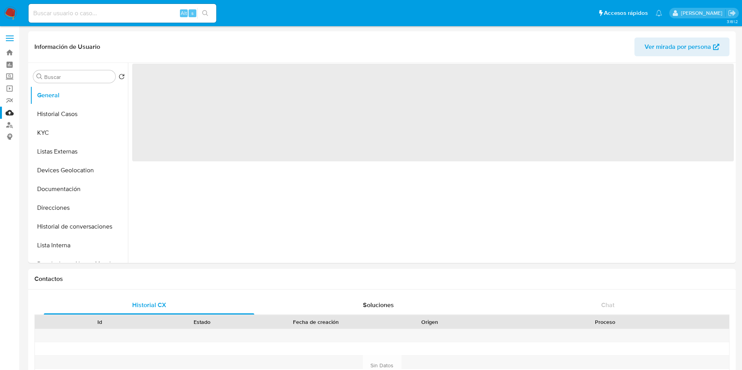
select select "10"
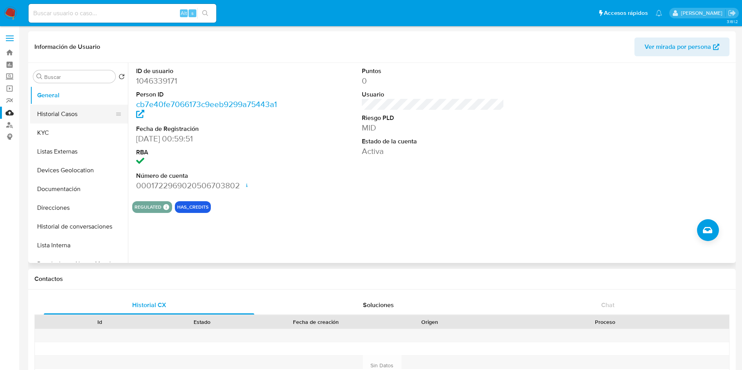
click at [77, 114] on button "Historial Casos" at bounding box center [76, 114] width 92 height 19
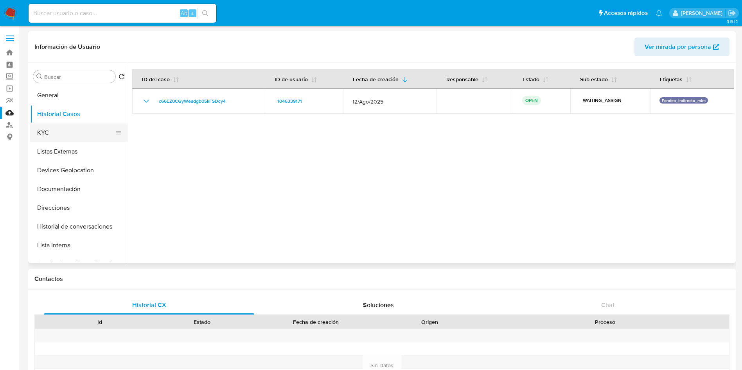
click at [68, 136] on button "KYC" at bounding box center [76, 133] width 92 height 19
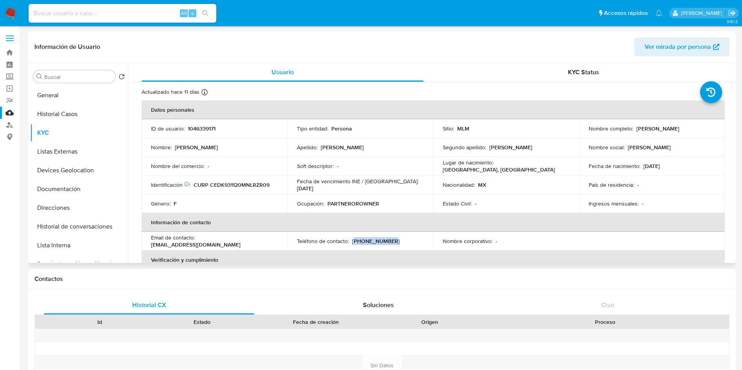
drag, startPoint x: 388, startPoint y: 243, endPoint x: 353, endPoint y: 243, distance: 35.2
click at [353, 243] on div "Teléfono de contacto : (81) 36327306" at bounding box center [360, 241] width 127 height 7
copy p "81) 36327306"
drag, startPoint x: 260, startPoint y: 239, endPoint x: 197, endPoint y: 244, distance: 63.2
click at [197, 244] on div "Email de contacto : karydyaz93@gmail.com" at bounding box center [214, 241] width 127 height 14
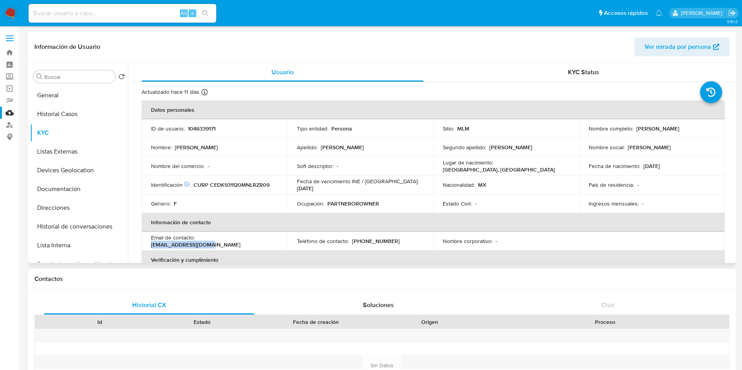
copy p "karydyaz93@gmail.com"
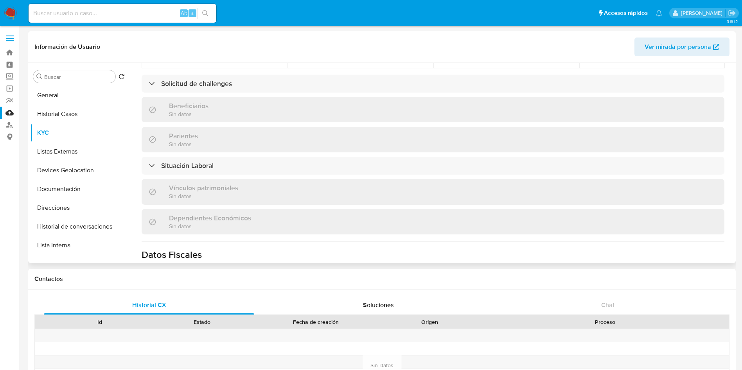
scroll to position [411, 0]
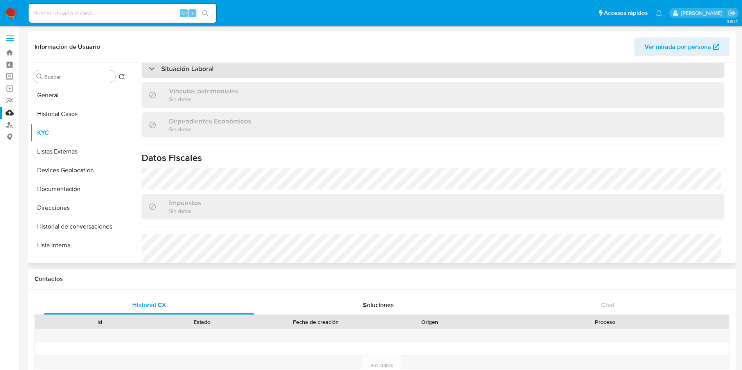
click at [342, 70] on div "Situación Laboral" at bounding box center [433, 69] width 583 height 18
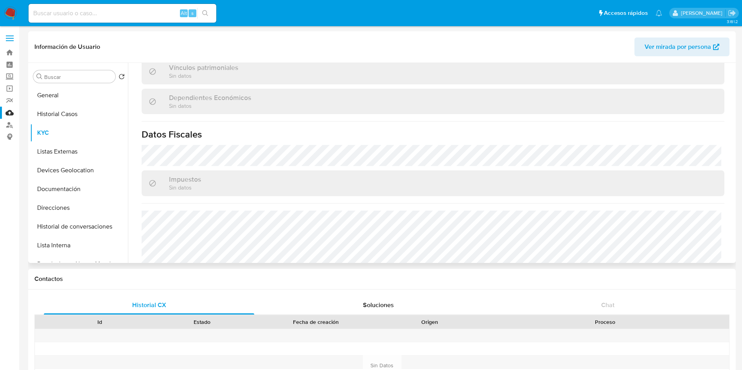
scroll to position [587, 0]
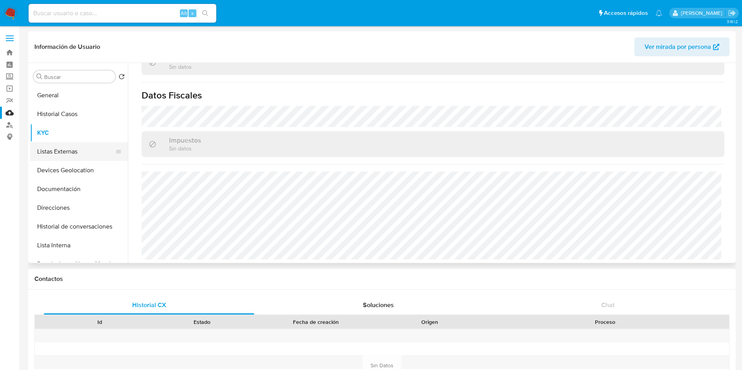
click at [73, 158] on button "Listas Externas" at bounding box center [76, 151] width 92 height 19
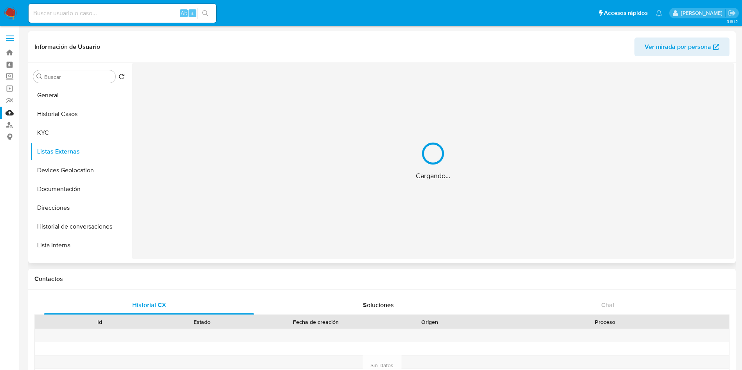
scroll to position [0, 0]
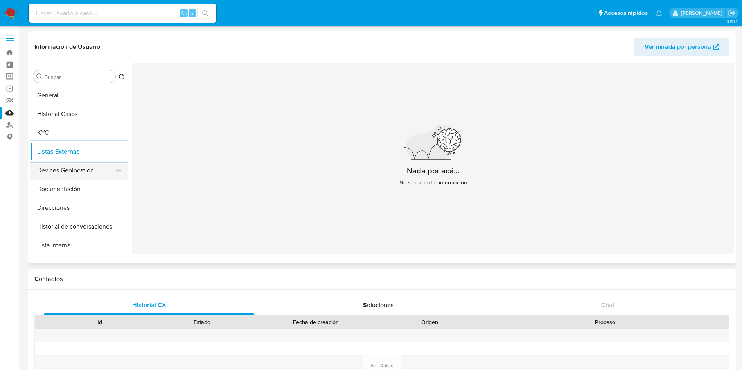
click at [67, 172] on button "Devices Geolocation" at bounding box center [76, 170] width 92 height 19
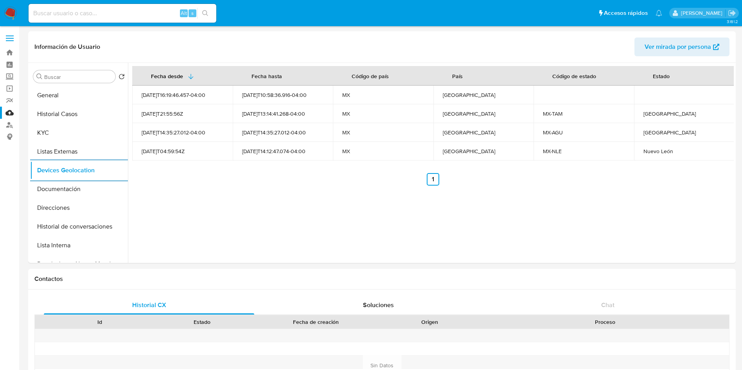
click at [652, 115] on div "Tamaulipas" at bounding box center [684, 113] width 82 height 7
copy div "Tamaulipas"
click at [661, 131] on div "Aguascalientes" at bounding box center [684, 132] width 82 height 7
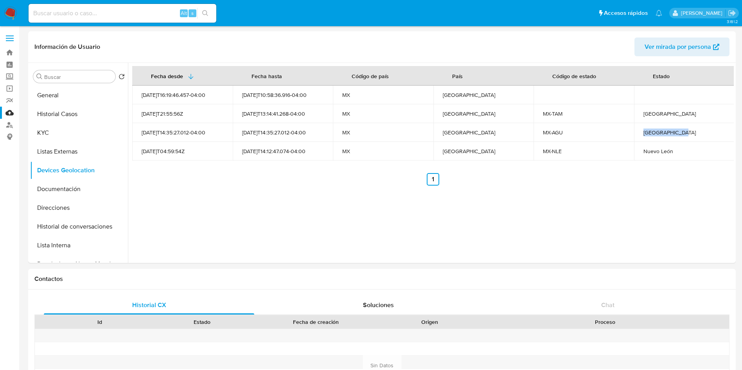
copy div "Aguascalientes"
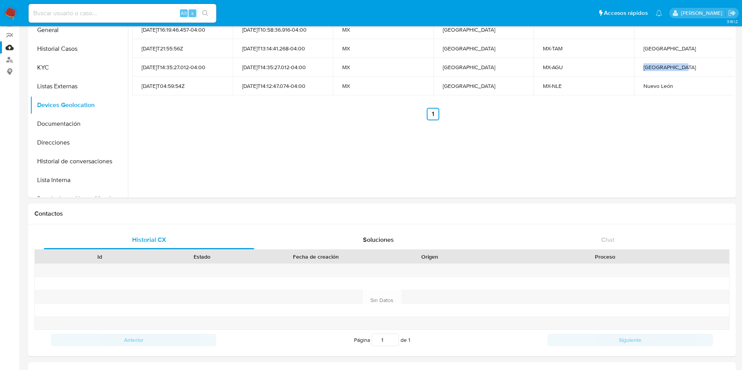
scroll to position [235, 0]
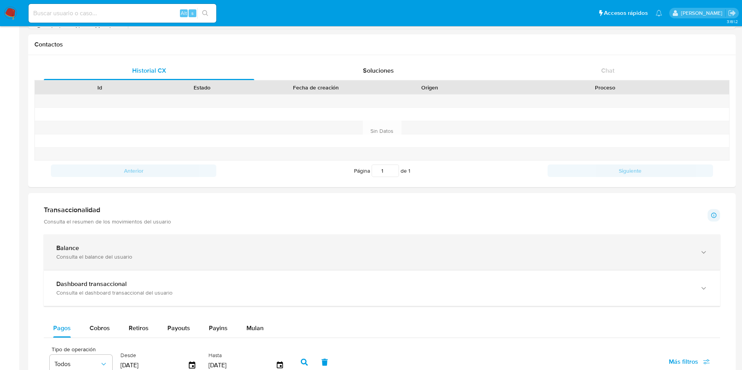
click at [161, 236] on div "Balance Consulta el balance del usuario" at bounding box center [382, 253] width 676 height 36
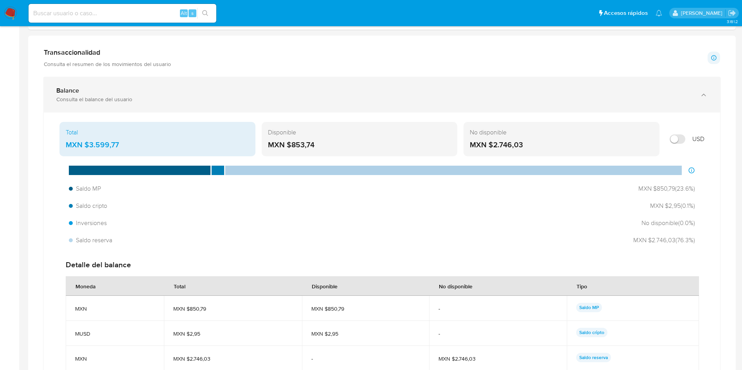
scroll to position [411, 0]
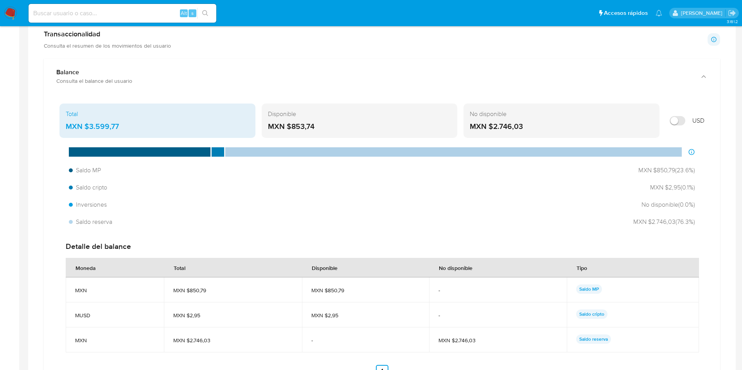
click at [143, 127] on div "MXN $3.599,77" at bounding box center [157, 127] width 183 height 10
drag, startPoint x: 135, startPoint y: 124, endPoint x: 89, endPoint y: 129, distance: 46.9
click at [89, 129] on div "MXN $3.599,77" at bounding box center [157, 127] width 183 height 10
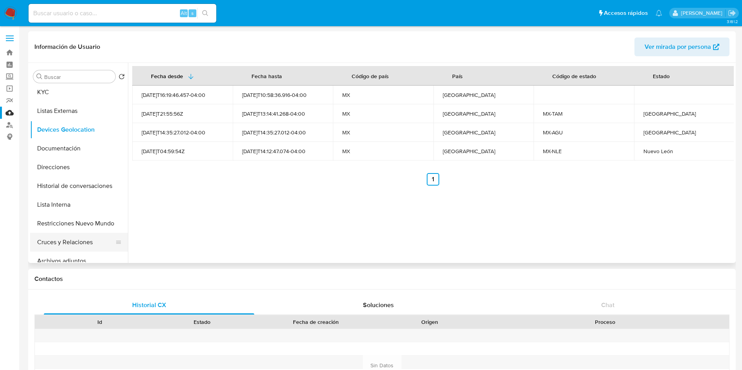
scroll to position [59, 0]
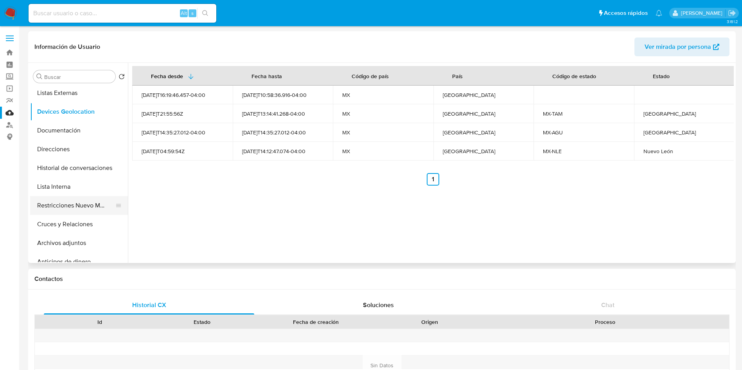
click at [78, 205] on button "Restricciones Nuevo Mundo" at bounding box center [76, 205] width 92 height 19
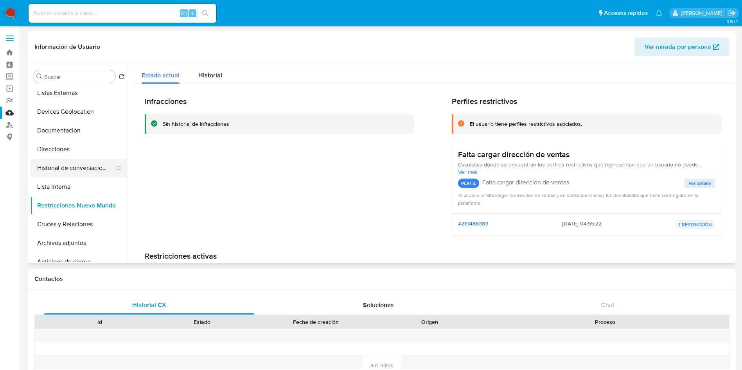
click at [62, 170] on button "Historial de conversaciones" at bounding box center [76, 168] width 92 height 19
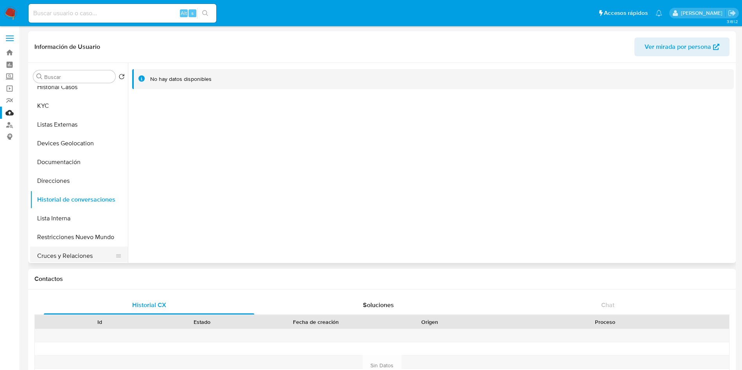
scroll to position [0, 0]
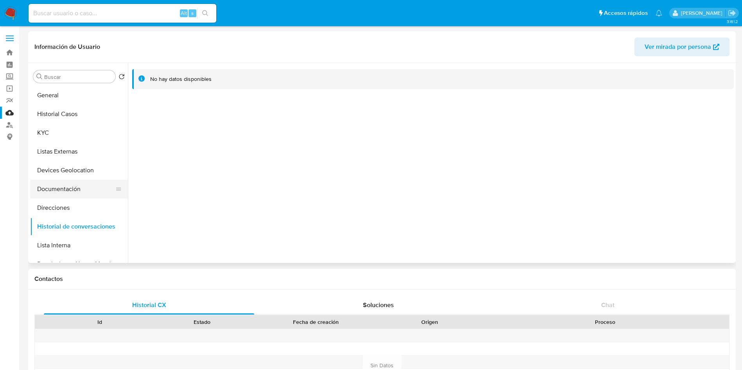
click at [69, 181] on button "Documentación" at bounding box center [76, 189] width 92 height 19
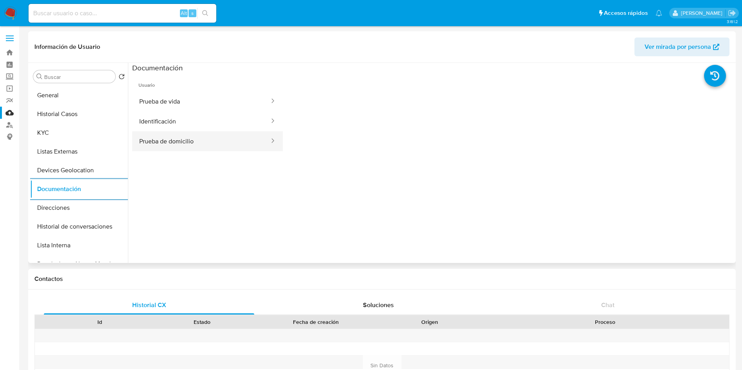
click at [205, 140] on button "Prueba de domicilio" at bounding box center [201, 141] width 138 height 20
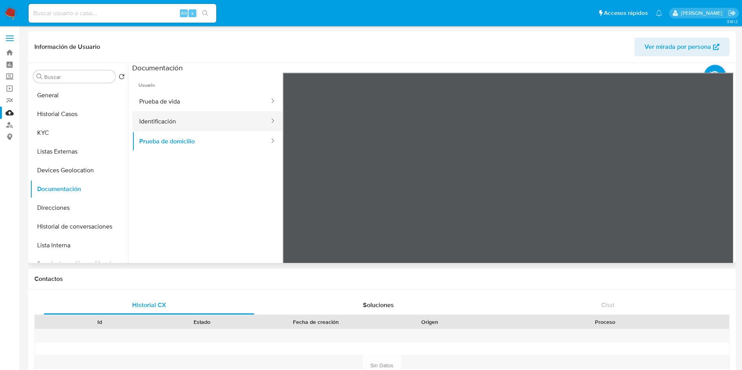
click at [212, 121] on button "Identificación" at bounding box center [201, 121] width 138 height 20
click at [722, 198] on icon at bounding box center [724, 200] width 5 height 8
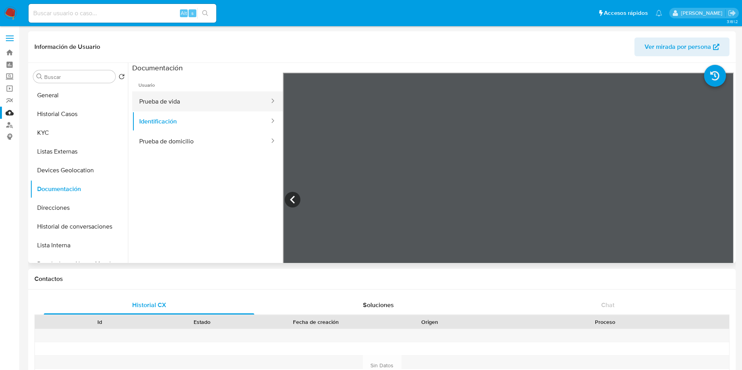
click at [221, 103] on button "Prueba de vida" at bounding box center [201, 102] width 138 height 20
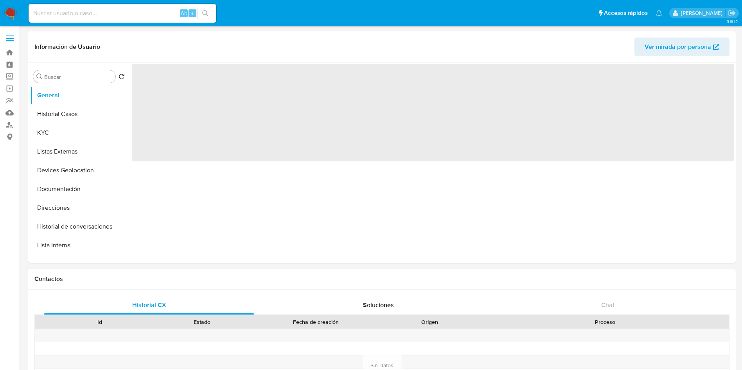
select select "10"
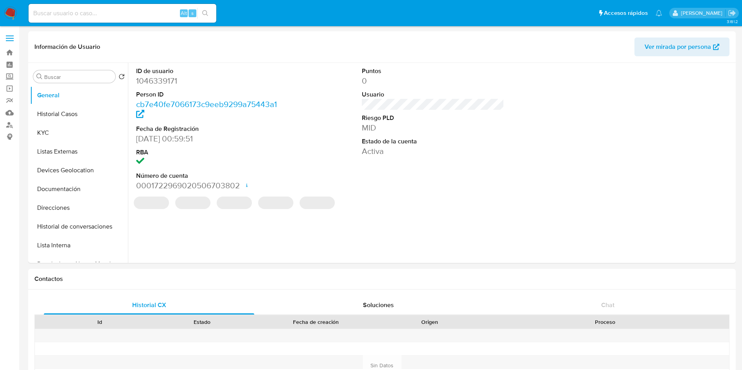
click at [101, 10] on input at bounding box center [123, 13] width 188 height 10
paste input "420270207"
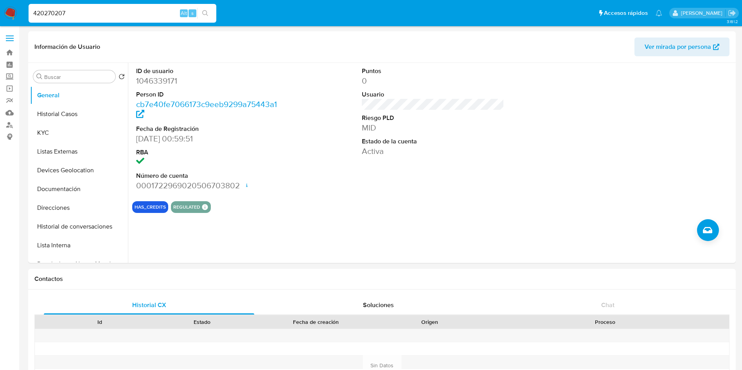
type input "420270207"
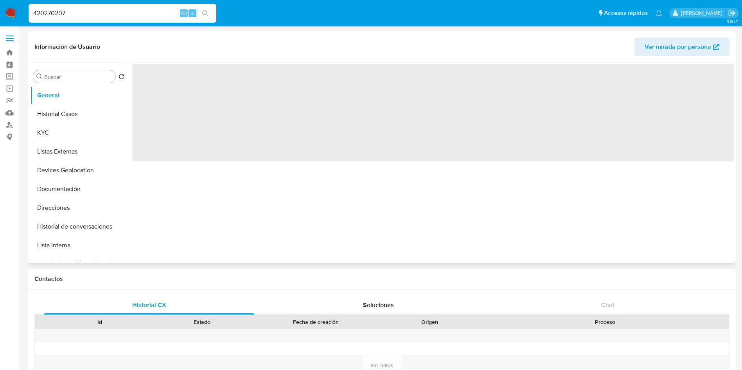
select select "10"
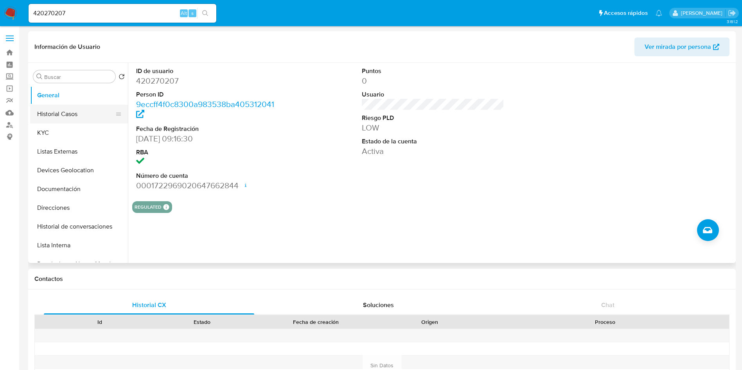
click at [110, 108] on button "Historial Casos" at bounding box center [76, 114] width 92 height 19
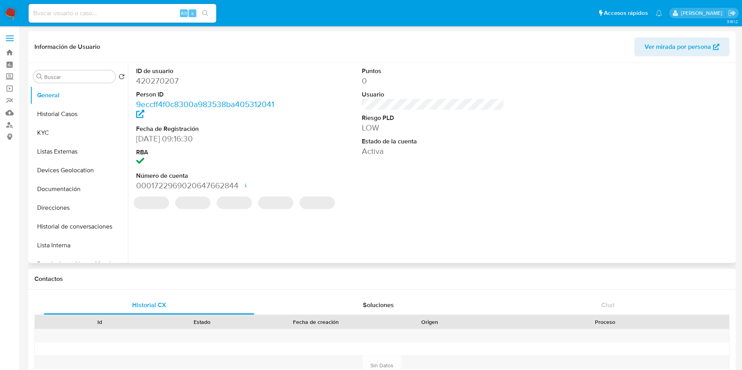
select select "10"
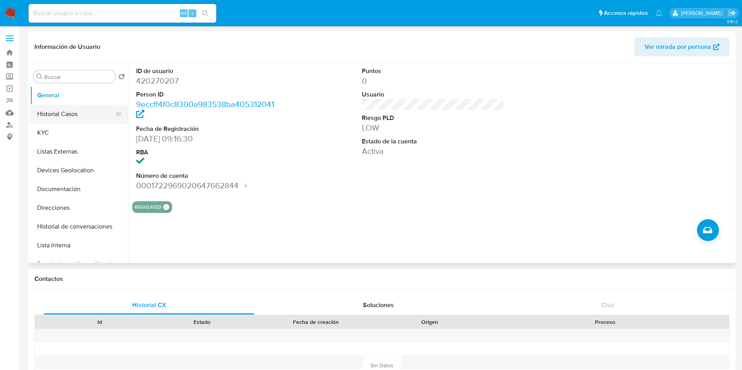
click at [97, 112] on button "Historial Casos" at bounding box center [76, 114] width 92 height 19
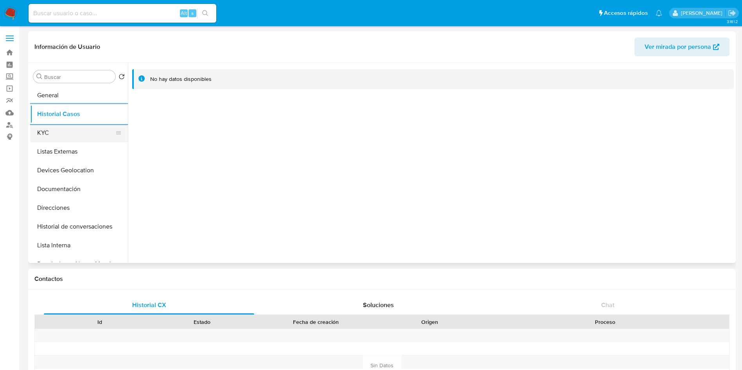
click at [83, 138] on button "KYC" at bounding box center [76, 133] width 92 height 19
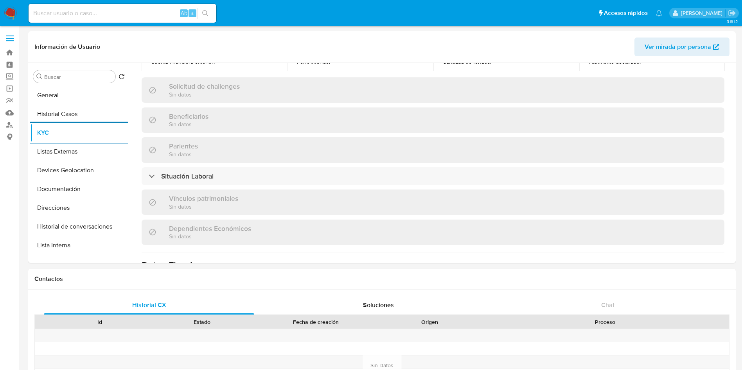
scroll to position [331, 0]
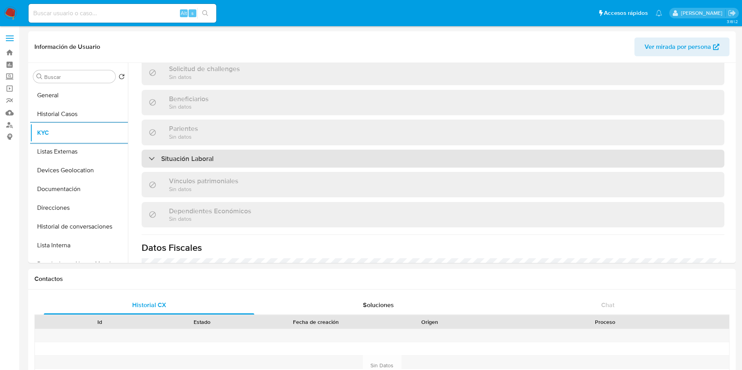
click at [698, 152] on div "Situación Laboral" at bounding box center [433, 159] width 583 height 18
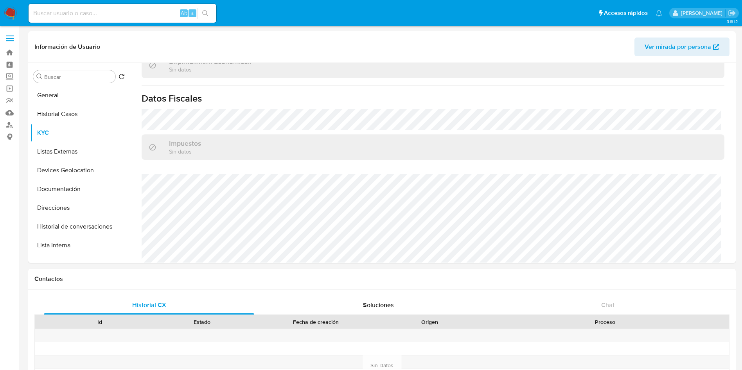
scroll to position [597, 0]
click at [75, 155] on button "Listas Externas" at bounding box center [76, 151] width 92 height 19
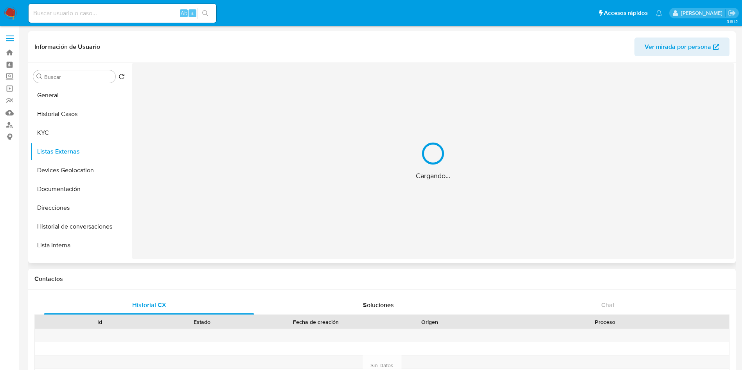
scroll to position [0, 0]
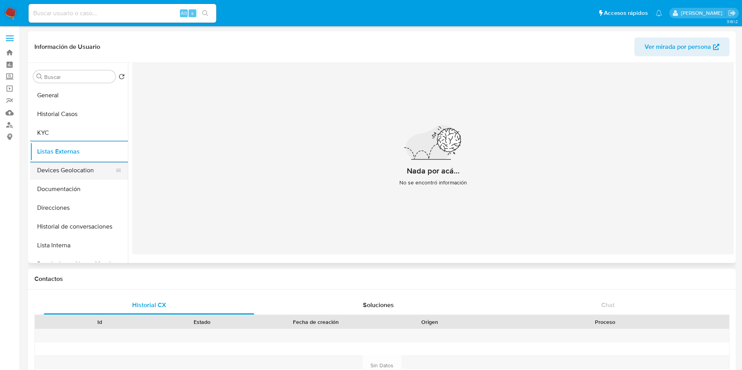
click at [67, 167] on button "Devices Geolocation" at bounding box center [76, 170] width 92 height 19
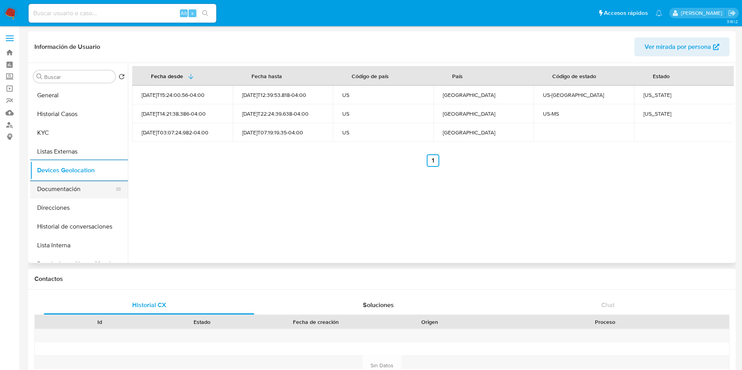
click at [70, 193] on button "Documentación" at bounding box center [76, 189] width 92 height 19
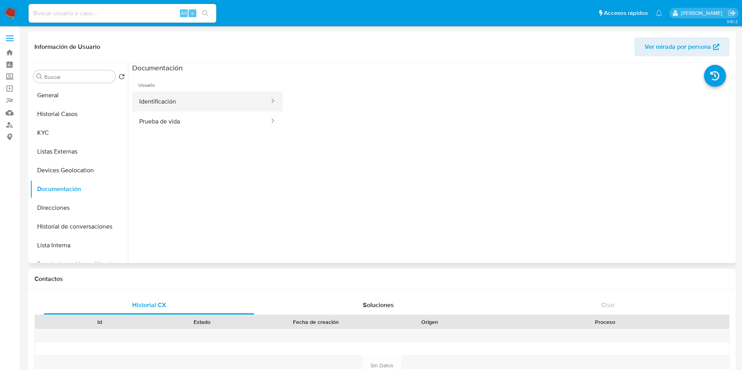
click at [219, 102] on button "Identificación" at bounding box center [201, 102] width 138 height 20
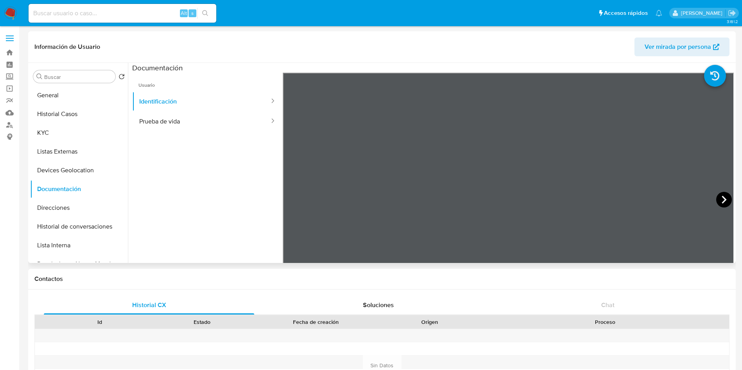
click at [724, 197] on icon at bounding box center [724, 200] width 16 height 16
click at [204, 129] on button "Prueba de vida" at bounding box center [201, 121] width 138 height 20
click at [64, 208] on button "Direcciones" at bounding box center [76, 208] width 92 height 19
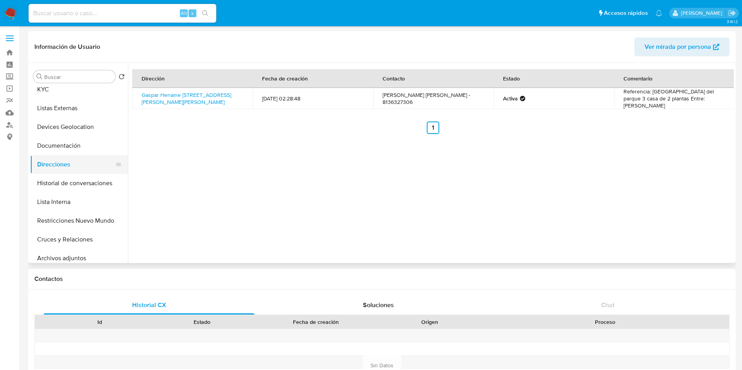
scroll to position [59, 0]
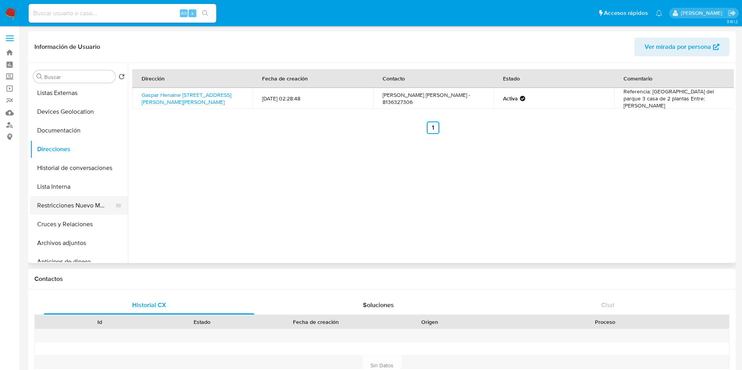
click at [66, 207] on button "Restricciones Nuevo Mundo" at bounding box center [76, 205] width 92 height 19
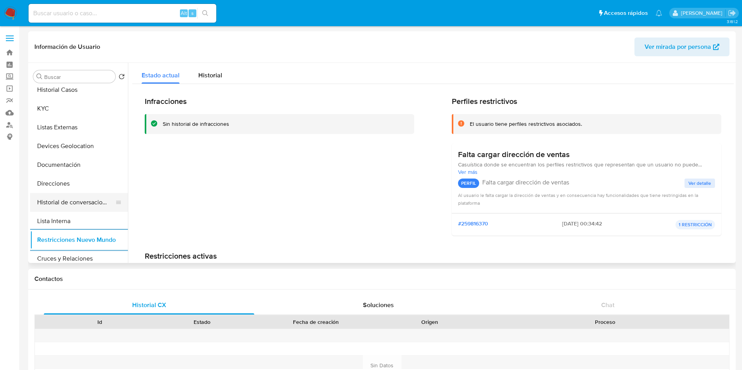
scroll to position [0, 0]
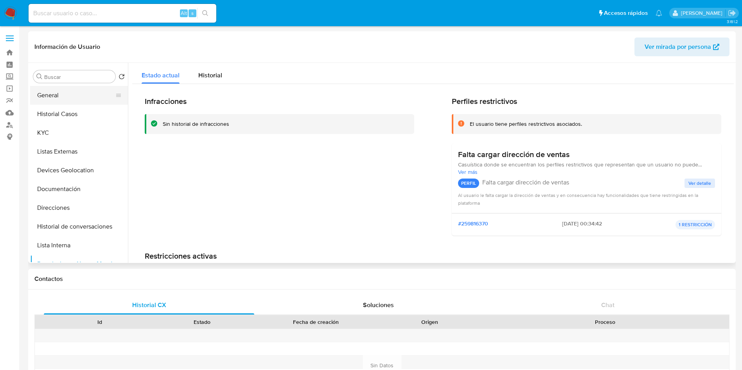
click at [72, 102] on button "General" at bounding box center [76, 95] width 92 height 19
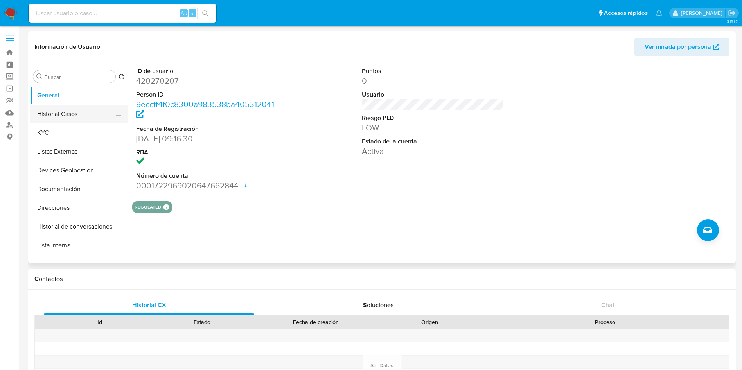
click at [78, 113] on button "Historial Casos" at bounding box center [76, 114] width 92 height 19
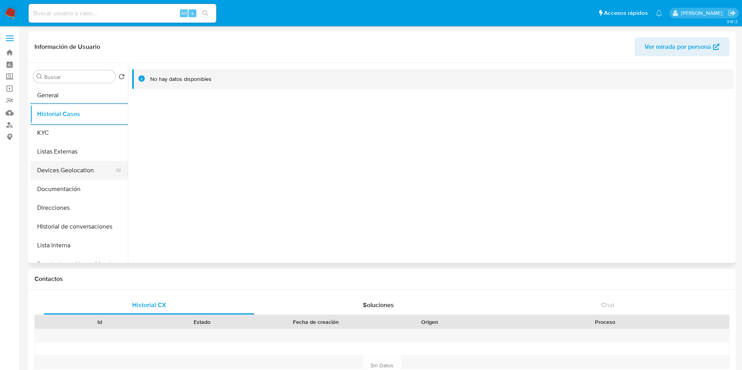
click at [75, 168] on button "Devices Geolocation" at bounding box center [76, 170] width 92 height 19
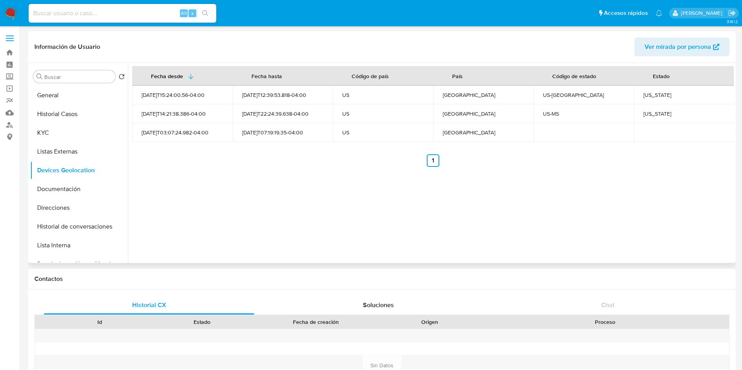
click at [648, 97] on div "[US_STATE]" at bounding box center [684, 95] width 82 height 7
copy div "[US_STATE]"
click at [647, 112] on div "[US_STATE]" at bounding box center [684, 113] width 82 height 7
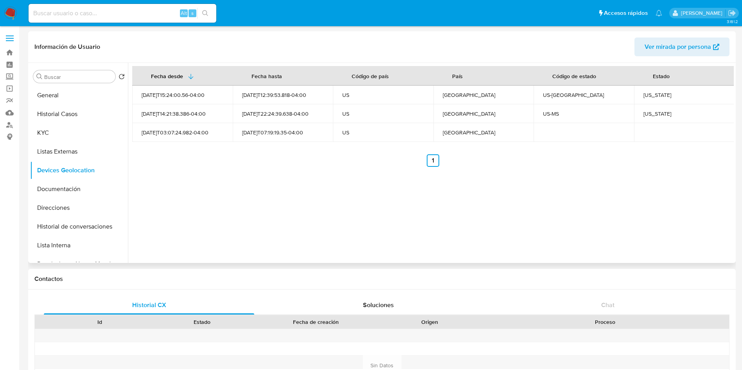
copy div "[US_STATE]"
click at [447, 171] on div "Fecha desde [GEOGRAPHIC_DATA] hasta Código de país País Código de estado Estado…" at bounding box center [431, 163] width 606 height 200
